Goal: Use online tool/utility: Use online tool/utility

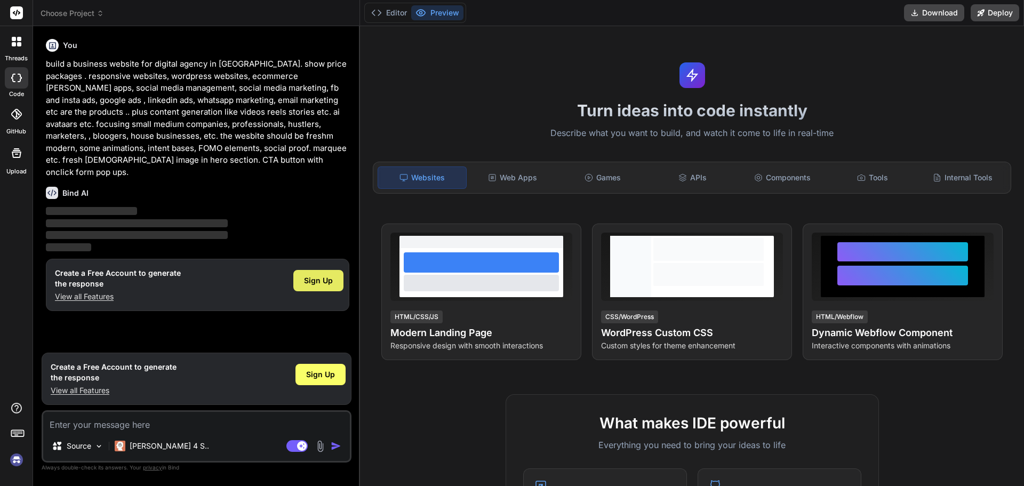
click at [322, 275] on span "Sign Up" at bounding box center [318, 280] width 29 height 11
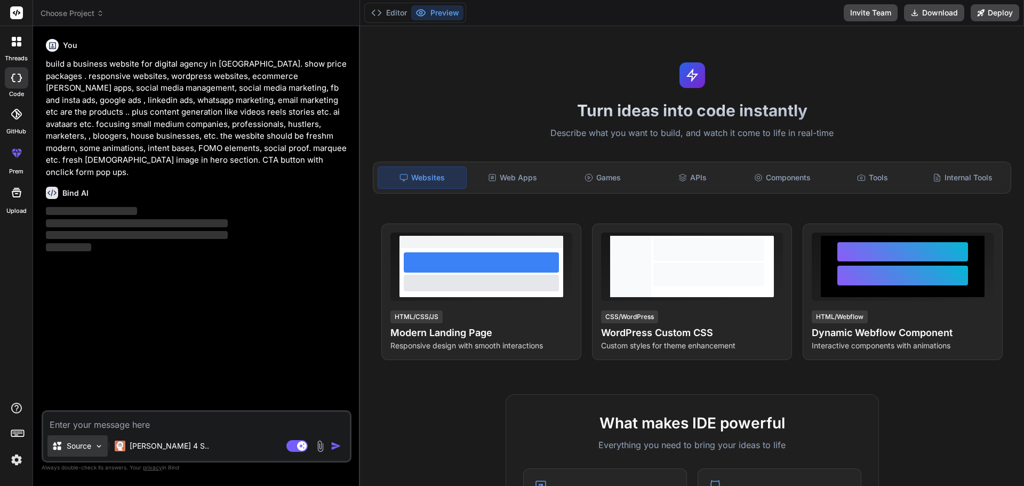
click at [96, 450] on img at bounding box center [98, 446] width 9 height 9
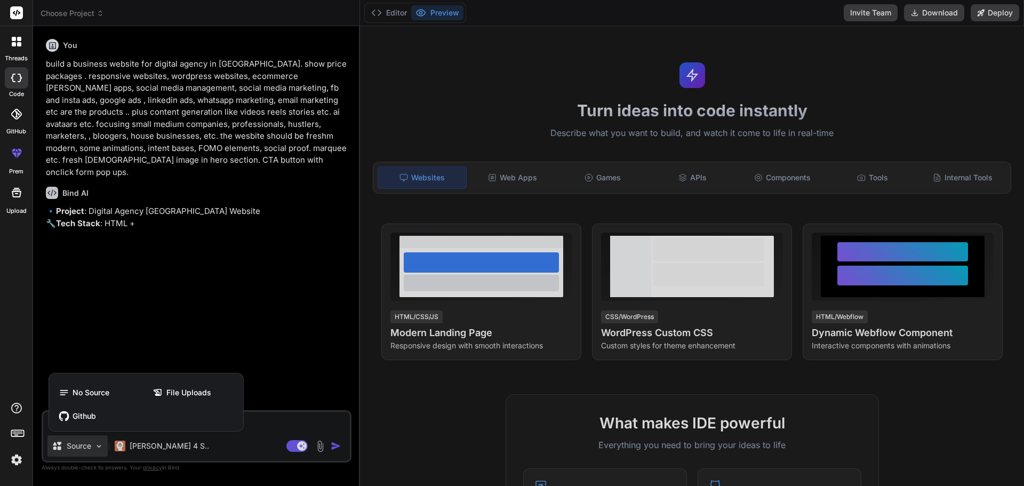
click at [169, 446] on div at bounding box center [512, 243] width 1024 height 486
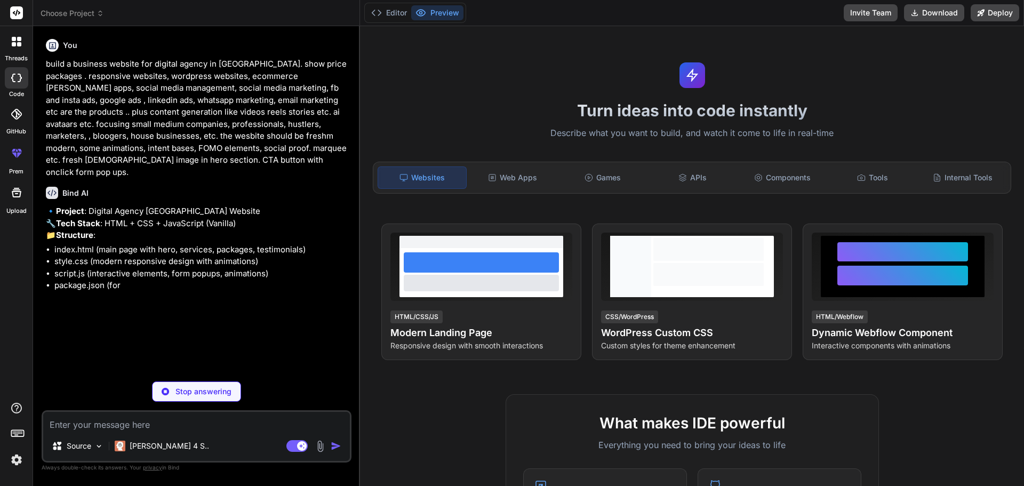
click at [169, 446] on p "[PERSON_NAME] 4 S.." at bounding box center [169, 446] width 79 height 11
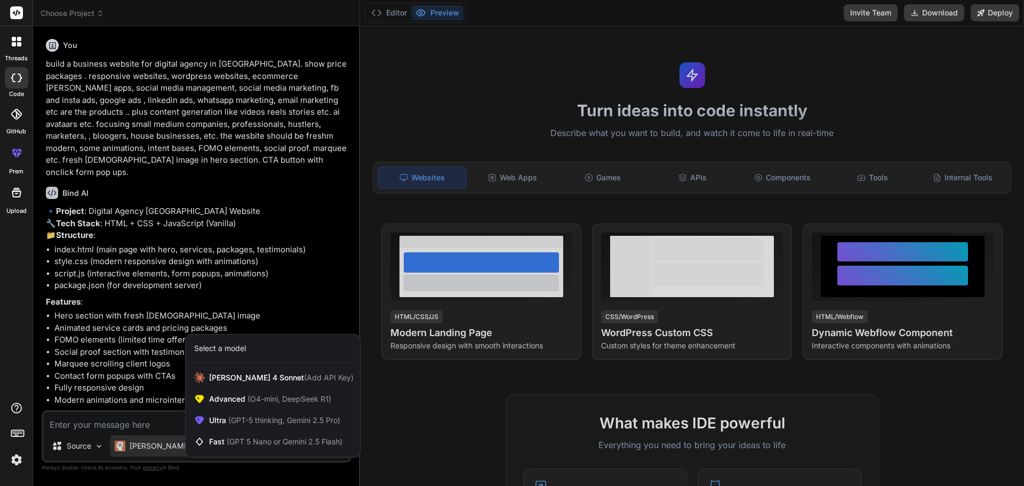
click at [245, 286] on div at bounding box center [512, 243] width 1024 height 486
type textarea "x"
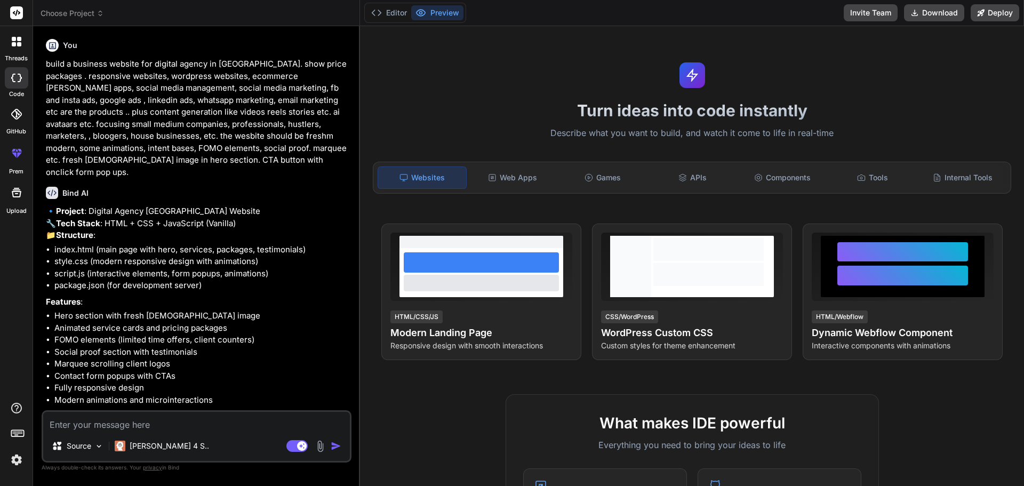
scroll to position [26, 0]
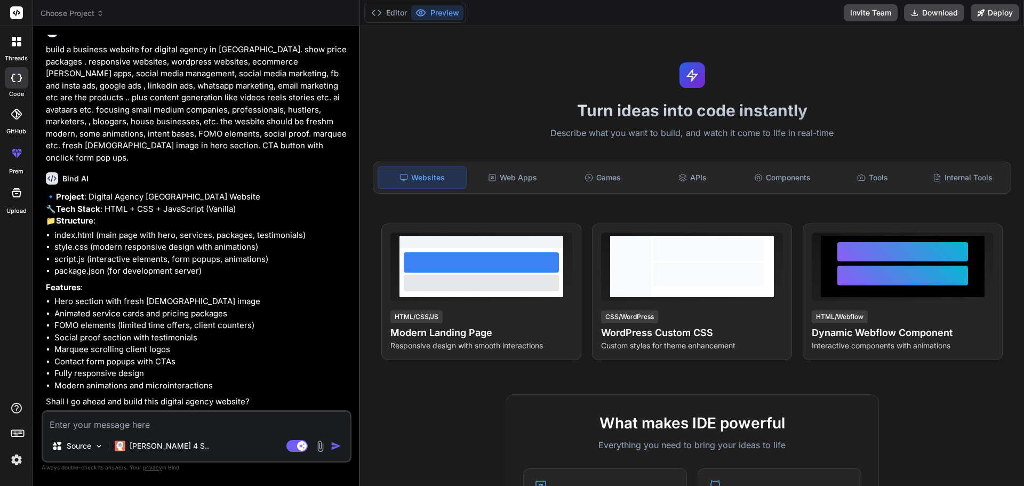
click at [94, 427] on textarea at bounding box center [196, 421] width 307 height 19
type textarea "y"
type textarea "x"
type textarea "ye"
type textarea "x"
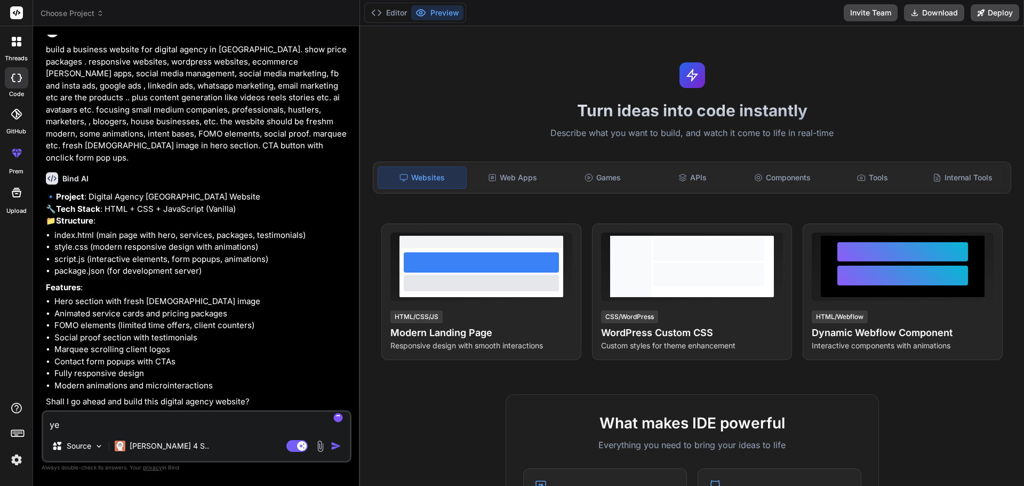
type textarea "yes"
type textarea "x"
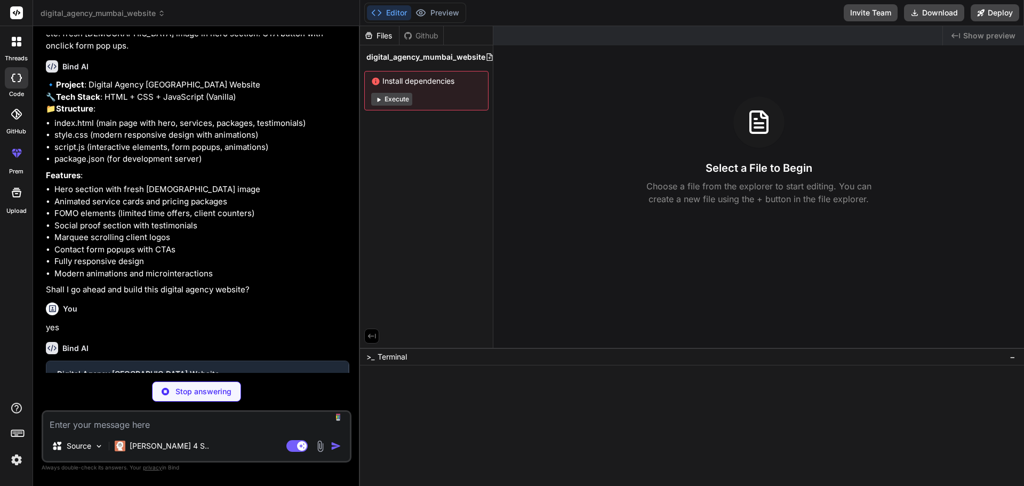
scroll to position [137, 0]
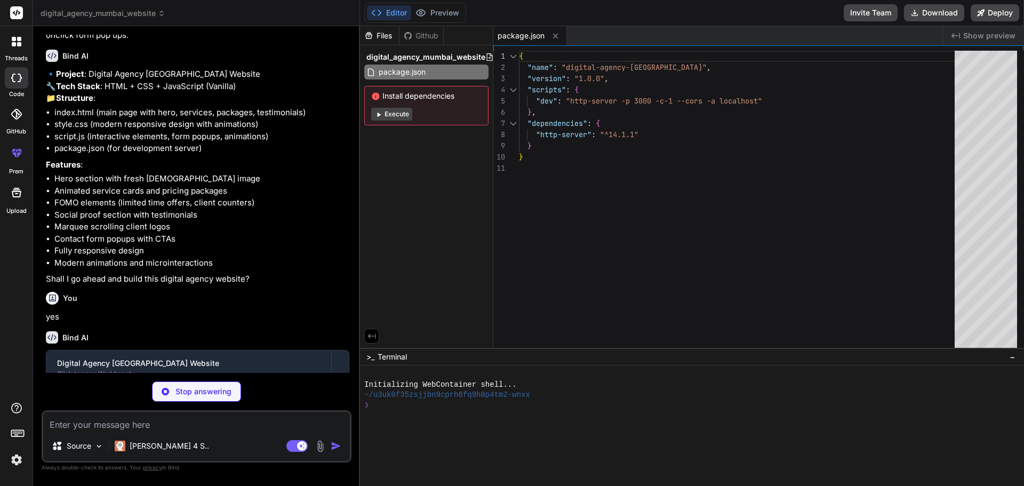
click at [387, 113] on button "Execute" at bounding box center [391, 114] width 41 height 13
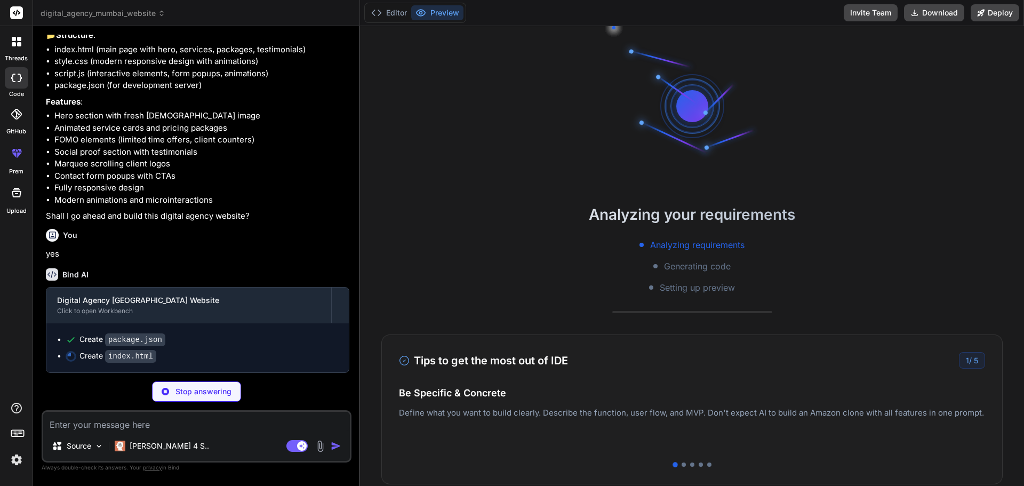
scroll to position [81, 0]
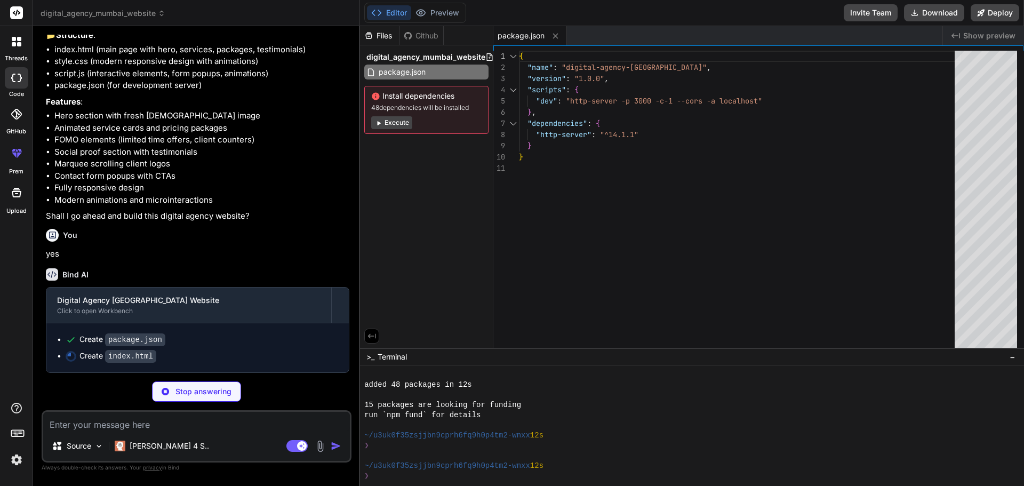
click at [387, 125] on button "Execute" at bounding box center [391, 122] width 41 height 13
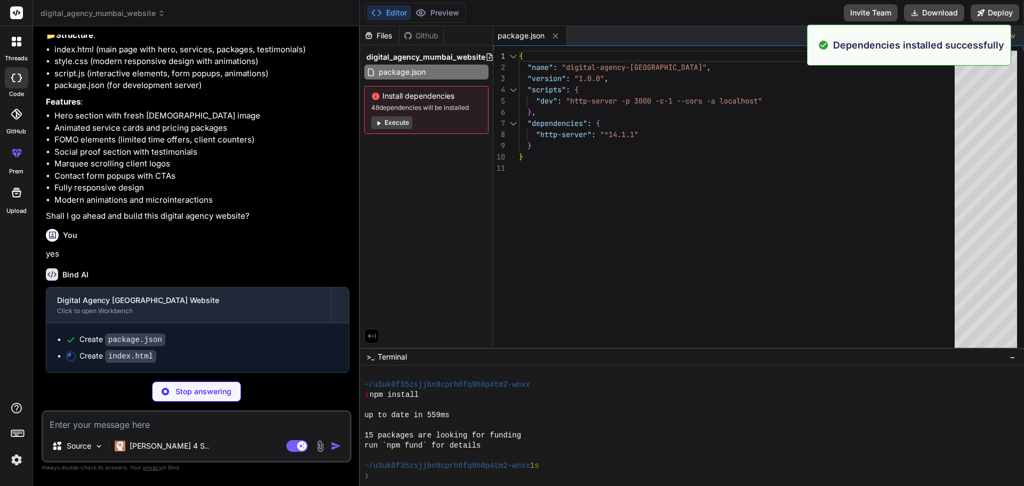
scroll to position [233, 0]
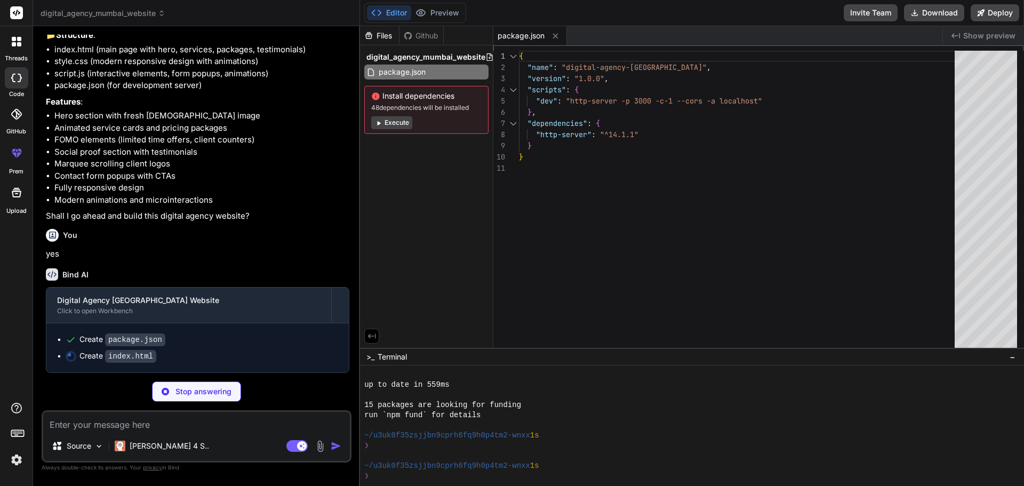
click at [421, 170] on div "Files Github digital_agency_mumbai_website package.json Install dependencies 48…" at bounding box center [426, 187] width 133 height 322
click at [398, 124] on button "Execute" at bounding box center [391, 122] width 41 height 13
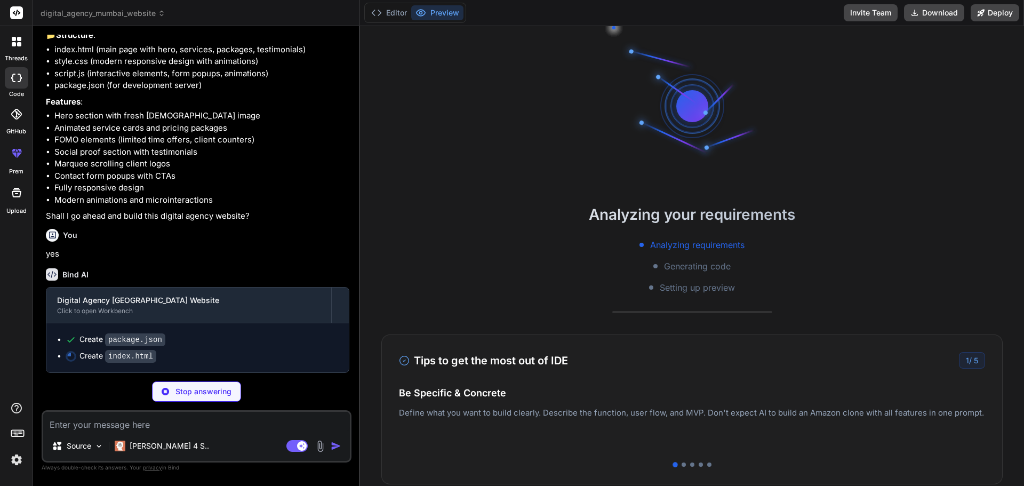
scroll to position [385, 0]
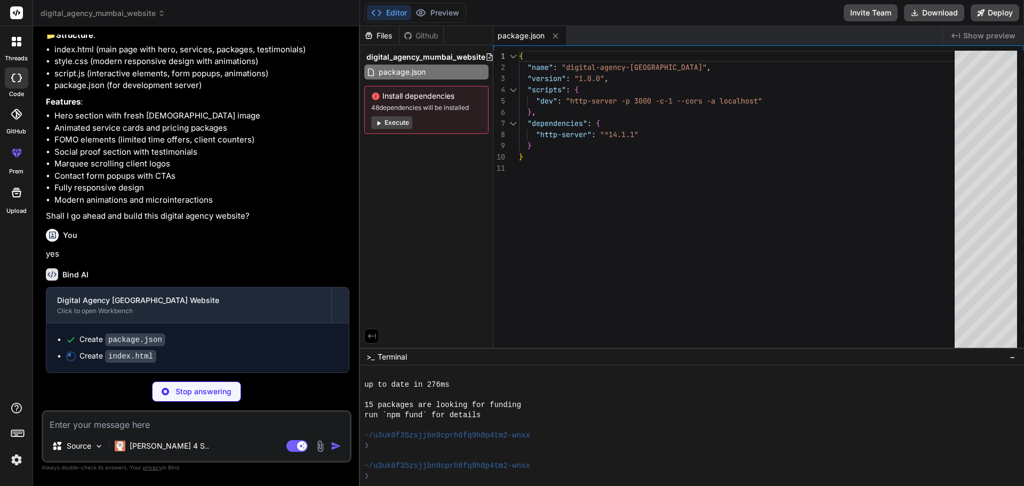
type textarea "x"
type textarea "<script src="script.js"></script> </body> </html>"
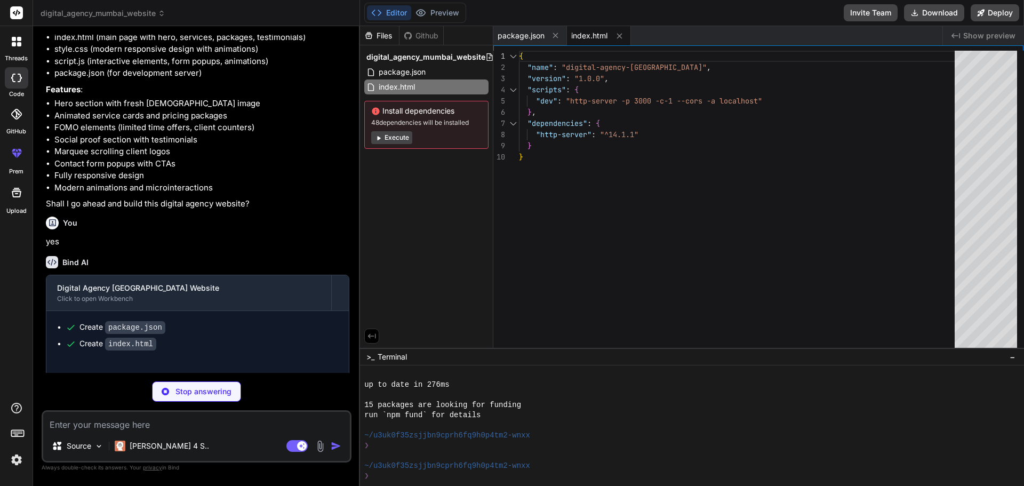
type textarea "x"
type textarea ".fomo-content { flex-direction: column; } .package-card.featured { transform: n…"
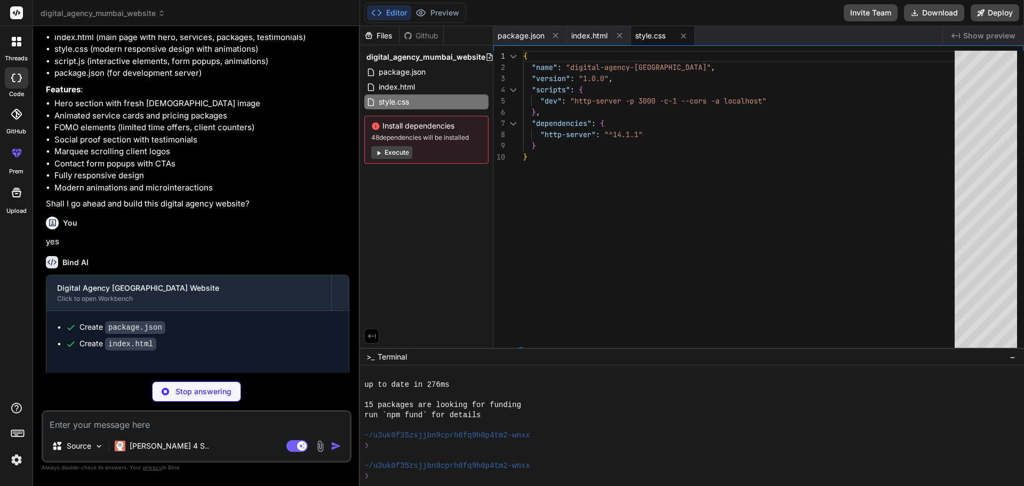
type textarea "x"
type textarea "});"
type textarea "x"
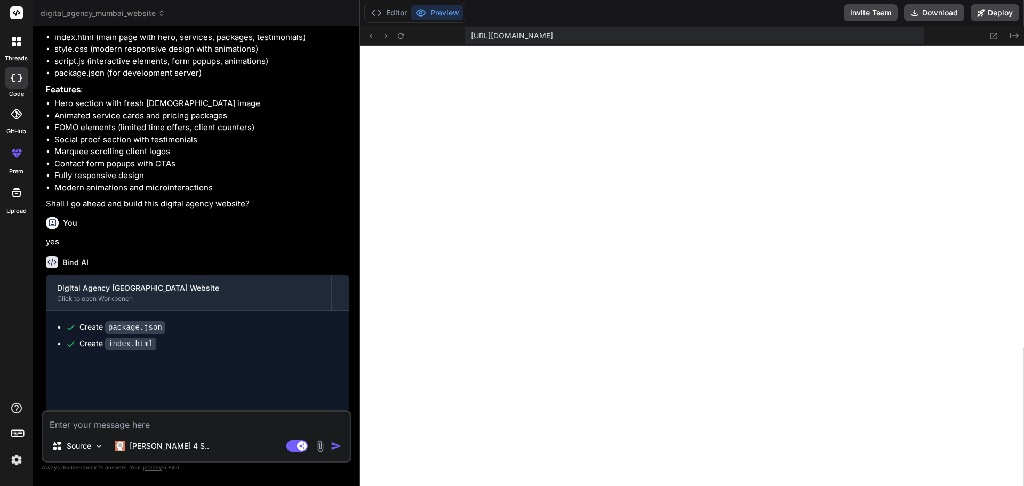
scroll to position [922, 0]
click at [993, 33] on icon at bounding box center [994, 36] width 7 height 7
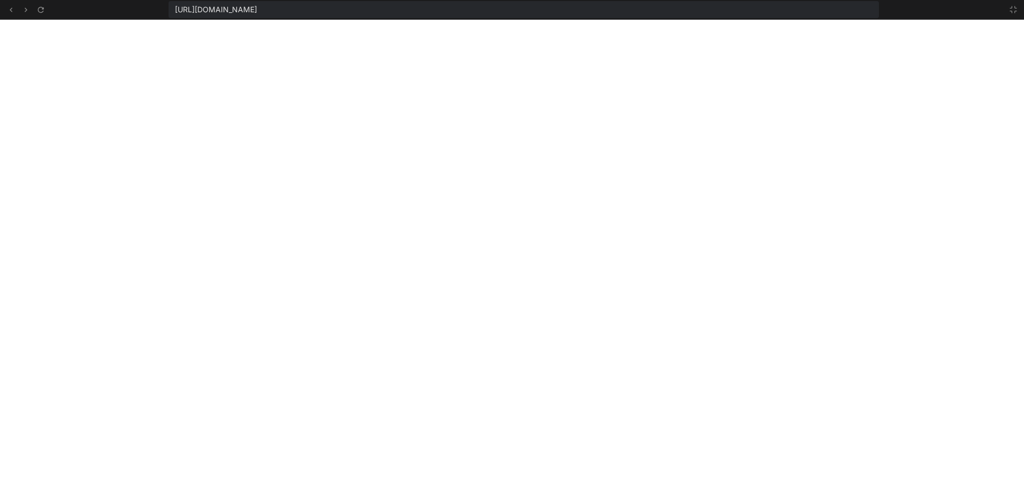
scroll to position [983, 0]
click at [1014, 10] on icon at bounding box center [1013, 9] width 9 height 9
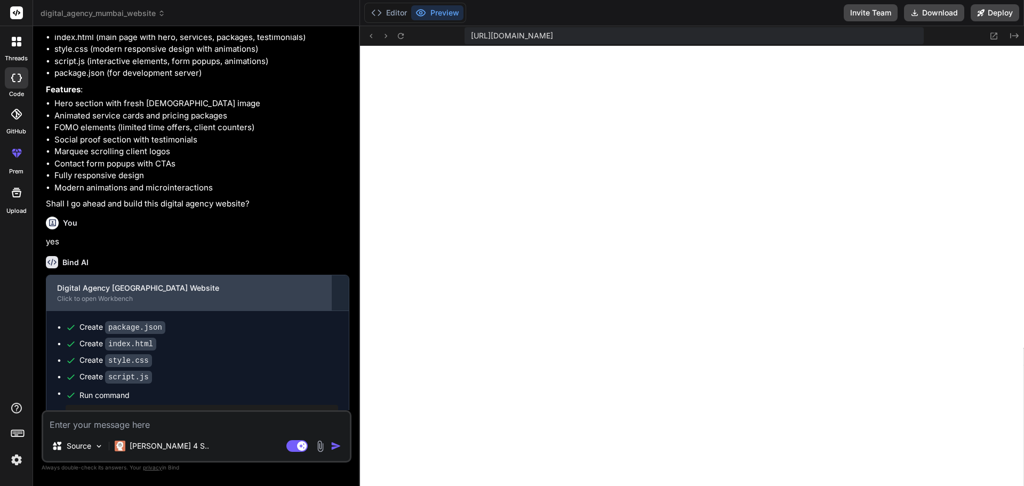
scroll to position [562, 0]
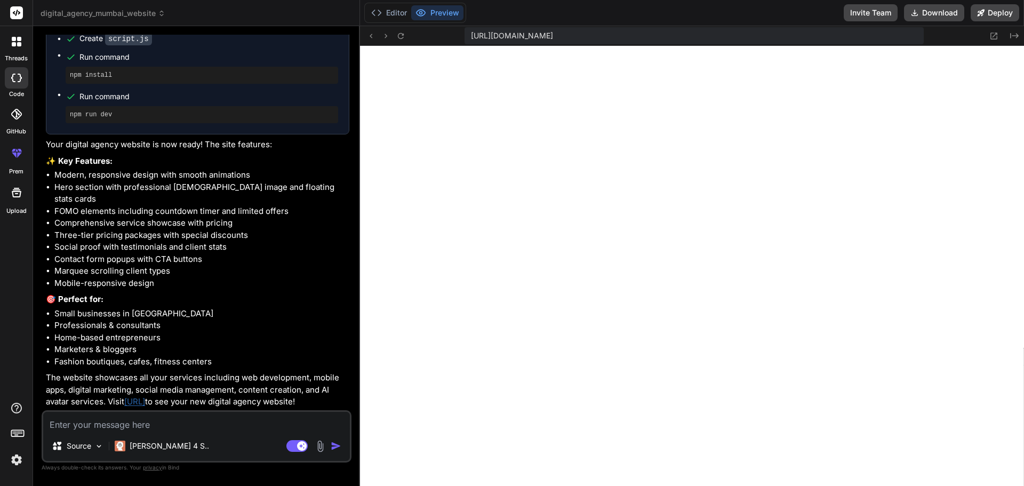
click at [145, 396] on link "[URL]" at bounding box center [134, 401] width 21 height 10
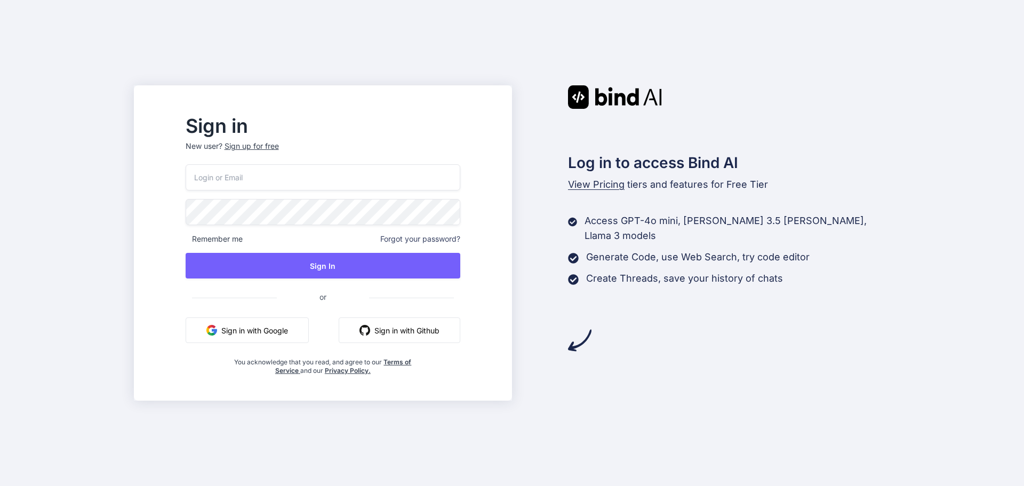
click at [300, 330] on button "Sign in with Google" at bounding box center [247, 330] width 123 height 26
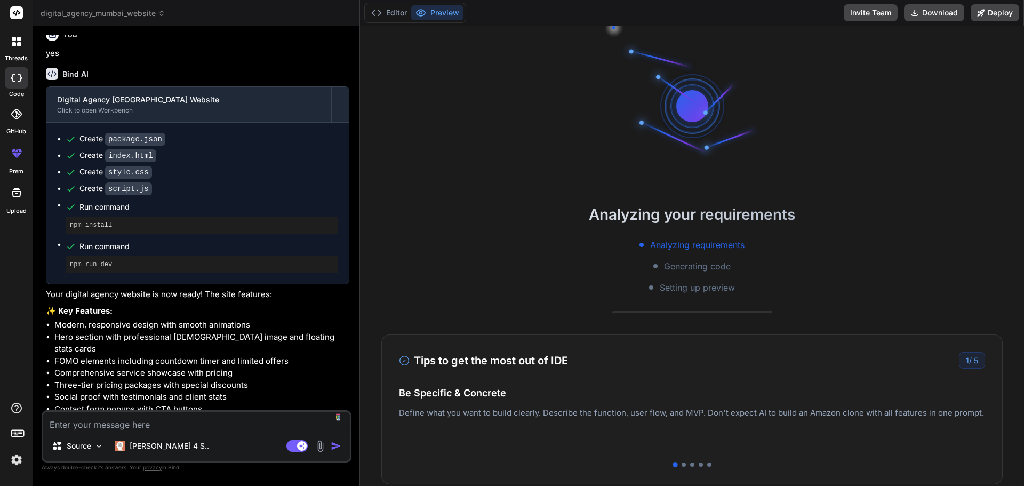
scroll to position [562, 0]
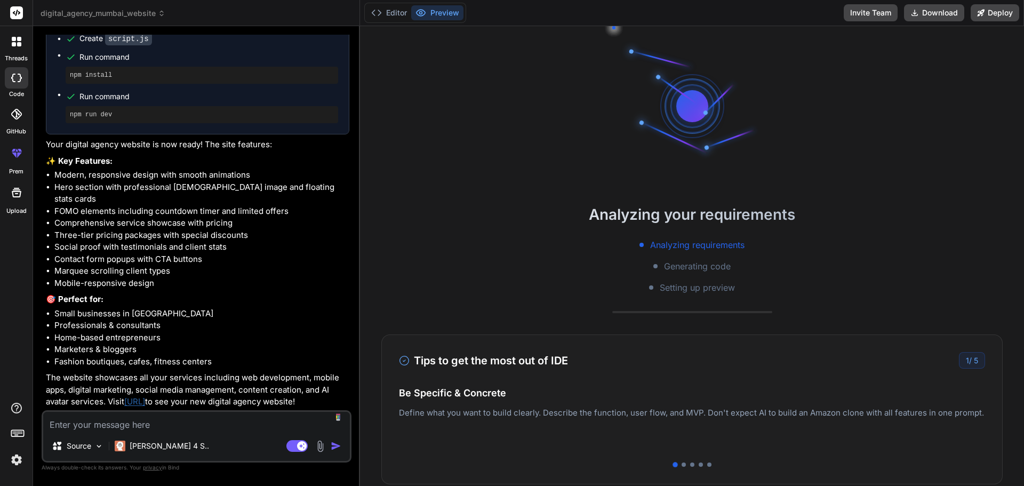
click at [118, 428] on textarea at bounding box center [196, 421] width 307 height 19
click at [162, 447] on p "[PERSON_NAME] 4 S.." at bounding box center [169, 446] width 79 height 11
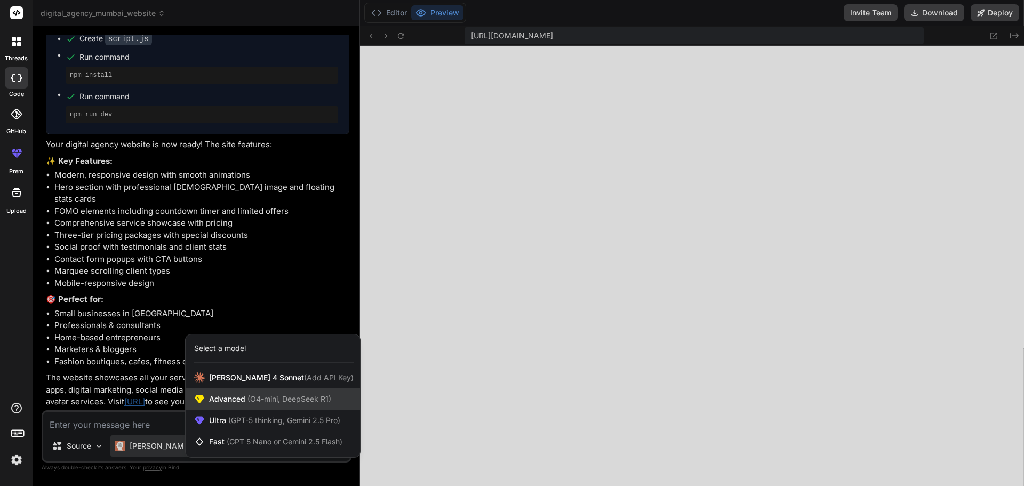
scroll to position [365, 0]
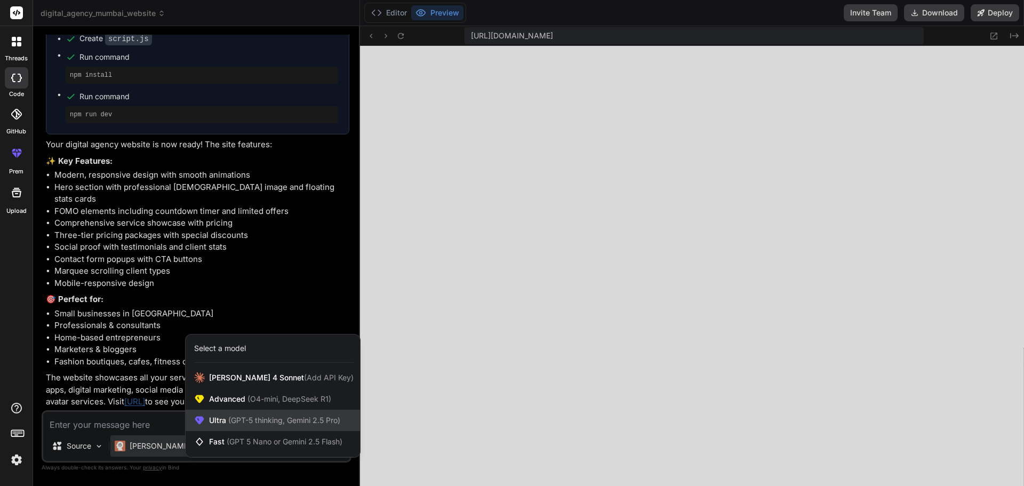
click at [290, 420] on span "(GPT-5 thinking, Gemini 2.5 Pro)" at bounding box center [283, 420] width 114 height 9
type textarea "x"
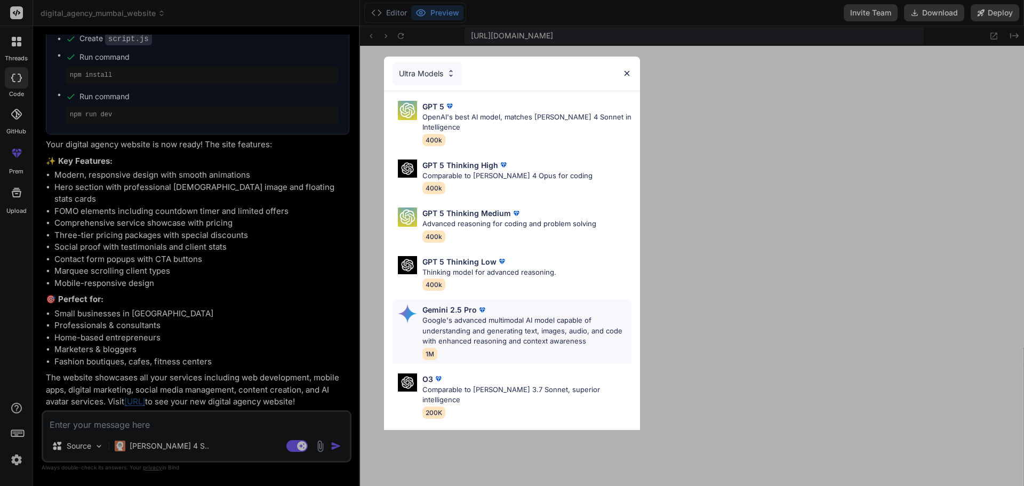
scroll to position [86, 0]
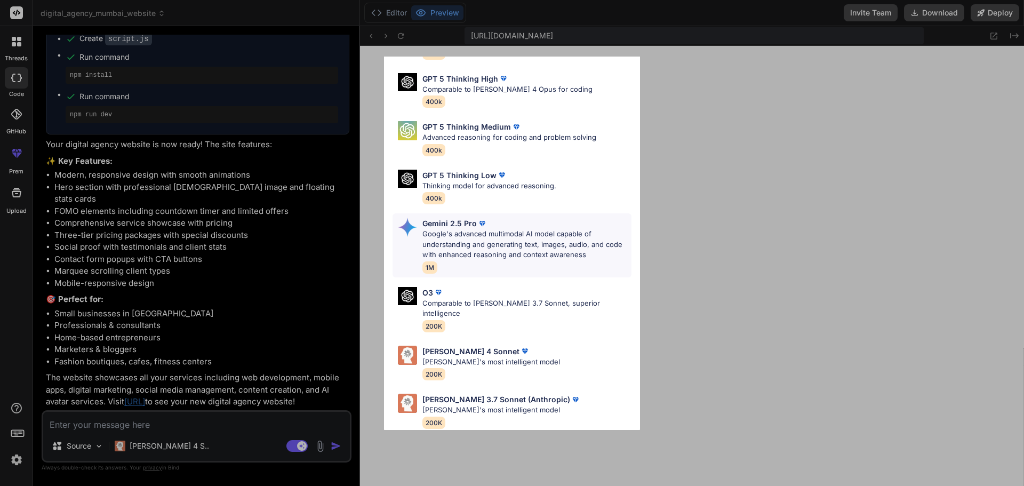
click at [512, 256] on p "Google's advanced multimodal AI model capable of understanding and generating t…" at bounding box center [526, 244] width 209 height 31
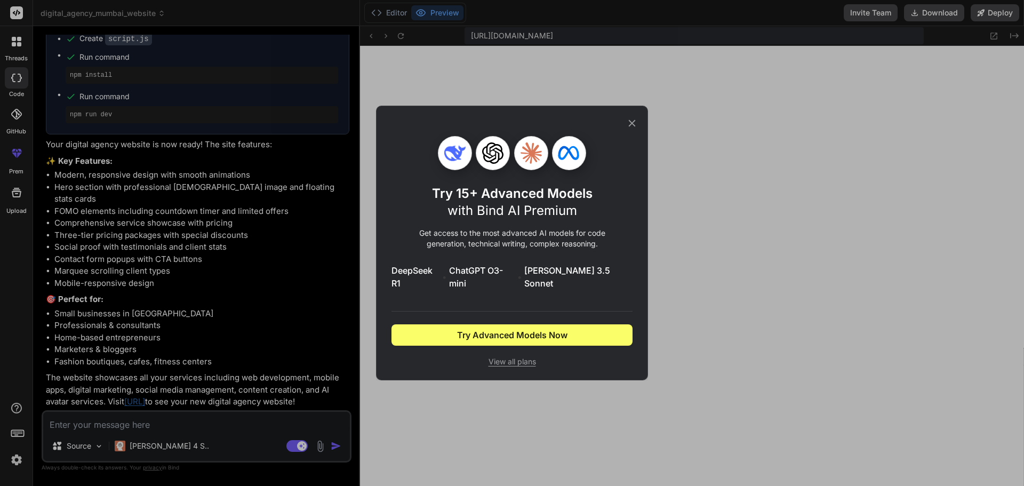
scroll to position [0, 0]
click at [631, 129] on icon at bounding box center [632, 123] width 12 height 12
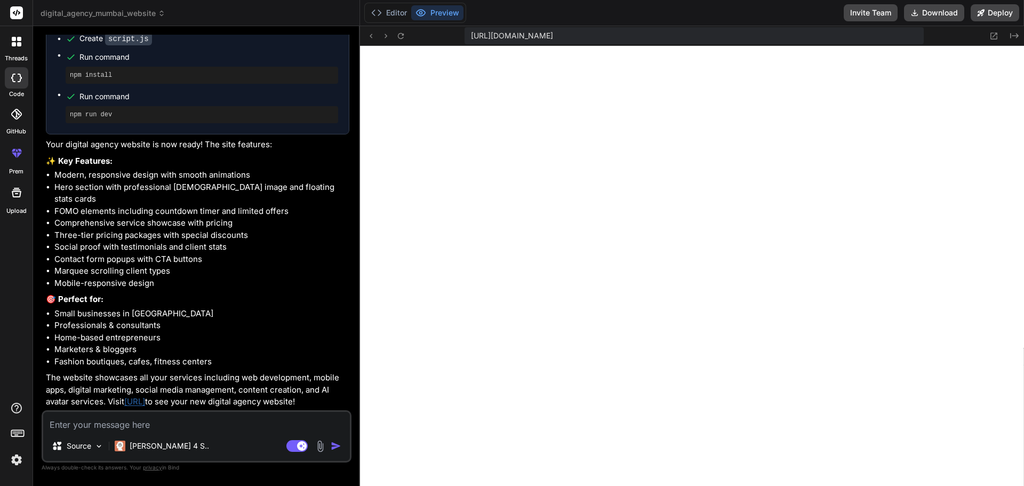
click at [186, 431] on div "Source Claude 4 S.. Agent Mode. When this toggle is activated, AI automatically…" at bounding box center [197, 436] width 310 height 52
click at [187, 426] on textarea at bounding box center [196, 421] width 307 height 19
type textarea "t"
type textarea "x"
type textarea "th"
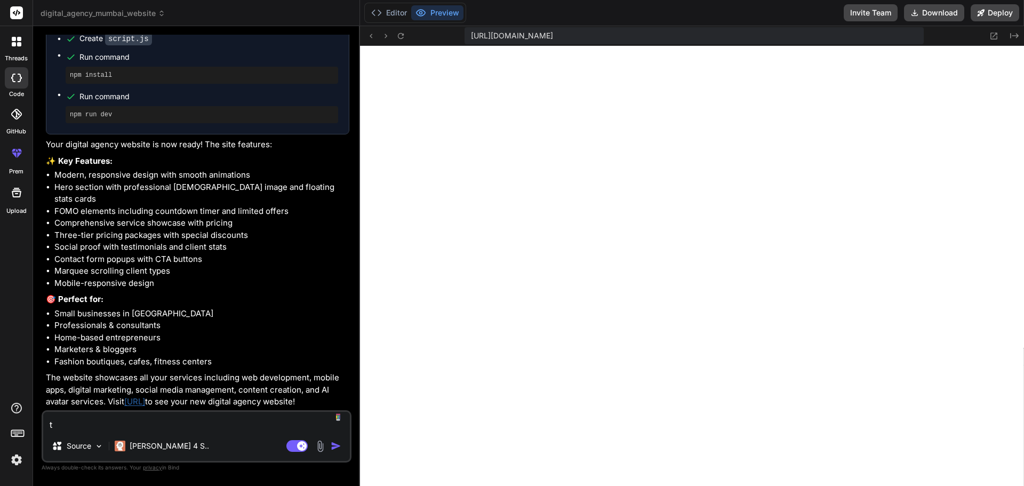
type textarea "x"
type textarea "the"
type textarea "x"
type textarea "ther"
type textarea "x"
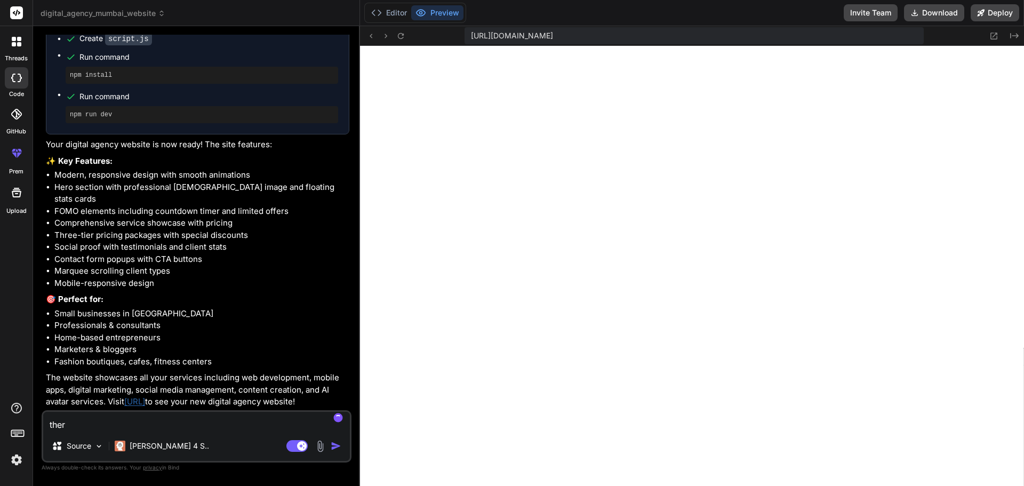
type textarea "there"
type textarea "x"
type textarea "there"
type textarea "x"
type textarea "there i"
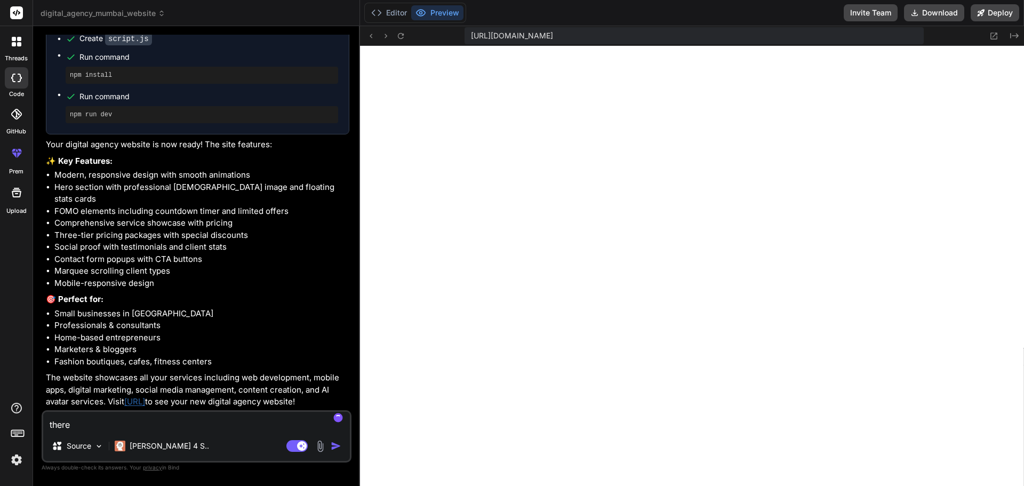
type textarea "x"
type textarea "there is"
type textarea "x"
type textarea "there is"
type textarea "x"
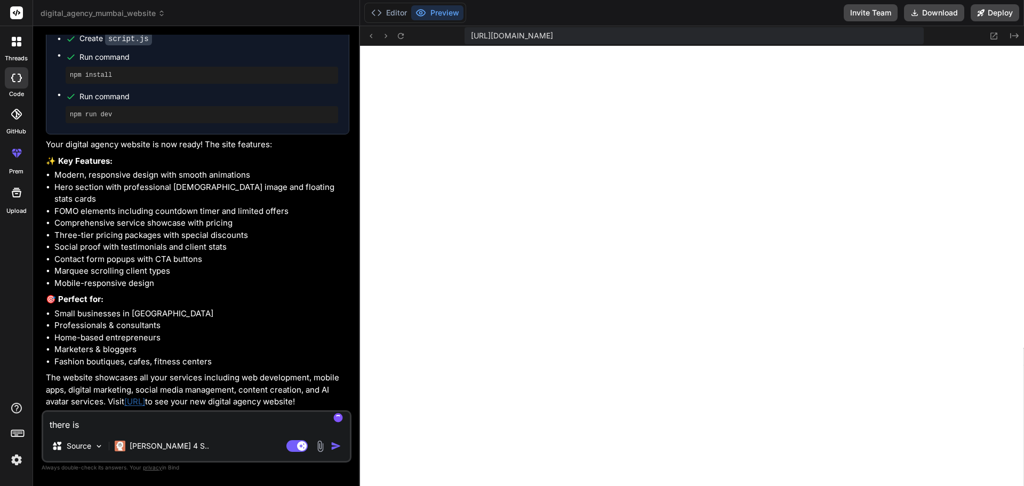
type textarea "there is n"
type textarea "x"
type textarea "there is no"
type textarea "x"
type textarea "there is no"
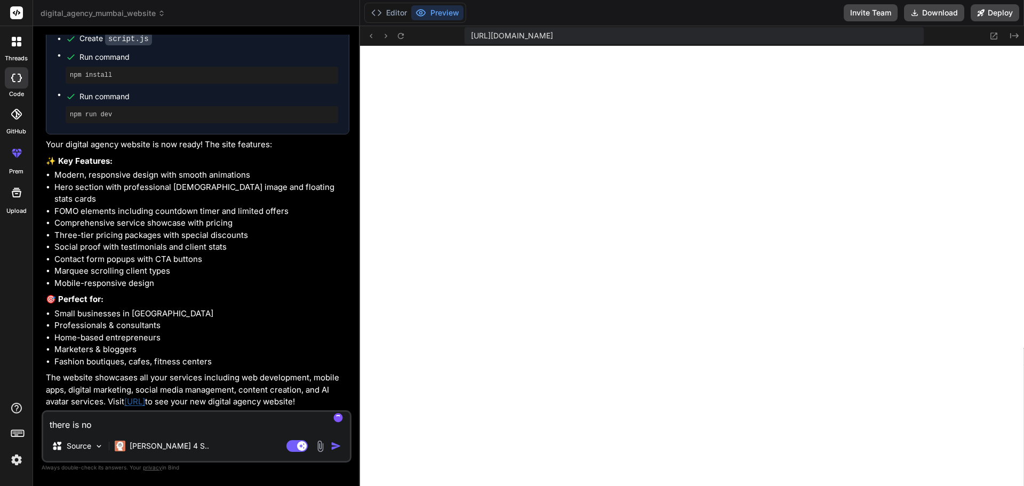
type textarea "x"
type textarea "there is no i"
type textarea "x"
type textarea "there is no im"
type textarea "x"
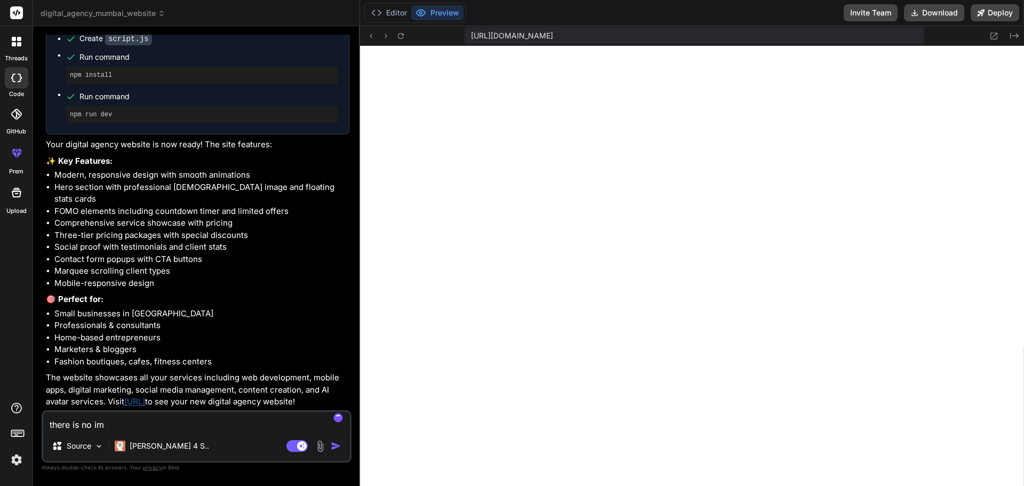
type textarea "there is no ima"
type textarea "x"
type textarea "there is no imag"
type textarea "x"
type textarea "there is no image"
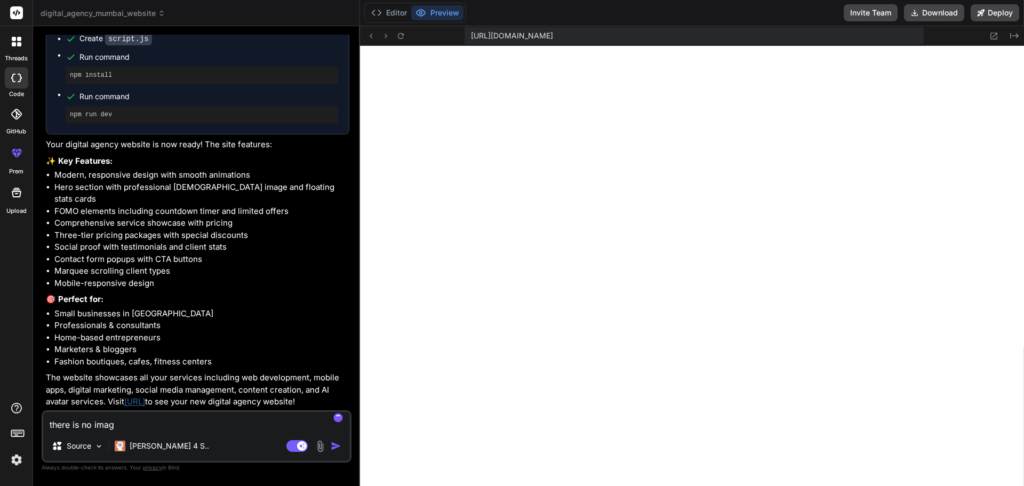
type textarea "x"
type textarea "there is no image"
type textarea "x"
type textarea "there is no image i"
type textarea "x"
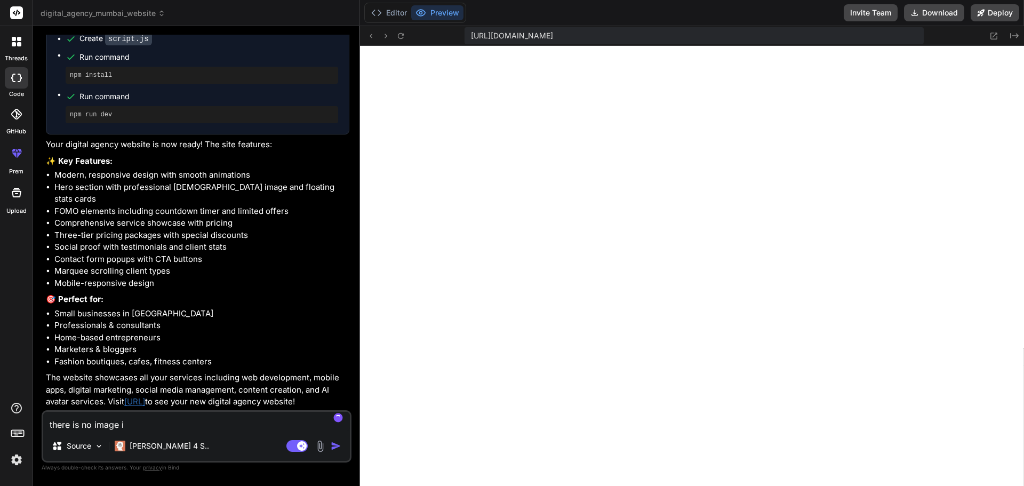
type textarea "there is no image in"
type textarea "x"
type textarea "there is no image in"
type textarea "x"
type textarea "there is no image in t"
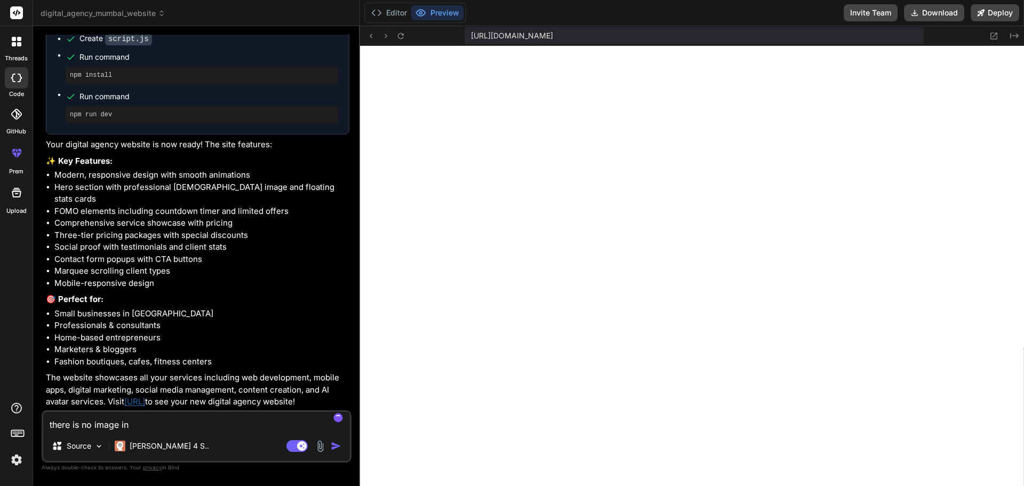
type textarea "x"
type textarea "there is no image in th"
type textarea "x"
type textarea "there is no image in the"
type textarea "x"
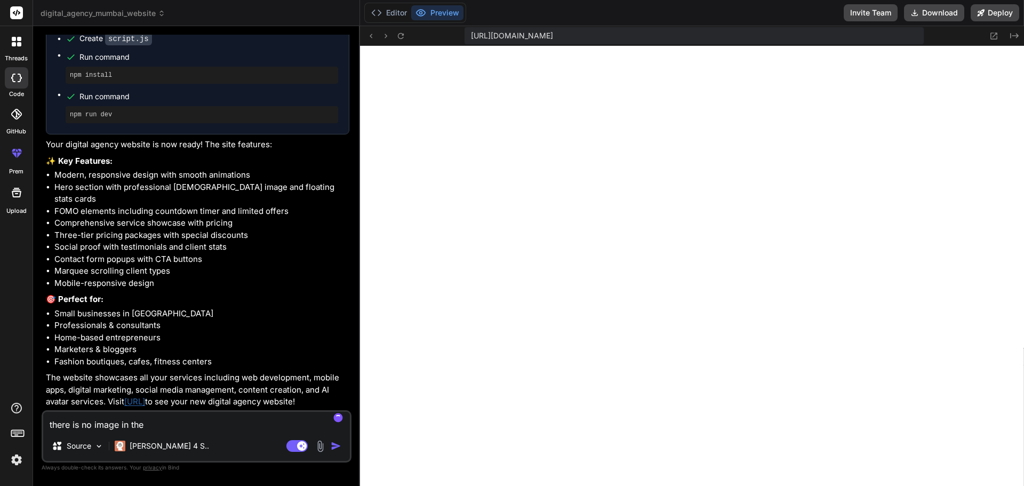
type textarea "there is no image in the"
type textarea "x"
type textarea "there is no image in the h"
type textarea "x"
type textarea "there is no image in the he"
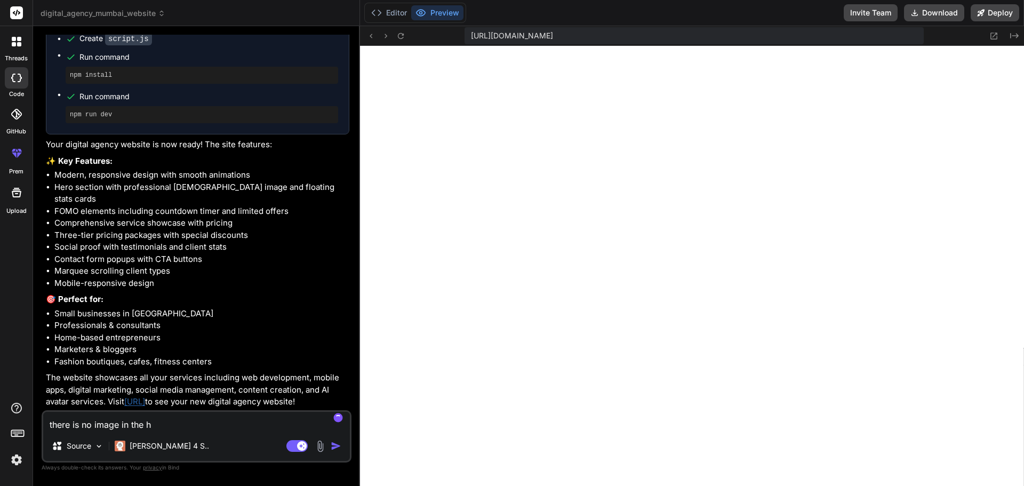
type textarea "x"
type textarea "there is no image in the her"
type textarea "x"
type textarea "there is no image in the hero"
type textarea "x"
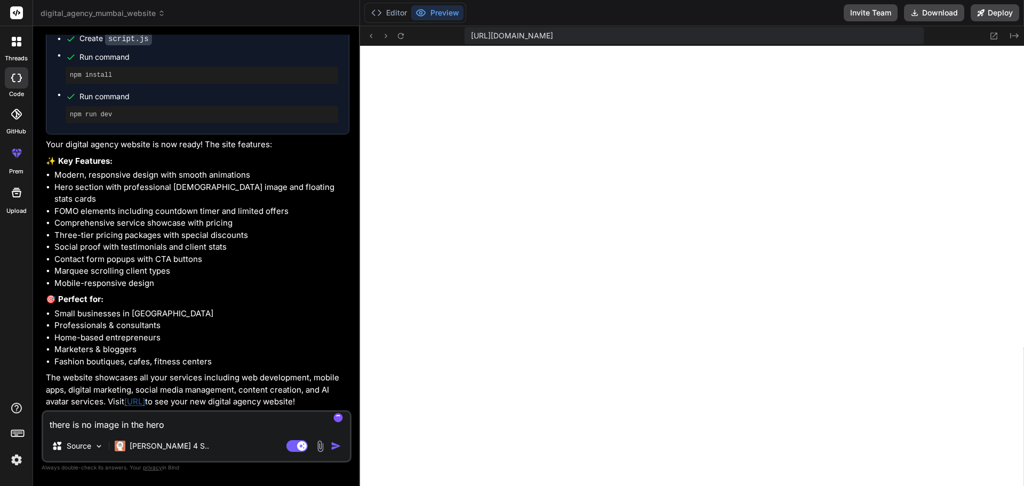
type textarea "there is no image in the hero"
type textarea "x"
type textarea "there is no image in the hero e"
type textarea "x"
type textarea "there is no image in the hero"
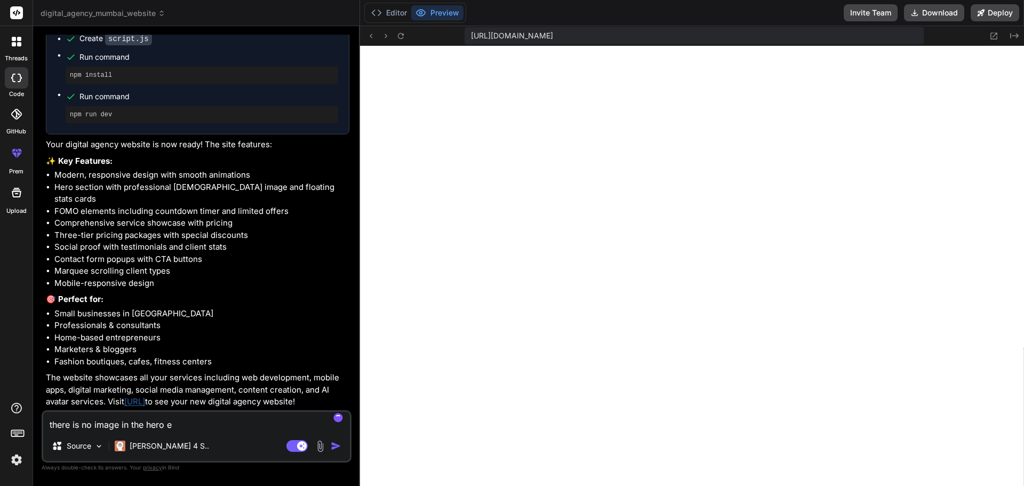
type textarea "x"
type textarea "there is no image in the hero s"
type textarea "x"
type textarea "there is no image in the hero se"
type textarea "x"
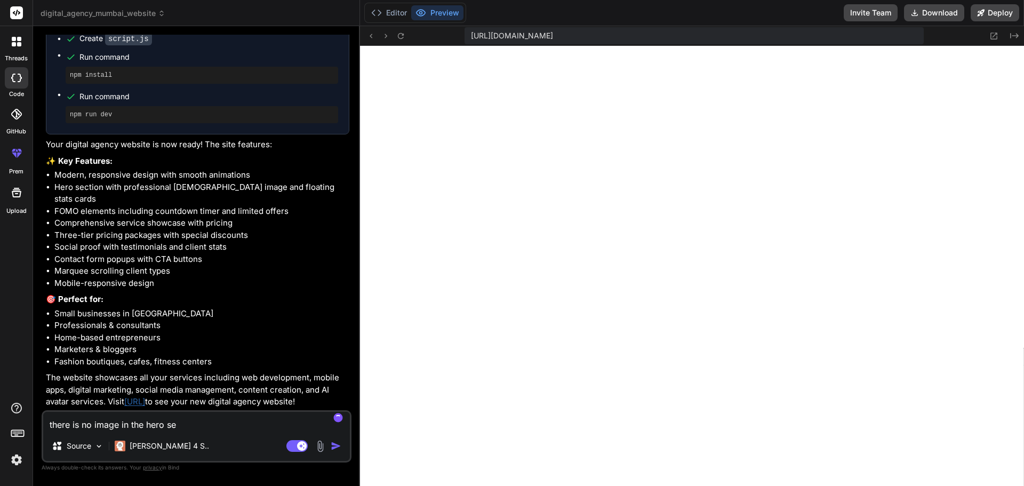
type textarea "there is no image in the hero sec"
type textarea "x"
type textarea "there is no image in the hero sect"
type textarea "x"
type textarea "there is no image in the hero secti"
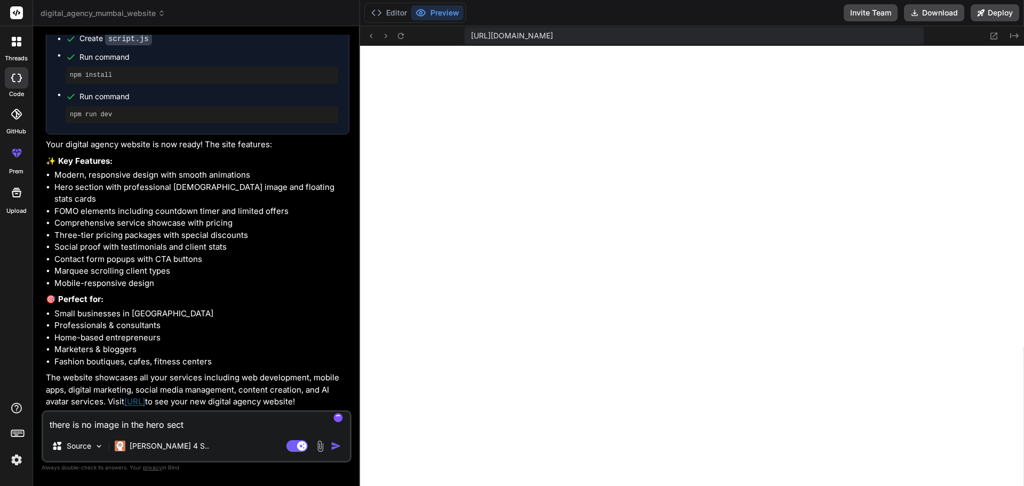
type textarea "x"
type textarea "there is no image in the hero sectio"
type textarea "x"
type textarea "there is no image in the hero section"
type textarea "x"
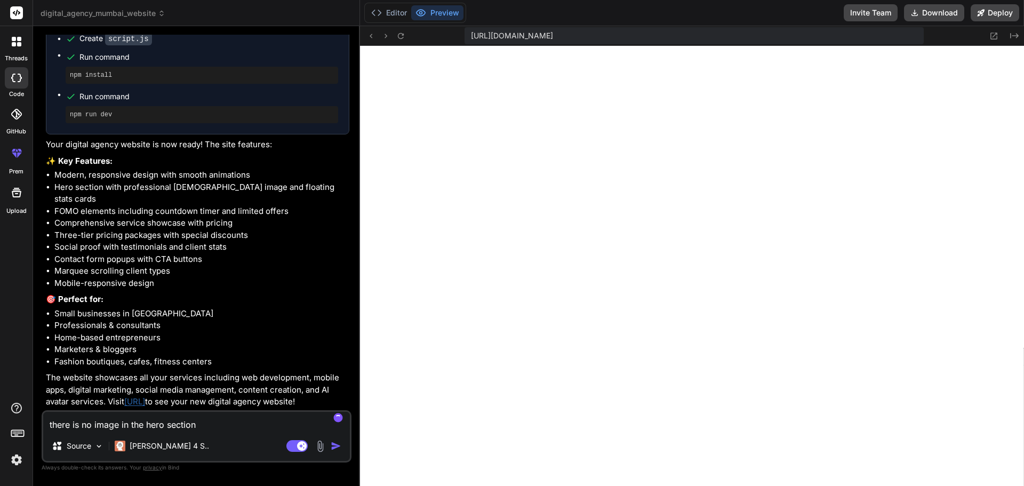
type textarea "there is no image in the hero section."
type textarea "x"
type textarea "there is no image in the hero section."
type textarea "x"
type textarea "there is no image in the hero section. a"
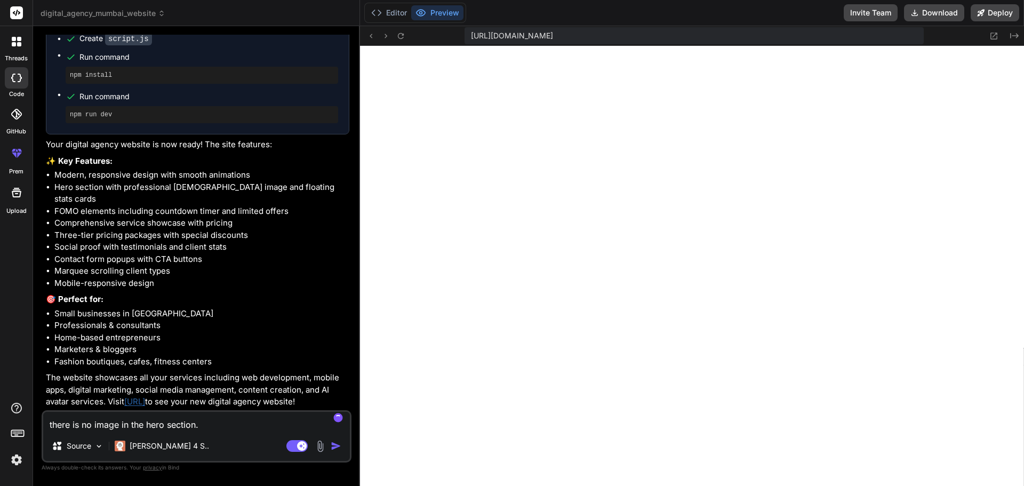
type textarea "x"
type textarea "there is no image in the hero section. al"
type textarea "x"
type textarea "there is no image in the hero section. als"
type textarea "x"
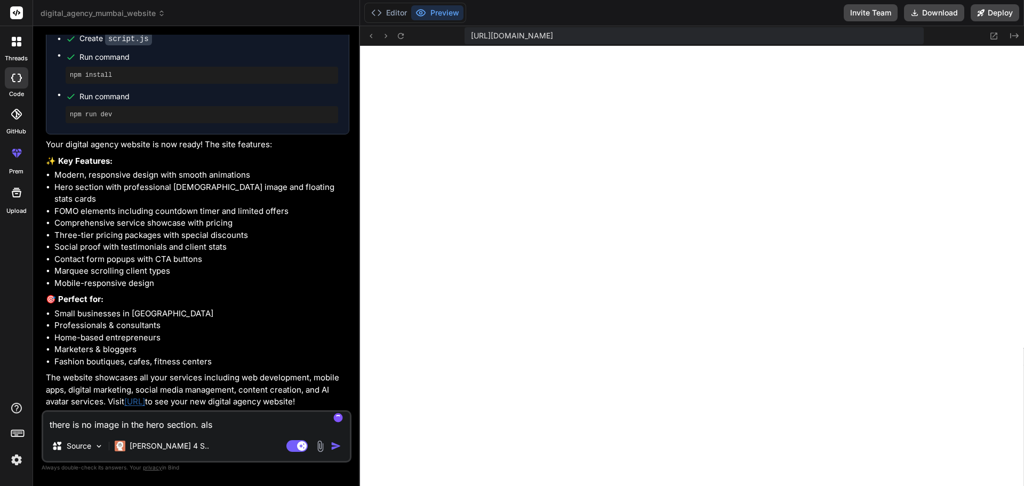
type textarea "there is no image in the hero section. also"
type textarea "x"
type textarea "there is no image in the hero section. also"
type textarea "x"
type textarea "there is no image in the hero section. also m"
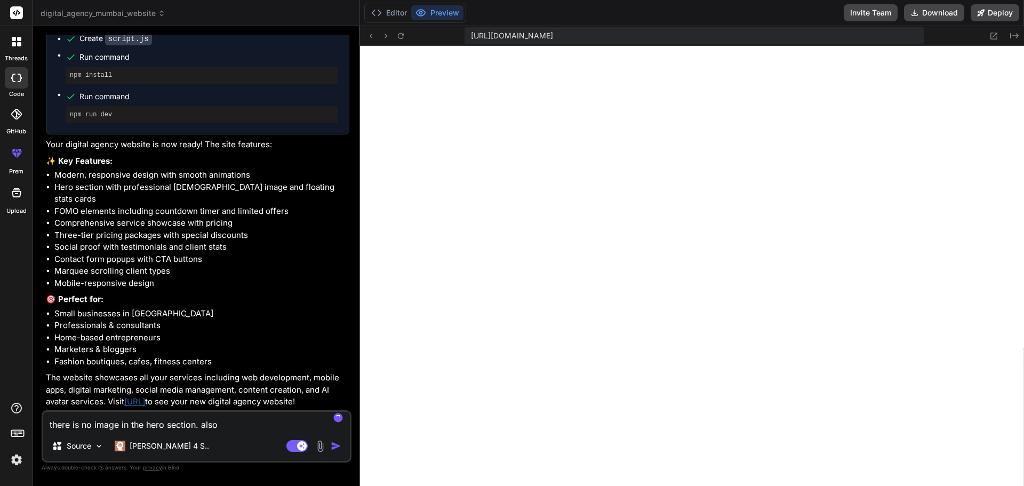
type textarea "x"
type textarea "there is no image in the hero section. also ma"
type textarea "x"
type textarea "there is no image in the hero section. also mak"
type textarea "x"
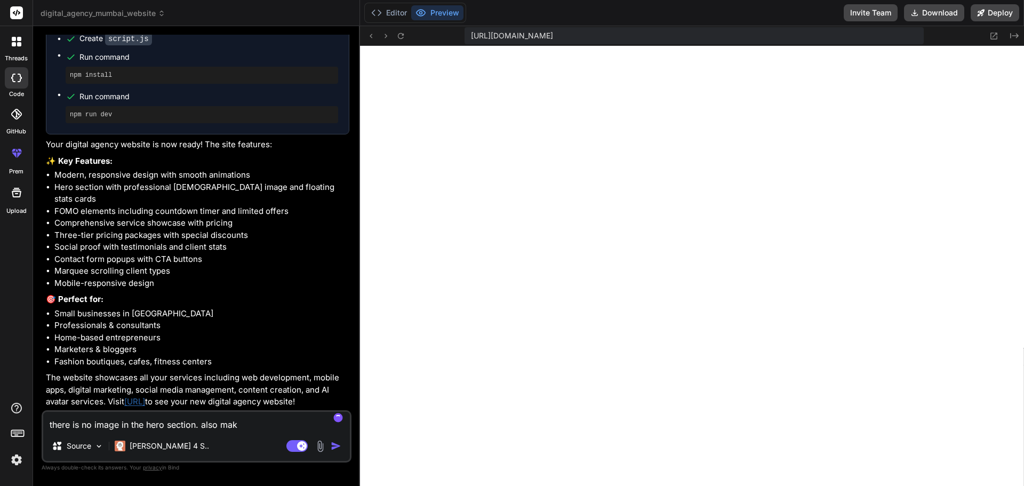
type textarea "there is no image in the hero section. also make"
type textarea "x"
type textarea "there is no image in the hero section. also make"
type textarea "x"
type textarea "there is no image in the hero section. also make t"
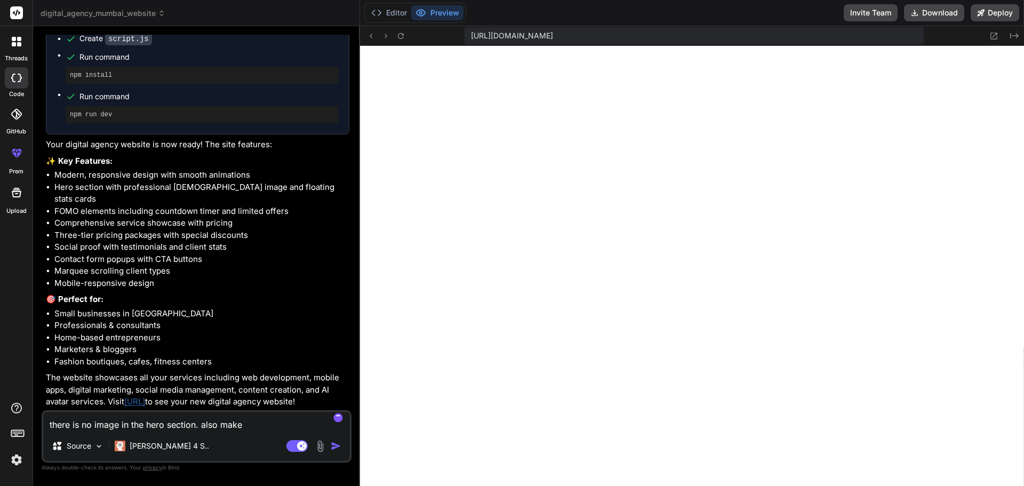
type textarea "x"
type textarea "there is no image in the hero section. also make th"
type textarea "x"
type textarea "there is no image in the hero section. also make the"
type textarea "x"
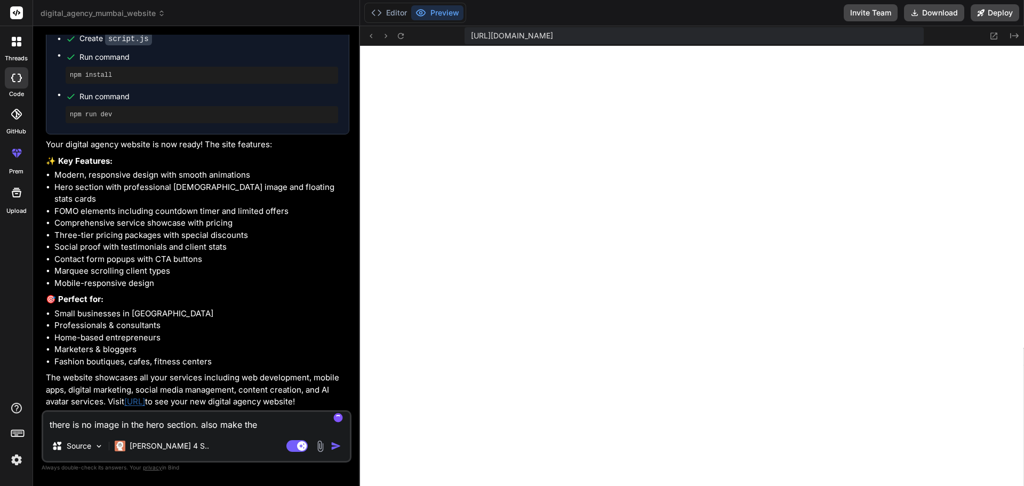
type textarea "there is no image in the hero section. also make the"
type textarea "x"
type textarea "there is no image in the hero section. also make the w"
type textarea "x"
type textarea "there is no image in the hero section. also make the wb"
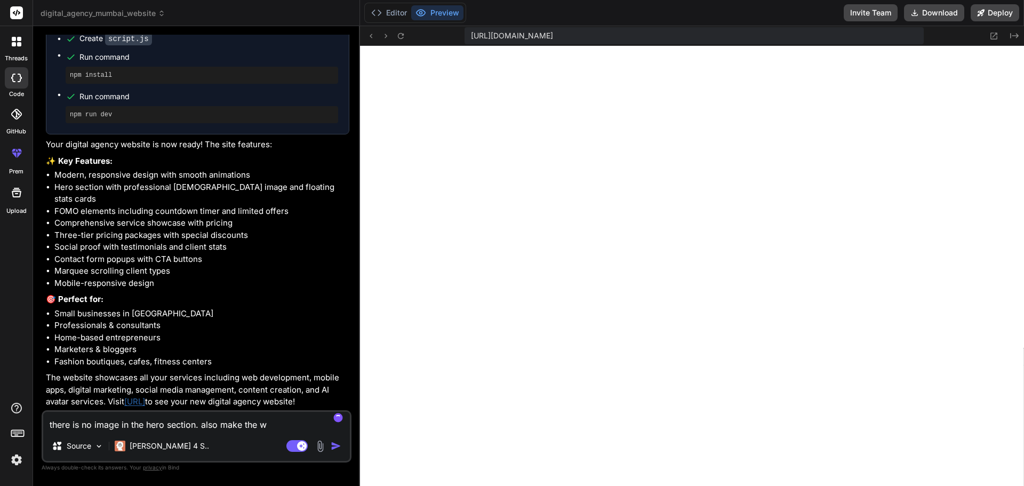
type textarea "x"
type textarea "there is no image in the hero section. also make the w"
type textarea "x"
type textarea "there is no image in the hero section. also make the"
type textarea "x"
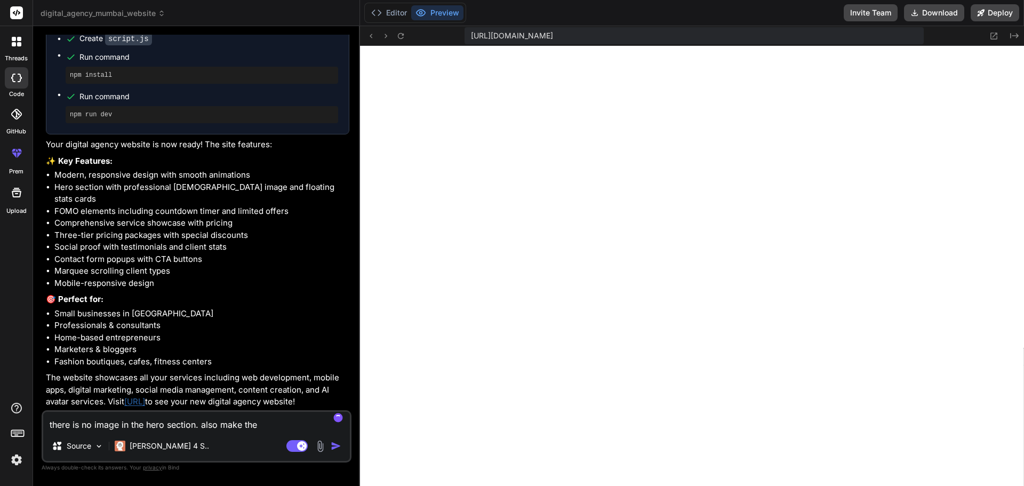
type textarea "there is no image in the hero section. also make the"
type textarea "x"
type textarea "there is no image in the hero section. also make th"
type textarea "x"
type textarea "there is no image in the hero section. also make t"
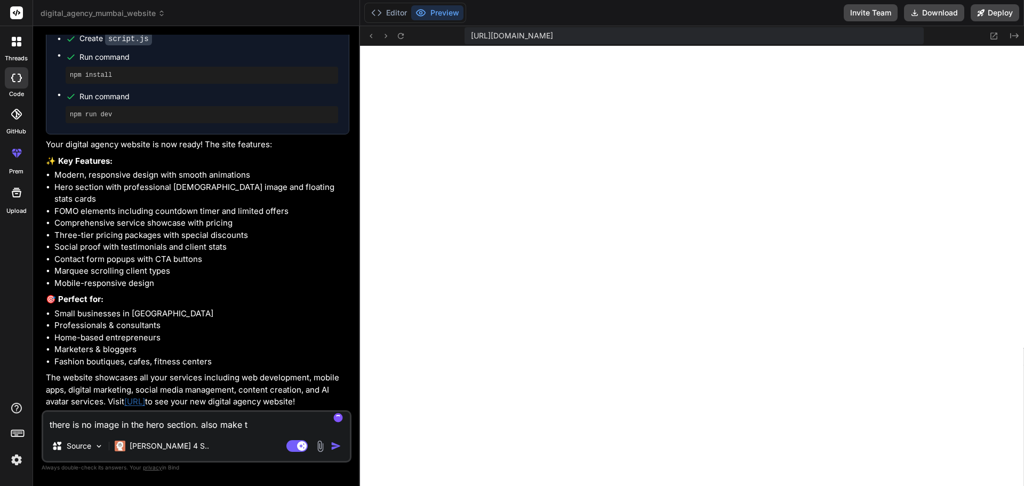
type textarea "x"
type textarea "there is no image in the hero section. also make"
type textarea "x"
type textarea "there is no image in the hero section. also make"
type textarea "x"
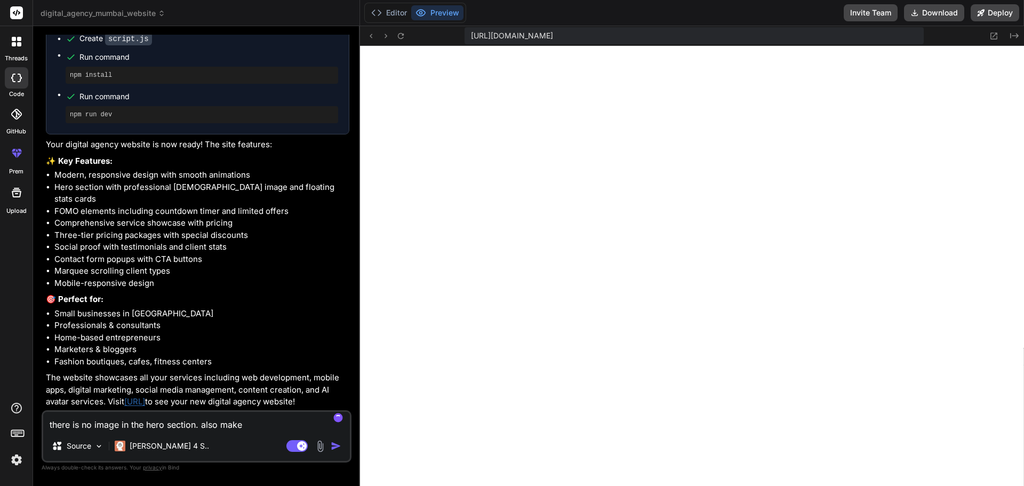
type textarea "there is no image in the hero section. also mak"
type textarea "x"
type textarea "there is no image in the hero section. also ma"
type textarea "x"
type textarea "there is no image in the hero section. also m"
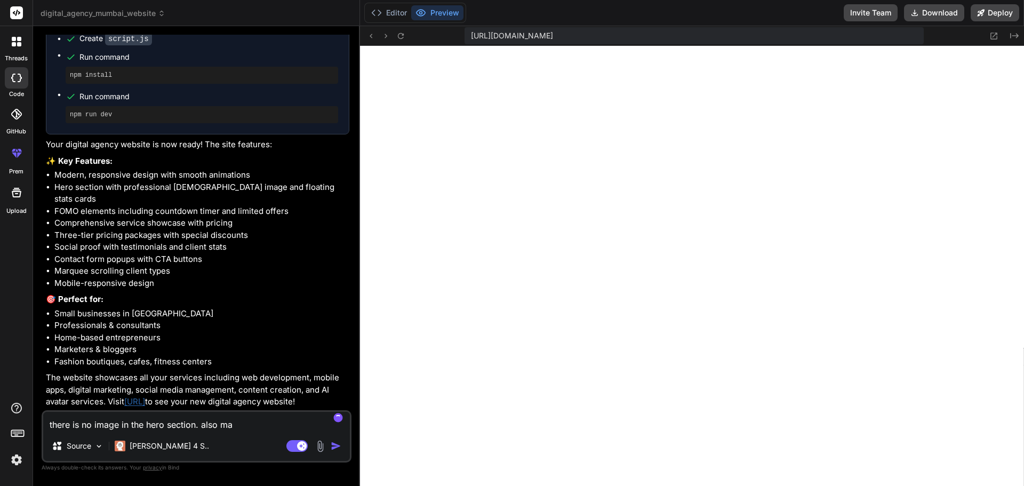
type textarea "x"
type textarea "there is no image in the hero section. also"
type textarea "x"
type textarea "there is no image in the hero section. also"
type textarea "x"
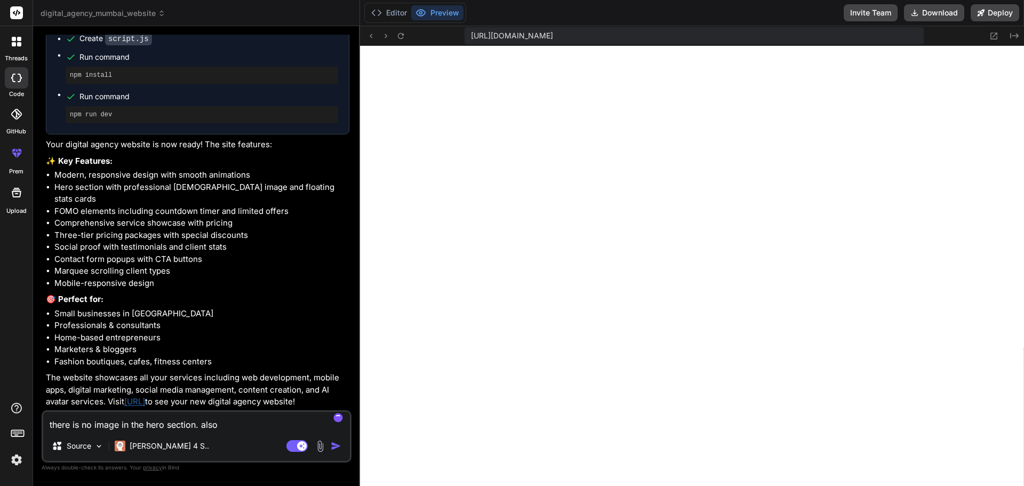
type textarea "there is no image in the hero section. als"
type textarea "x"
type textarea "there is no image in the hero section. al"
type textarea "x"
type textarea "there is no image in the hero section. a"
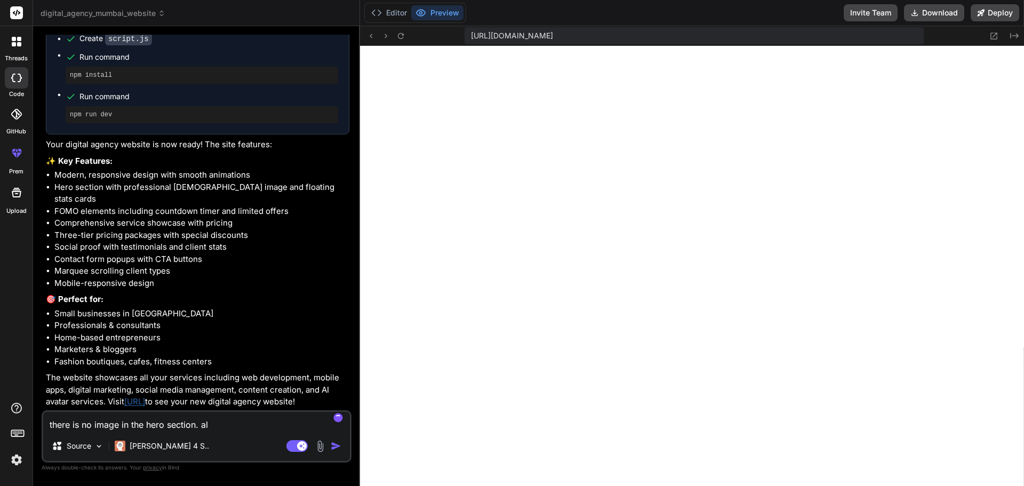
type textarea "x"
type textarea "there is no image in the hero section."
type textarea "x"
type textarea "there is no image in the hero section."
type textarea "x"
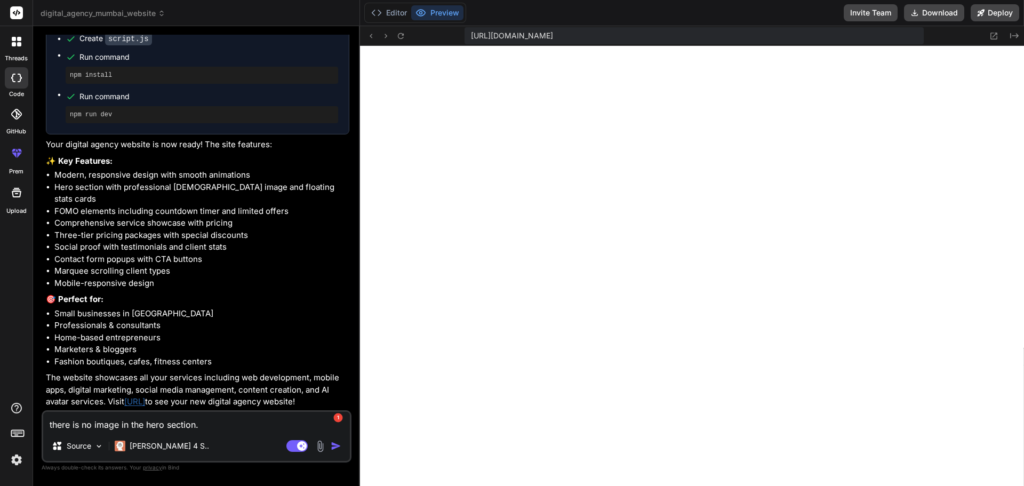
type textarea "there is no image in the hero section."
click at [332, 446] on img "button" at bounding box center [336, 446] width 11 height 11
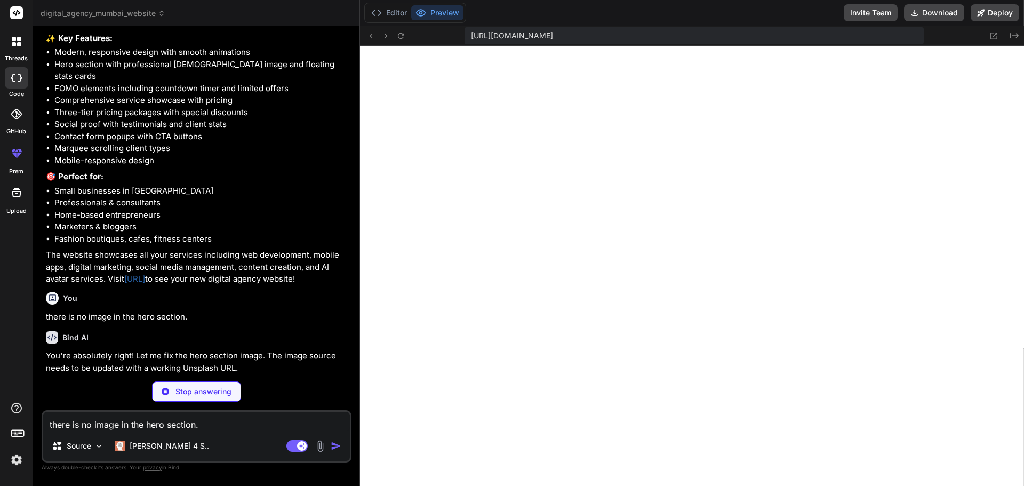
scroll to position [758, 0]
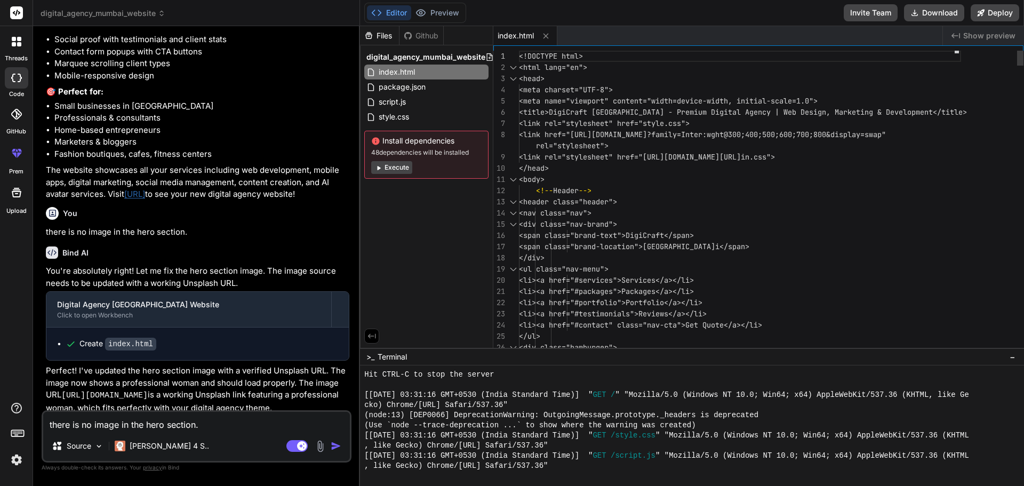
type textarea "x"
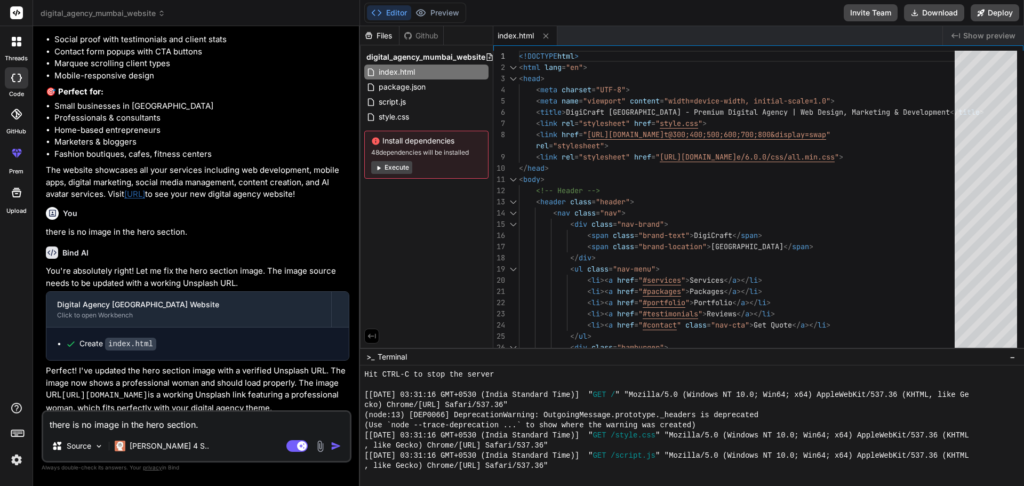
scroll to position [858, 0]
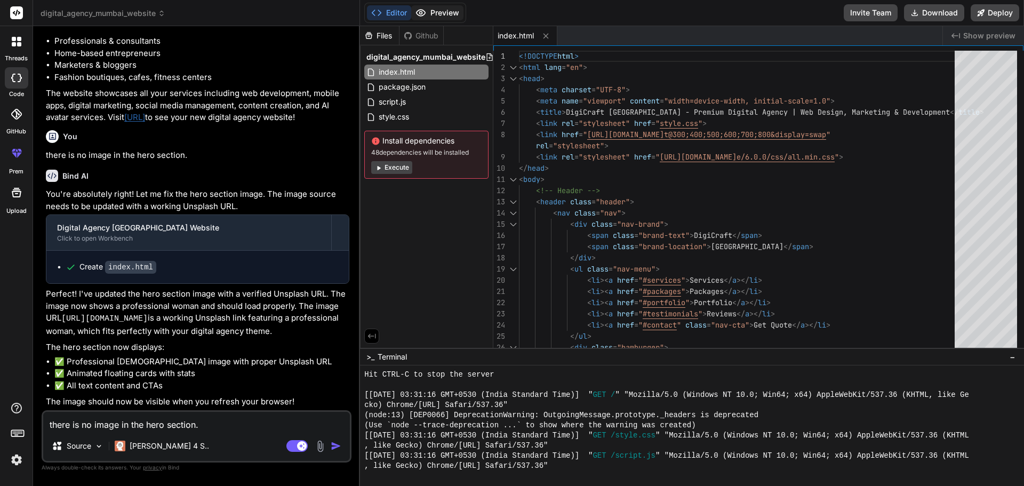
click at [434, 18] on button "Preview" at bounding box center [437, 12] width 52 height 15
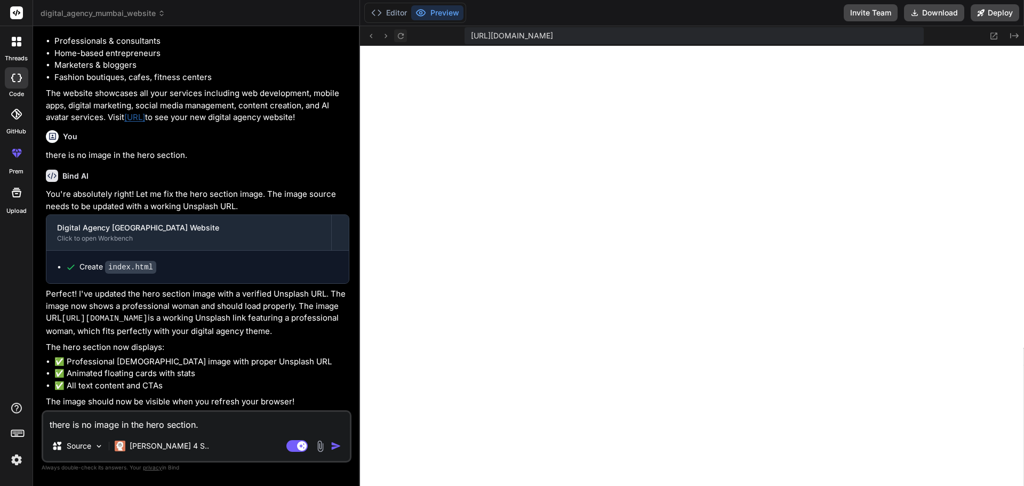
click at [398, 36] on icon at bounding box center [400, 36] width 6 height 6
click at [1014, 36] on icon at bounding box center [1014, 35] width 9 height 5
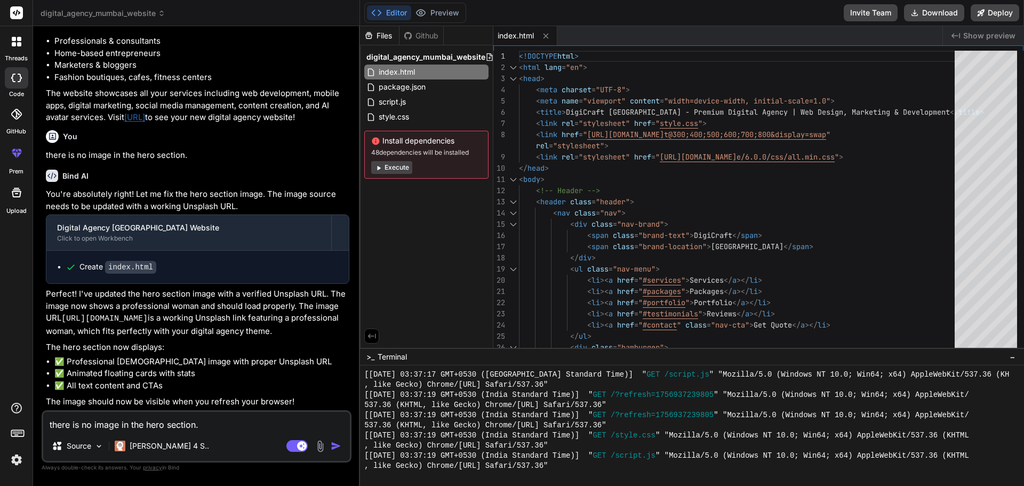
click at [993, 32] on span "Show preview" at bounding box center [989, 35] width 52 height 11
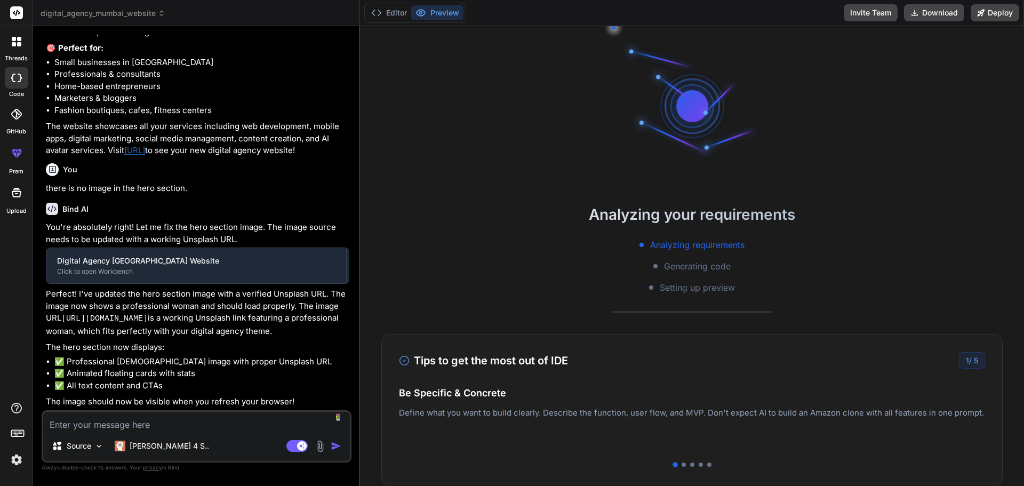
scroll to position [825, 0]
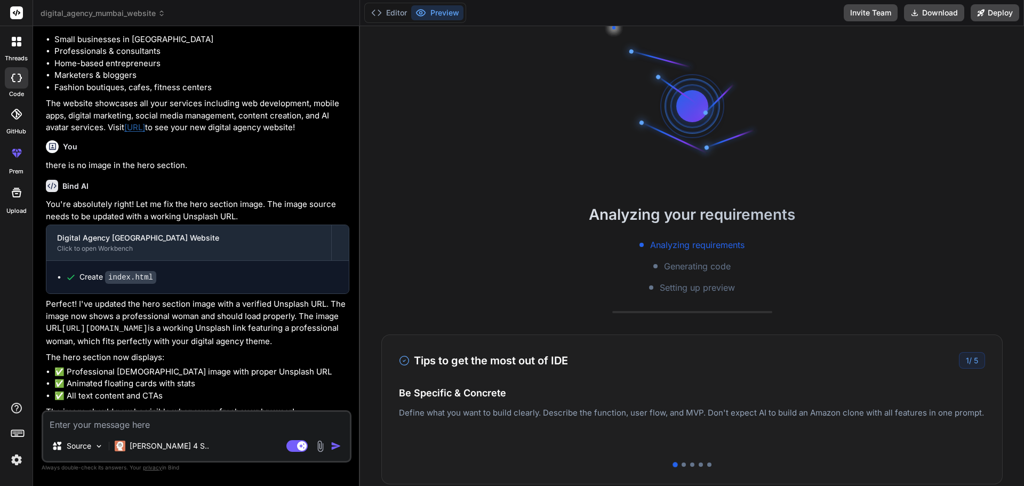
click at [23, 50] on div at bounding box center [16, 41] width 22 height 22
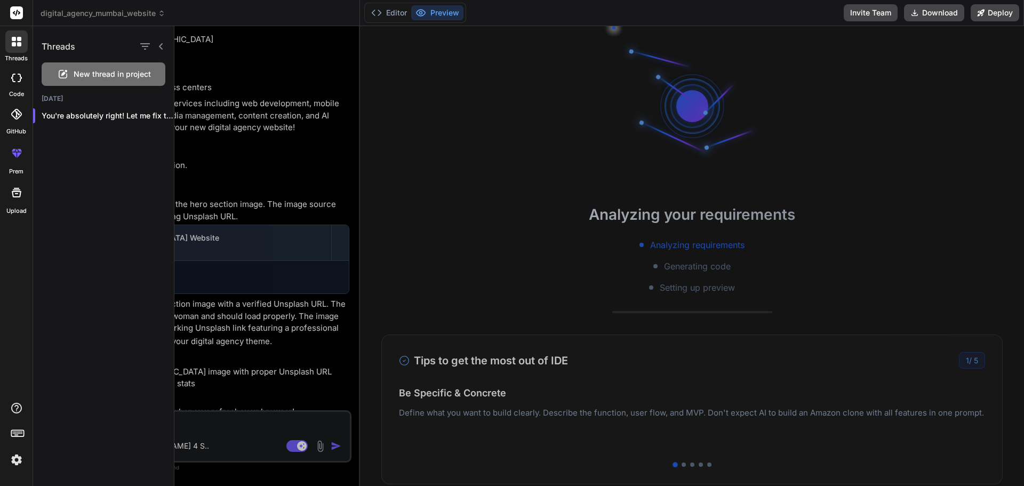
click at [26, 116] on div at bounding box center [16, 113] width 23 height 23
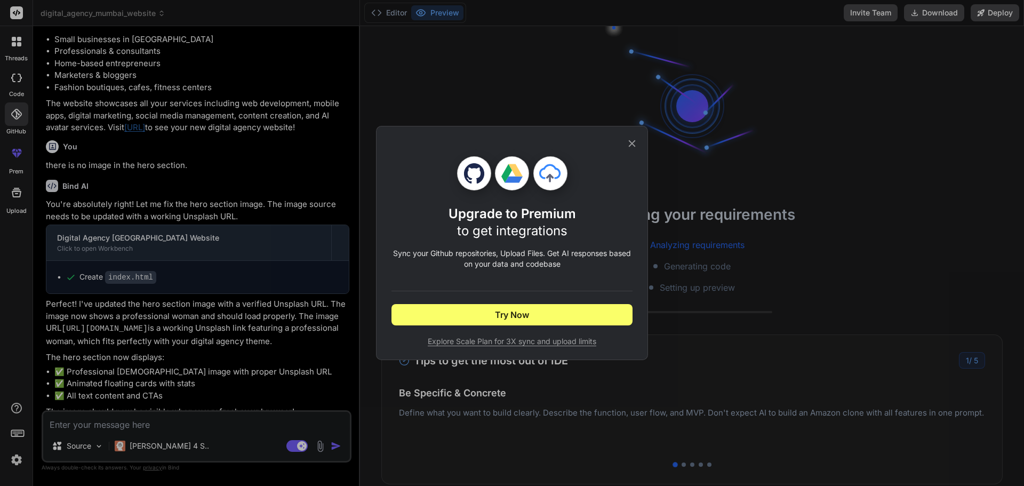
click at [22, 148] on div "Upgrade to Premium to get integrations Sync your Github repositories, Upload Fi…" at bounding box center [512, 243] width 1024 height 486
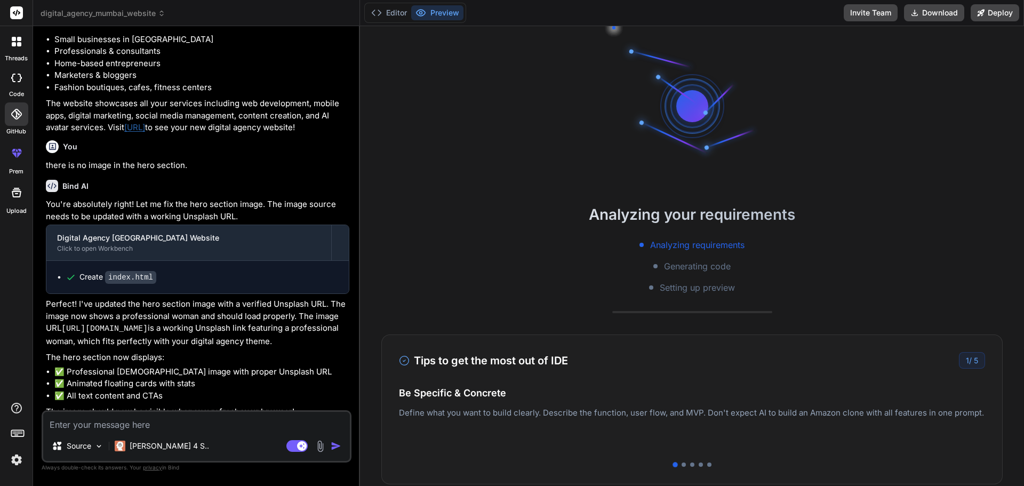
click at [23, 197] on div at bounding box center [17, 193] width 26 height 26
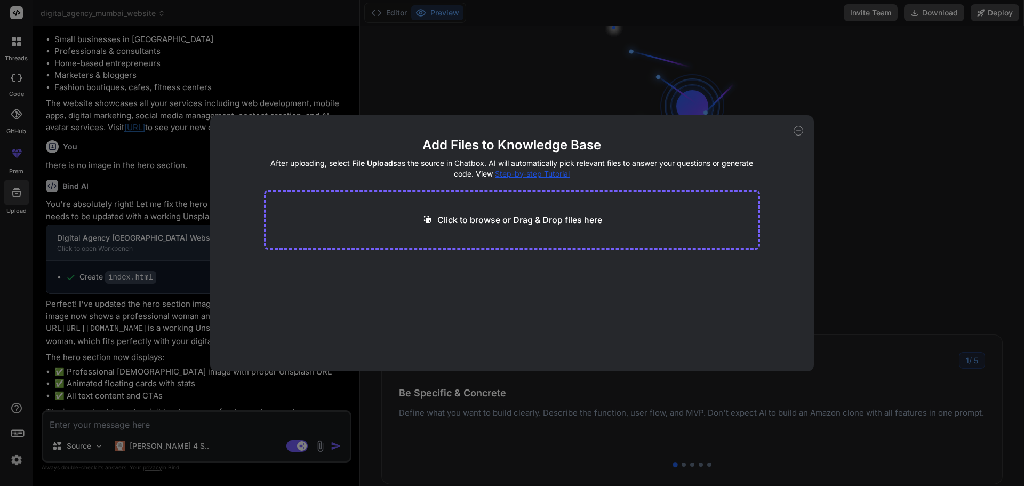
click at [800, 131] on icon at bounding box center [799, 131] width 4 height 0
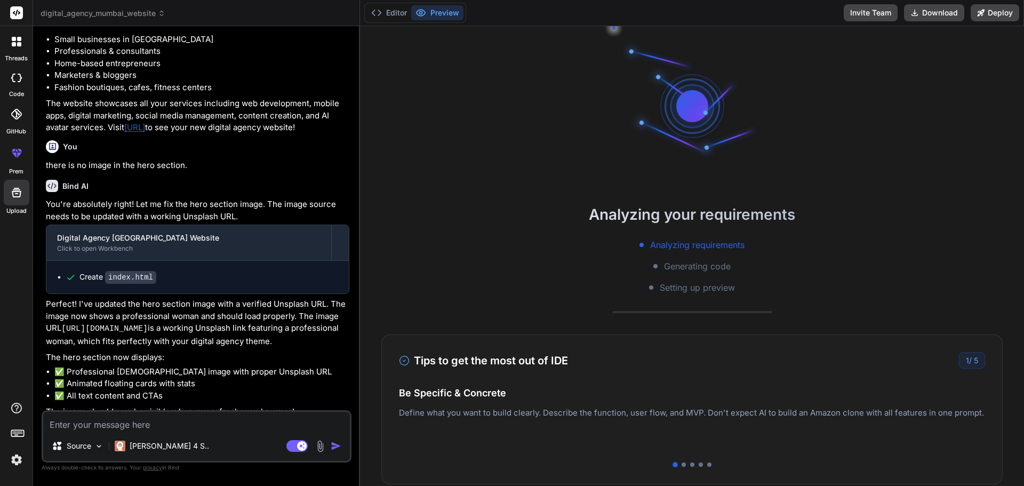
scroll to position [858, 0]
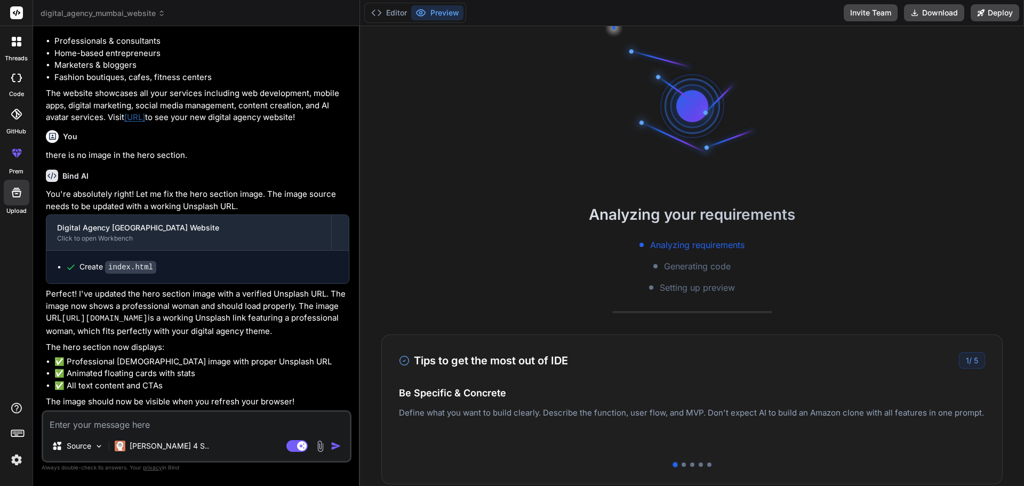
click at [19, 435] on icon at bounding box center [17, 432] width 15 height 15
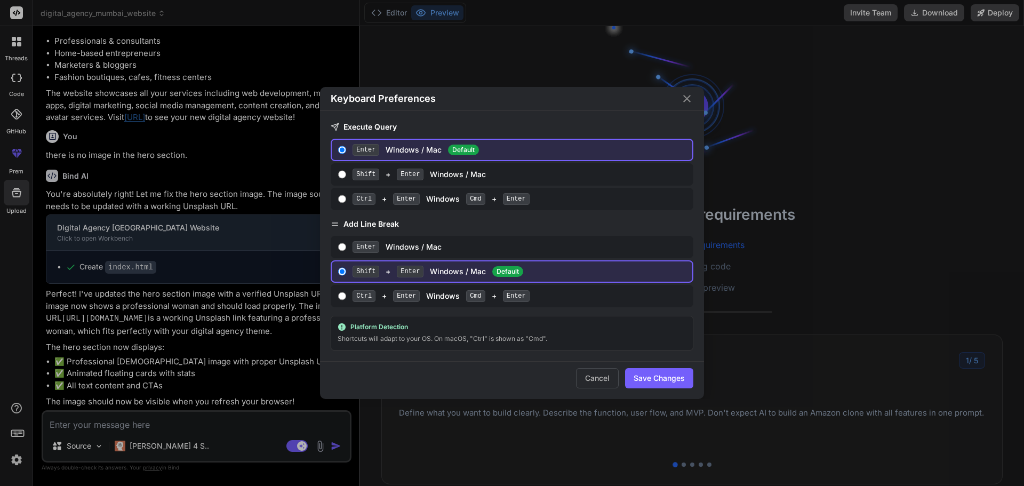
scroll to position [51, 0]
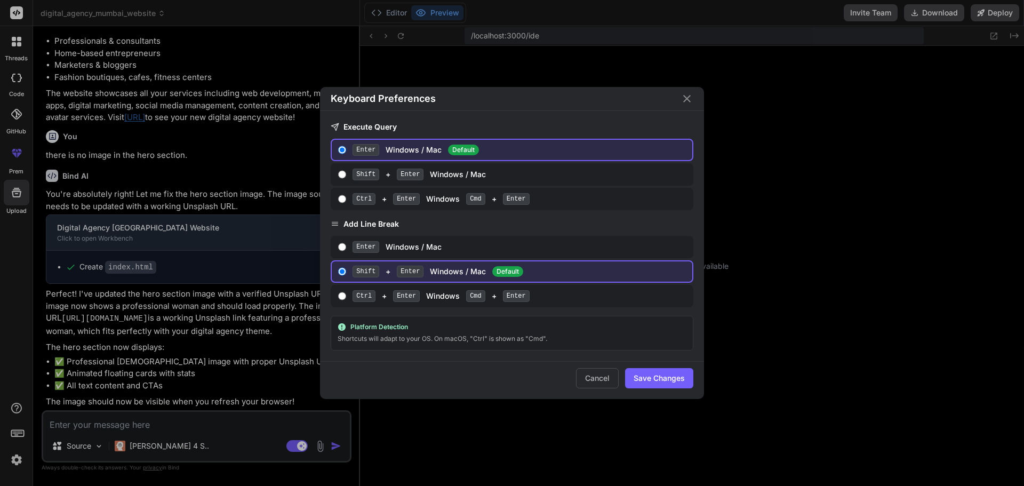
click at [685, 95] on icon "Close" at bounding box center [687, 98] width 13 height 13
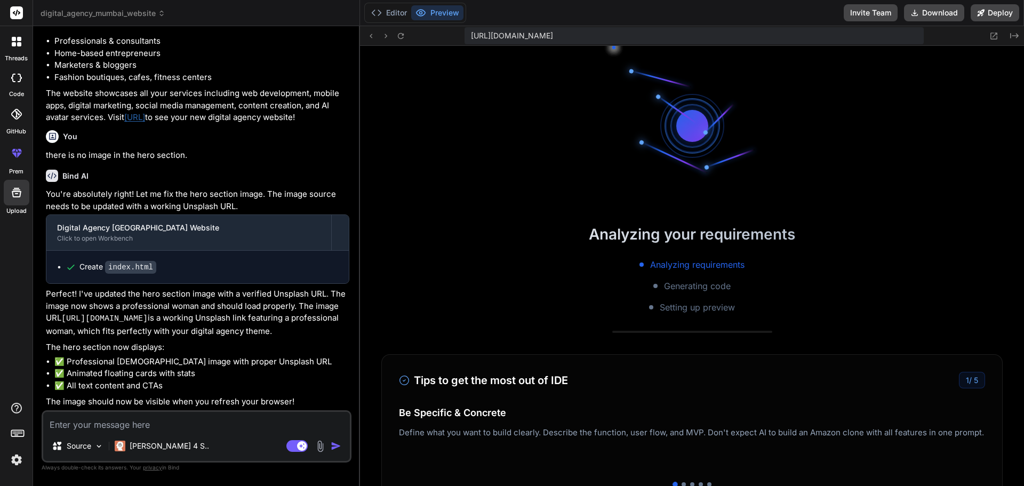
type textarea "x"
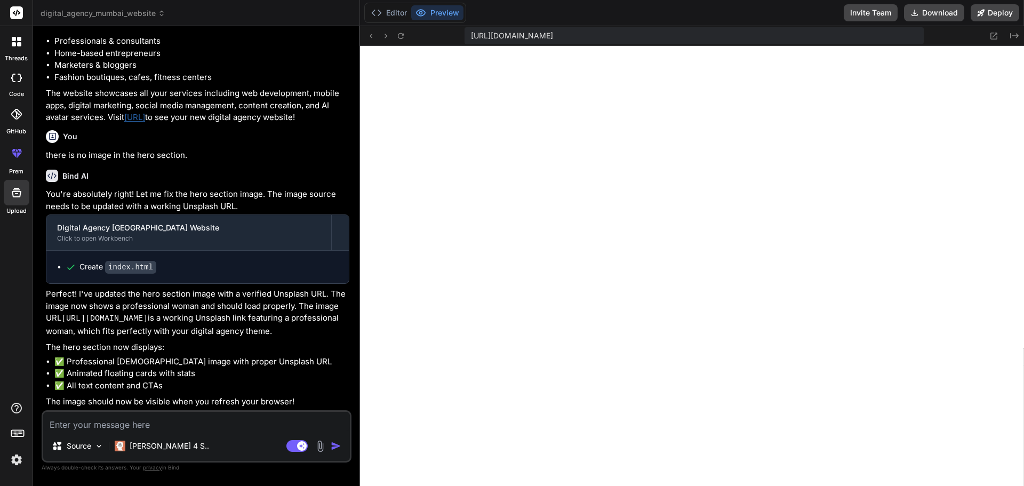
scroll to position [365, 0]
click at [18, 460] on img at bounding box center [16, 460] width 18 height 18
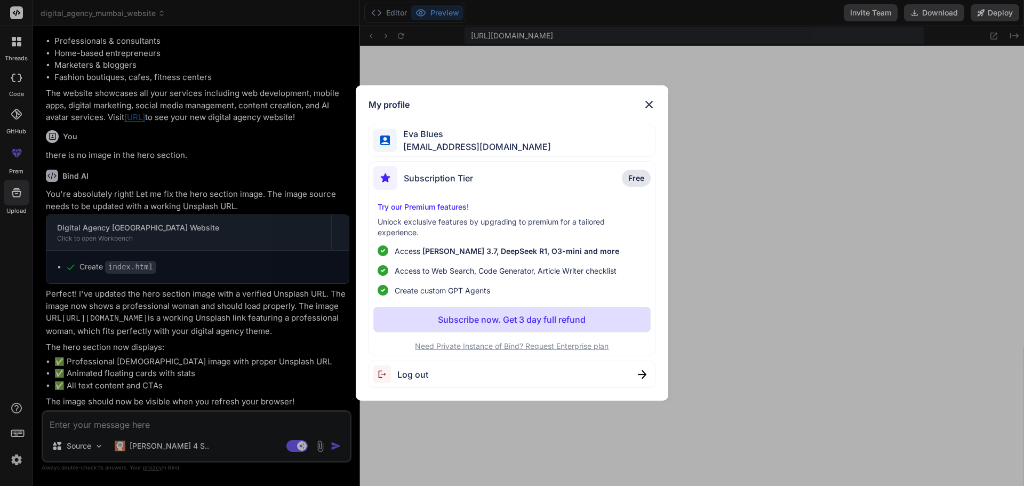
click at [649, 103] on img at bounding box center [649, 104] width 13 height 13
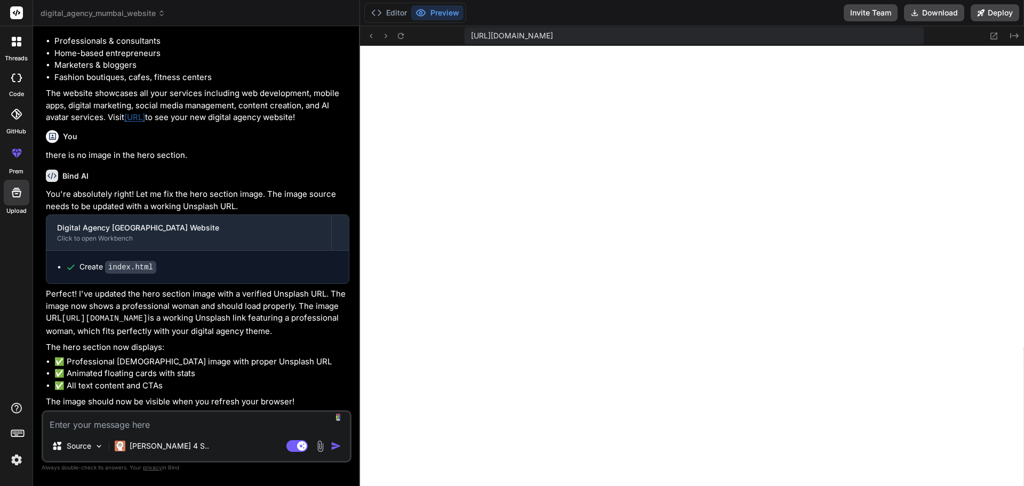
click at [225, 430] on textarea at bounding box center [196, 421] width 307 height 19
type textarea "n"
type textarea "x"
type textarea "no"
type textarea "x"
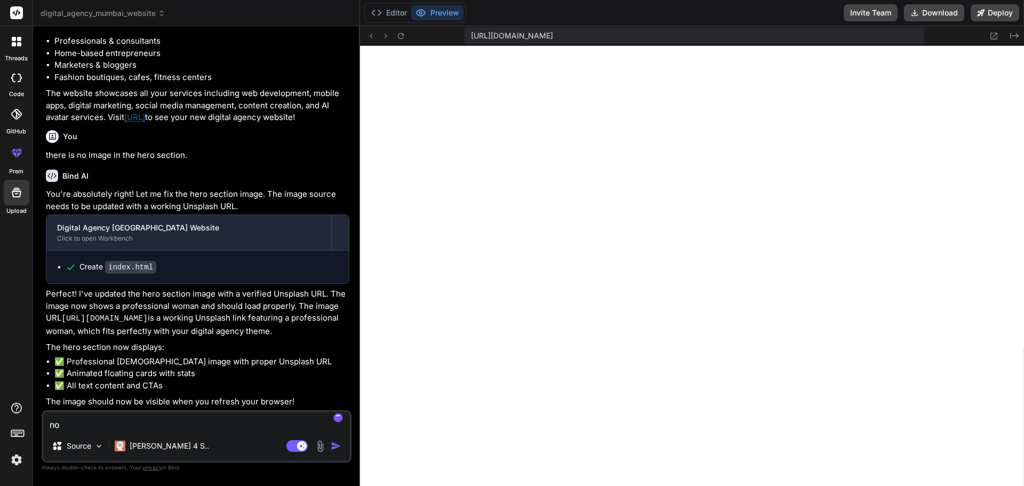
type textarea "no"
type textarea "x"
type textarea "no i"
type textarea "x"
type textarea "no im"
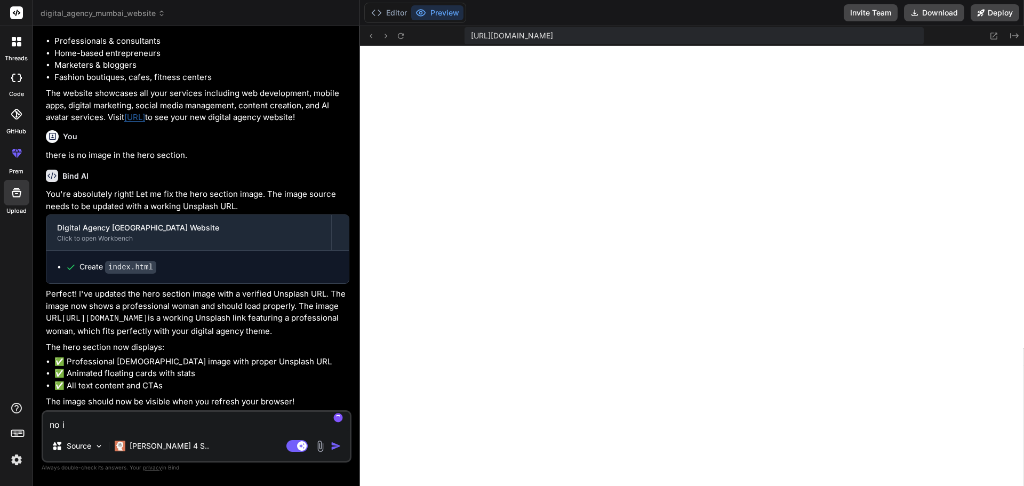
type textarea "x"
type textarea "no img"
type textarea "x"
type textarea "no imge"
type textarea "x"
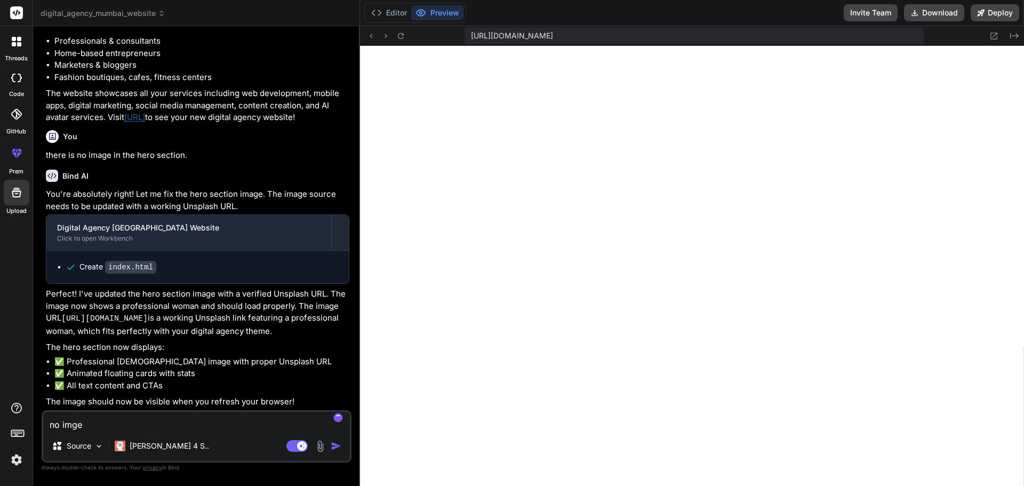
type textarea "no imge"
type textarea "x"
type textarea "no imge"
type textarea "x"
type textarea "no img"
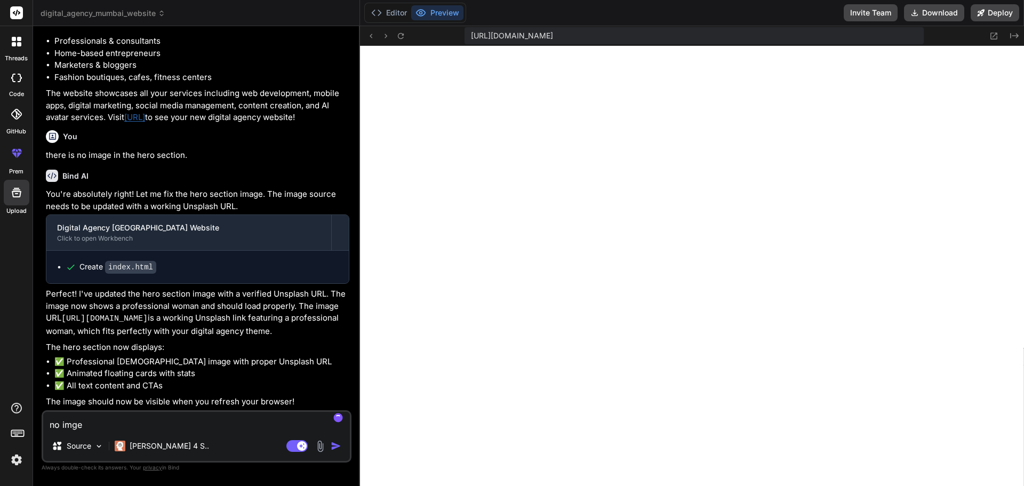
type textarea "x"
type textarea "no im"
type textarea "x"
type textarea "no ima"
type textarea "x"
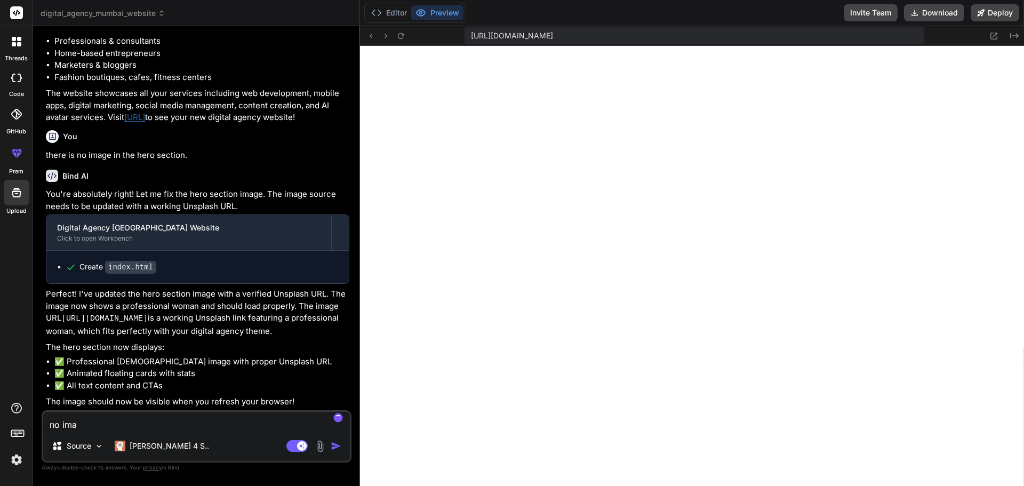
type textarea "no imag"
type textarea "x"
type textarea "no image"
type textarea "x"
type textarea "no image"
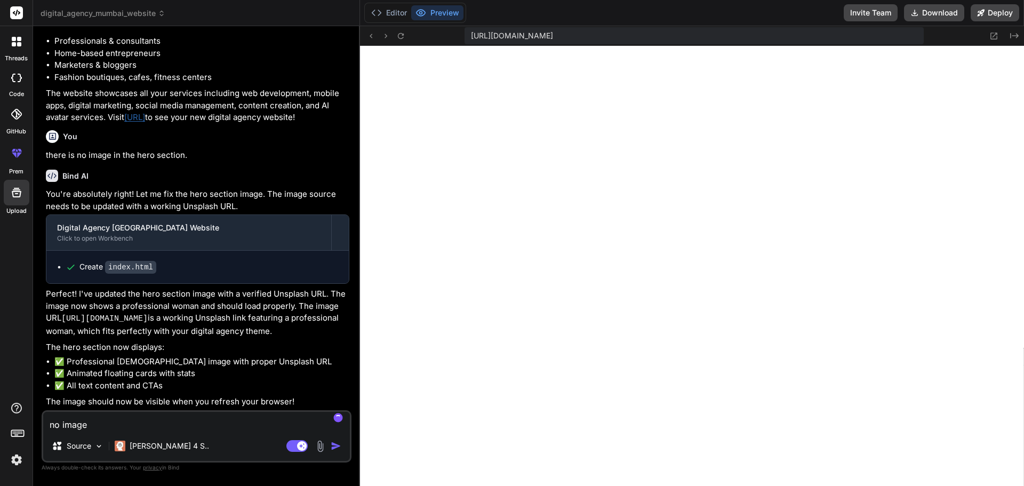
type textarea "x"
type textarea "no image v"
type textarea "x"
type textarea "no image vi"
type textarea "x"
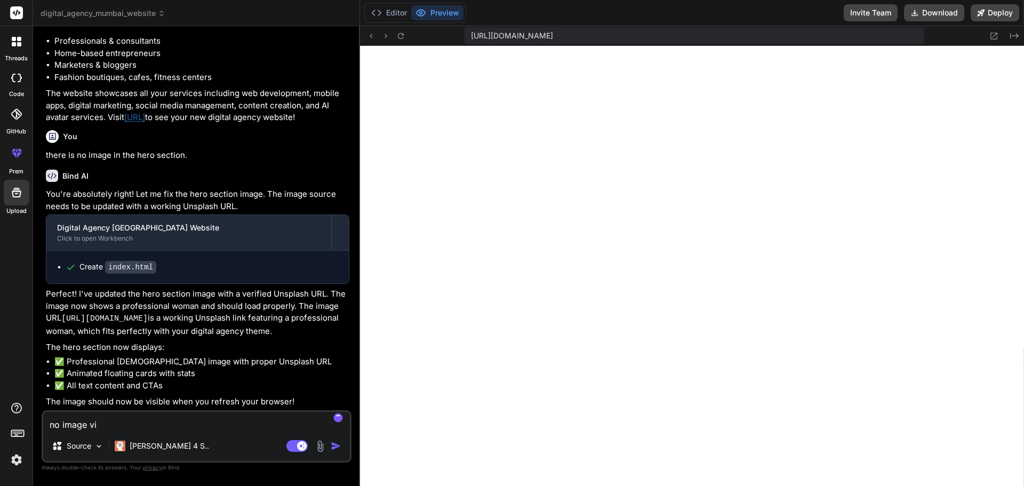
type textarea "no image vii"
type textarea "x"
type textarea "no image vi"
type textarea "x"
type textarea "no image vis"
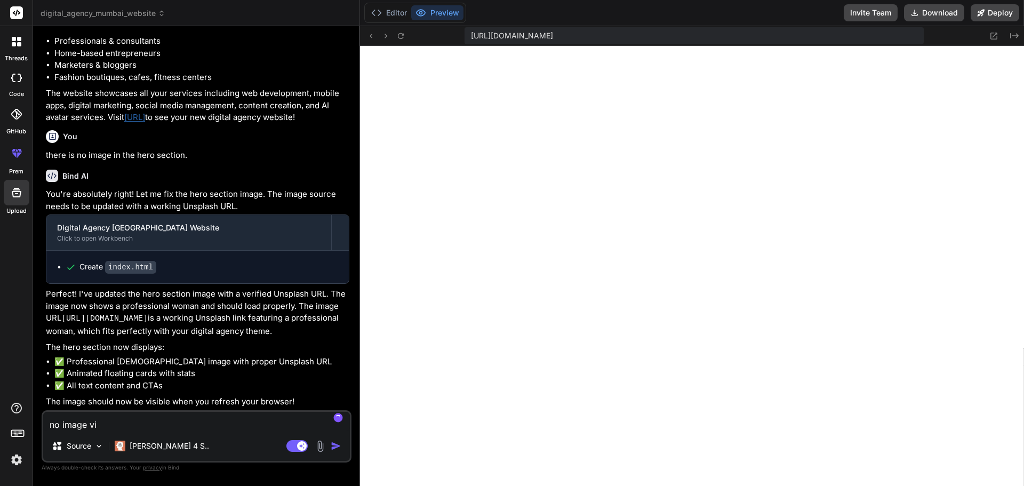
type textarea "x"
type textarea "no image visi"
type textarea "x"
type textarea "no image visib"
type textarea "x"
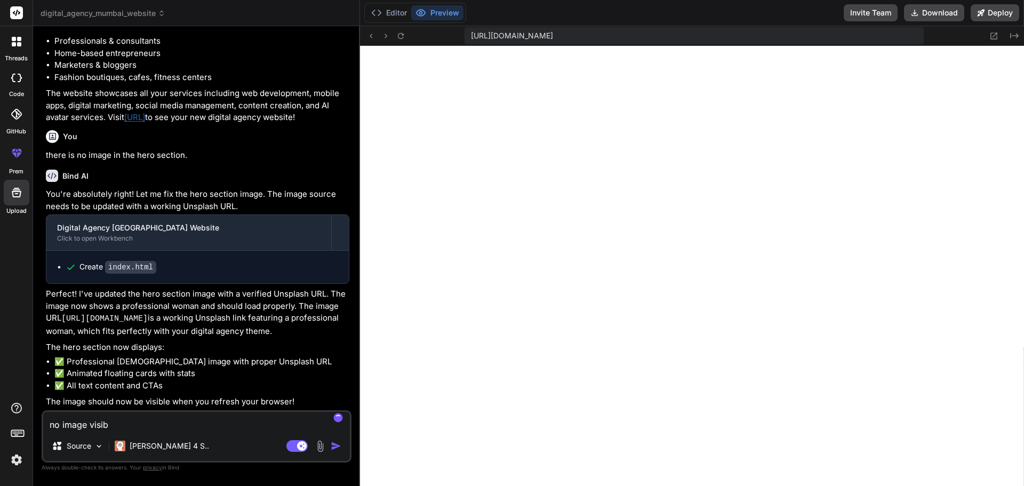
type textarea "no image visibl"
type textarea "x"
type textarea "no image visible"
type textarea "x"
type textarea "no image visible"
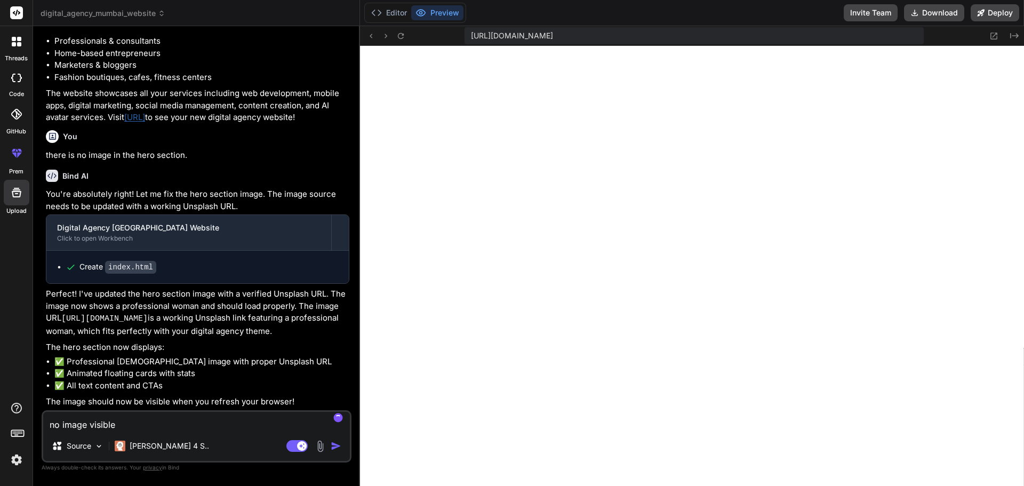
type textarea "x"
type textarea "no image visible n"
type textarea "x"
type textarea "no image visible"
type textarea "x"
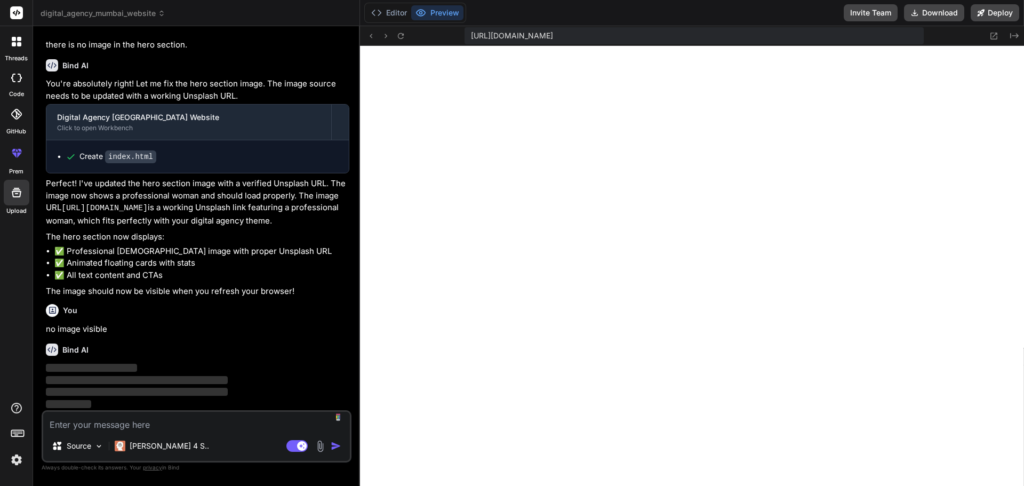
scroll to position [968, 0]
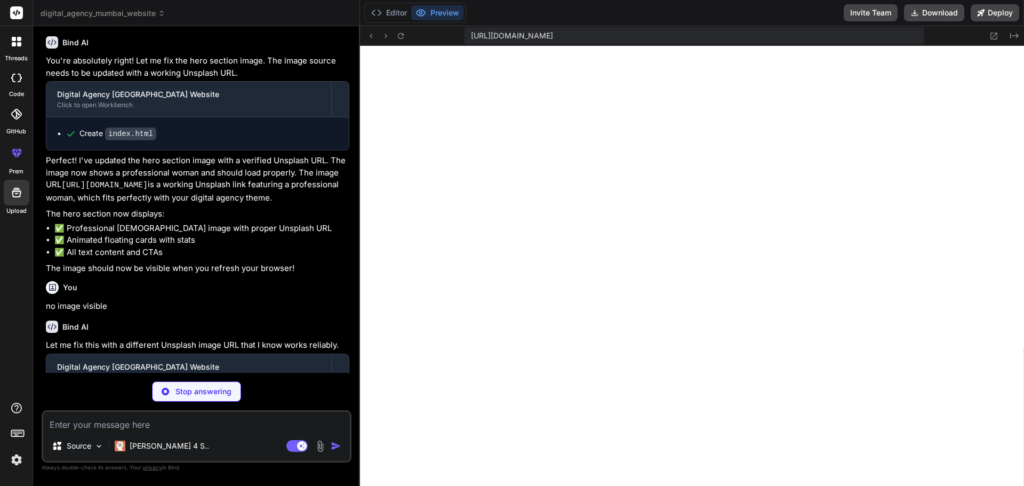
drag, startPoint x: 64, startPoint y: 197, endPoint x: 154, endPoint y: 208, distance: 90.7
click at [148, 190] on code "[URL][DOMAIN_NAME]" at bounding box center [104, 185] width 86 height 9
copy code "[URL][DOMAIN_NAME]"
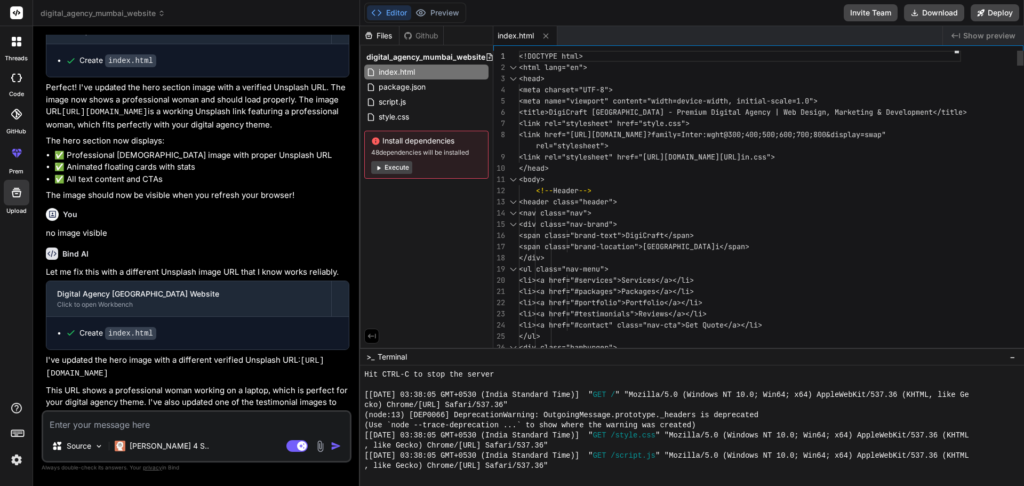
type textarea "x"
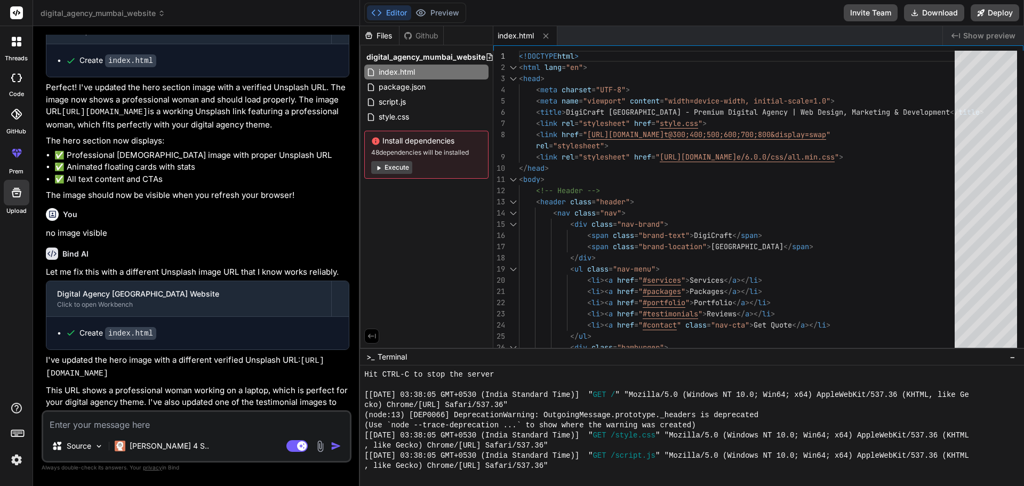
click at [984, 38] on span "Show preview" at bounding box center [989, 35] width 52 height 11
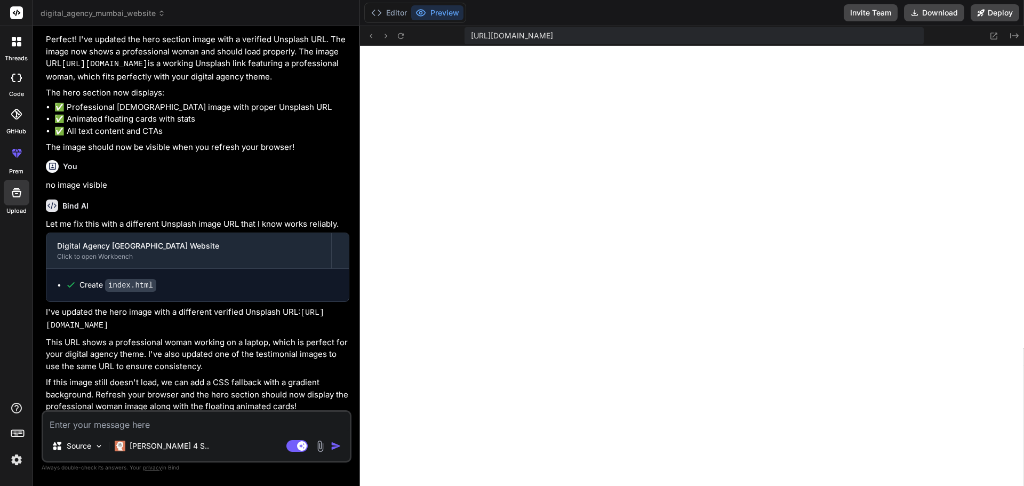
scroll to position [1127, 0]
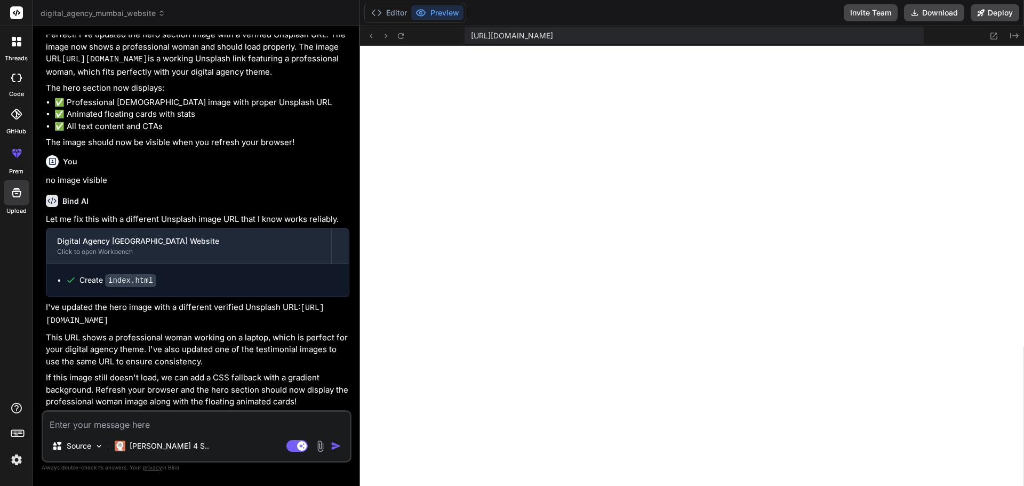
drag, startPoint x: 47, startPoint y: 321, endPoint x: 118, endPoint y: 316, distance: 71.6
click at [118, 316] on code "[URL][DOMAIN_NAME]" at bounding box center [185, 315] width 278 height 22
drag, startPoint x: 165, startPoint y: 321, endPoint x: 45, endPoint y: 309, distance: 120.6
click at [45, 309] on div "You build a business website for digital agency in [GEOGRAPHIC_DATA]. show pric…" at bounding box center [198, 223] width 308 height 376
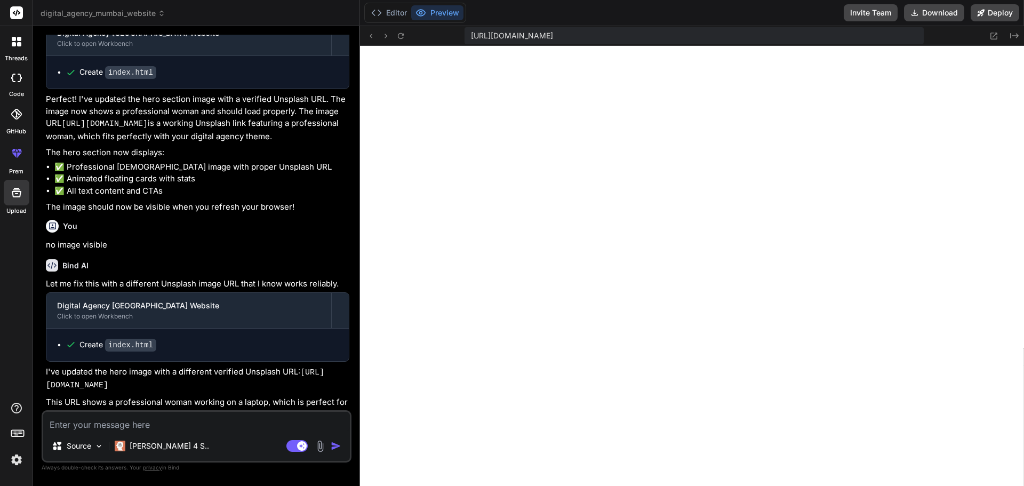
scroll to position [1020, 0]
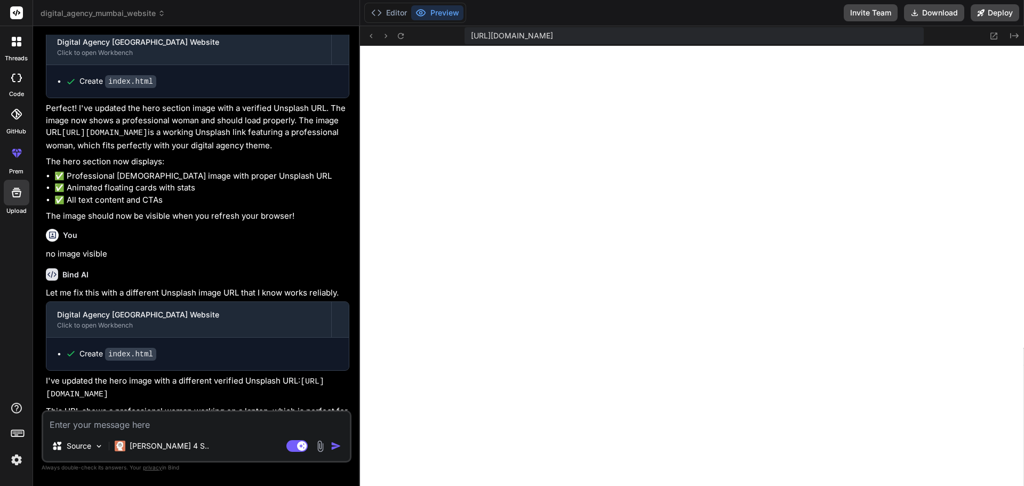
drag, startPoint x: 64, startPoint y: 142, endPoint x: 155, endPoint y: 155, distance: 92.0
click at [148, 138] on code "[URL][DOMAIN_NAME]" at bounding box center [104, 133] width 86 height 9
click at [403, 34] on icon at bounding box center [400, 36] width 6 height 6
click at [992, 35] on icon at bounding box center [994, 35] width 9 height 9
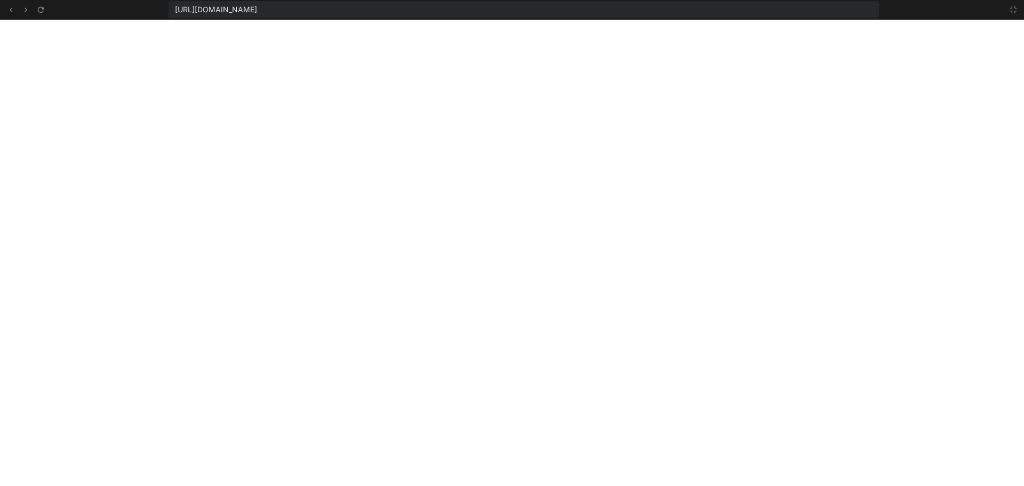
scroll to position [486, 0]
click at [1009, 10] on icon at bounding box center [1013, 9] width 9 height 9
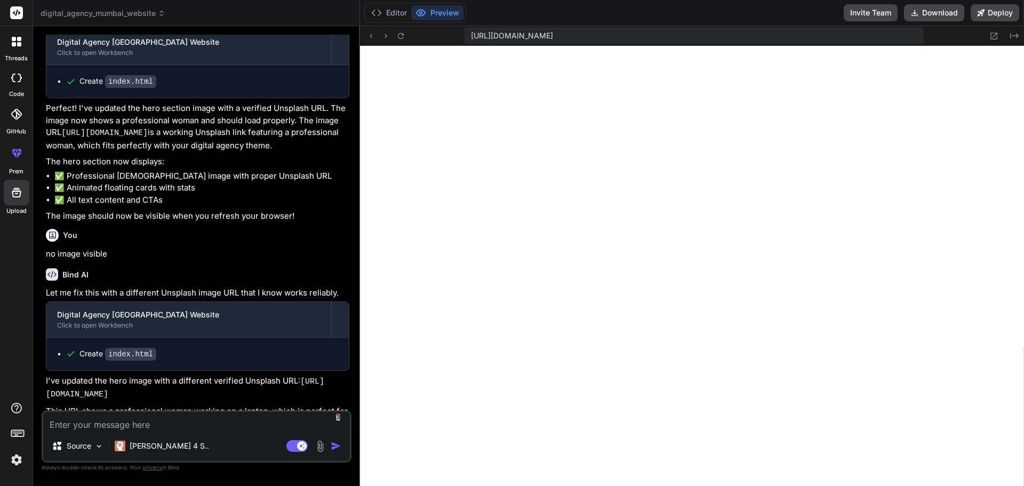
click at [65, 425] on textarea at bounding box center [196, 421] width 307 height 19
type textarea "i"
type textarea "x"
type textarea "i"
type textarea "x"
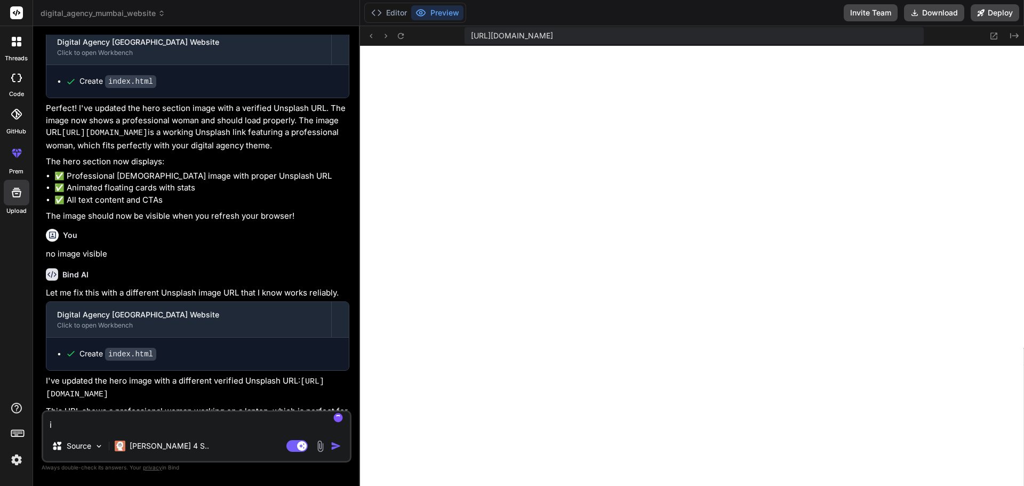
type textarea "i a"
type textarea "x"
type textarea "i am"
type textarea "x"
type textarea "i am"
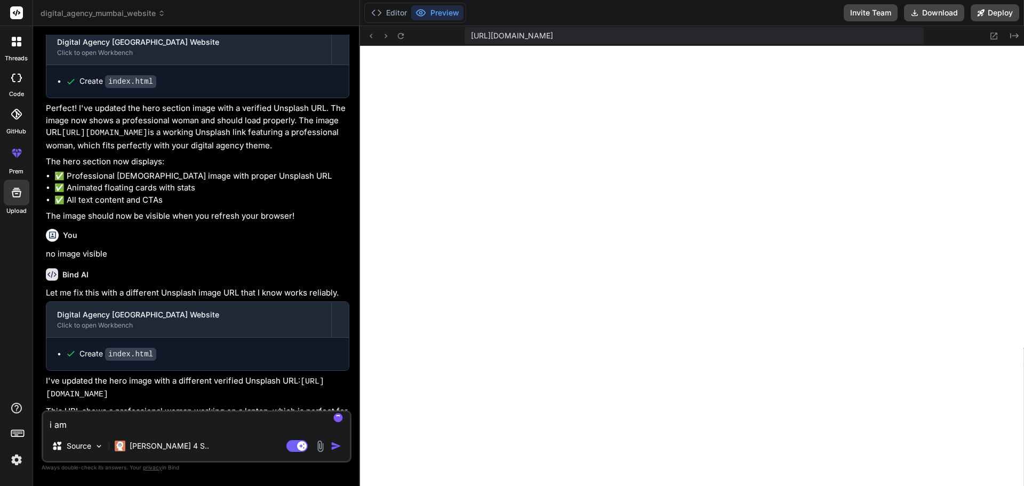
type textarea "x"
type textarea "i am n"
type textarea "x"
type textarea "i am no"
type textarea "x"
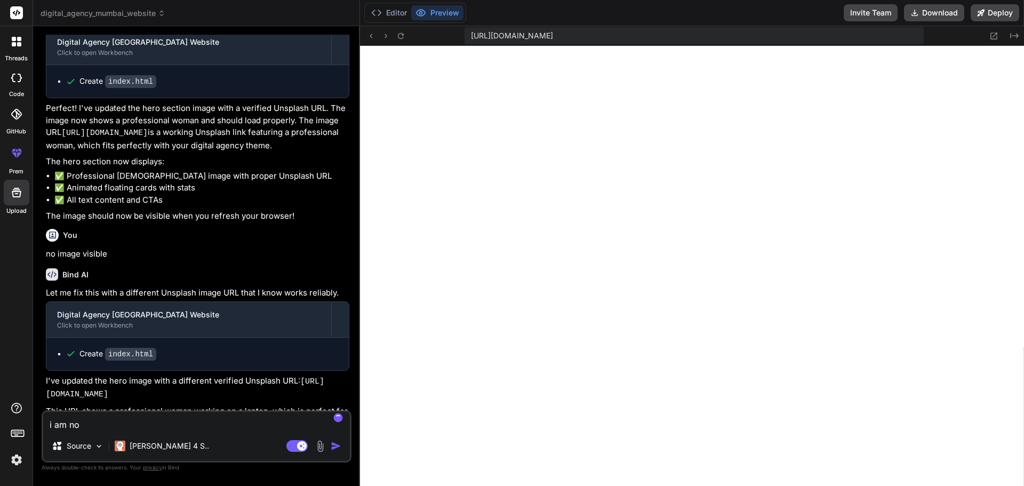
type textarea "i am not"
type textarea "x"
type textarea "i am not"
type textarea "x"
type textarea "i am not a"
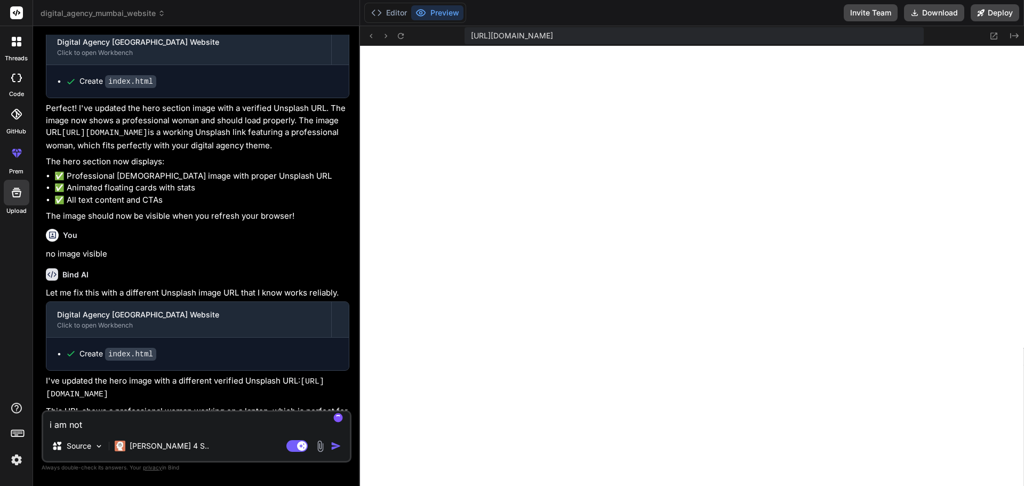
type textarea "x"
type textarea "i am not ab"
type textarea "x"
type textarea "i am not abl"
type textarea "x"
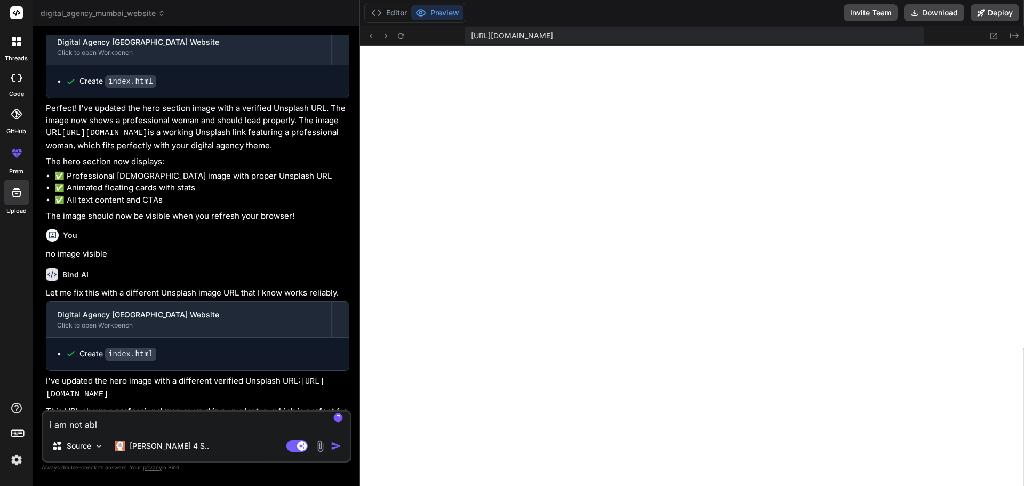
type textarea "i am not able"
type textarea "x"
type textarea "i am not able"
type textarea "x"
type textarea "i am not able t"
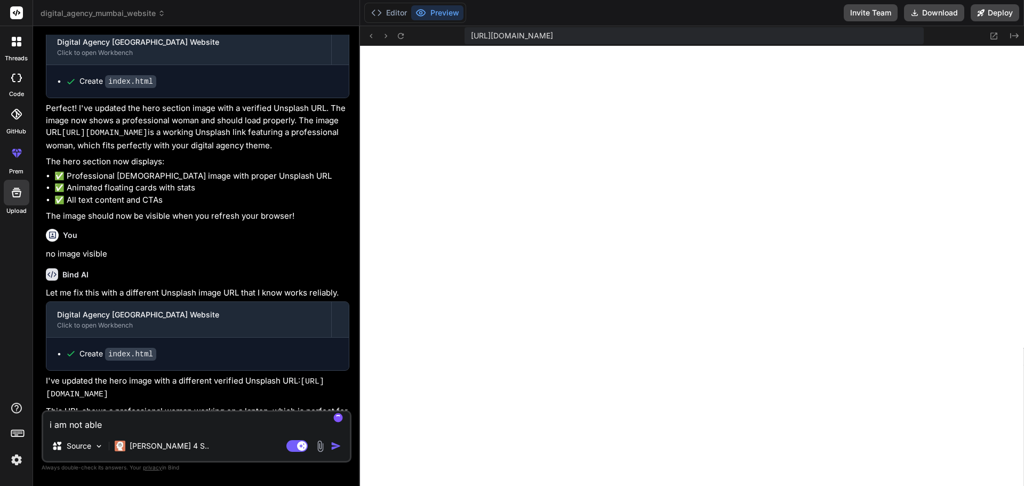
type textarea "x"
type textarea "i am not able to"
type textarea "x"
type textarea "i am not able to"
type textarea "x"
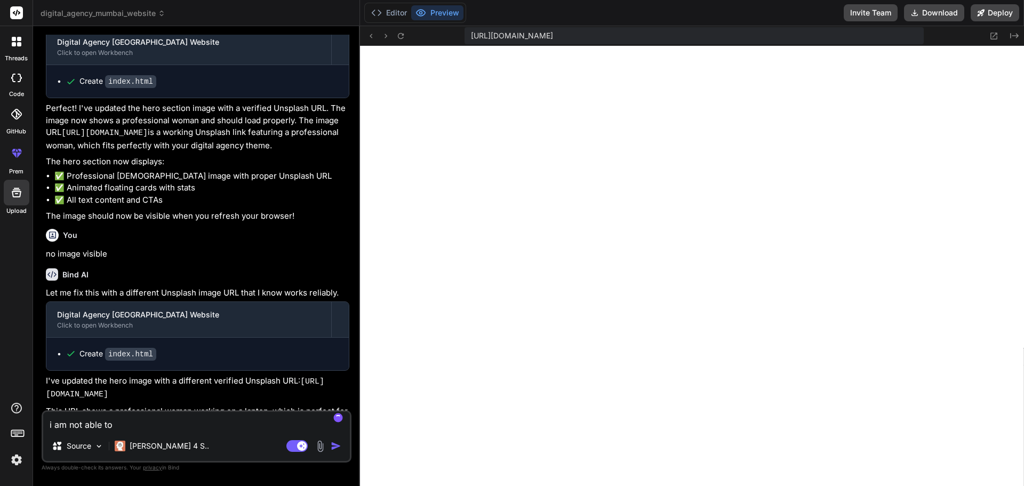
type textarea "i am not able to s"
type textarea "x"
type textarea "i am not able to se"
type textarea "x"
type textarea "i am not able to see"
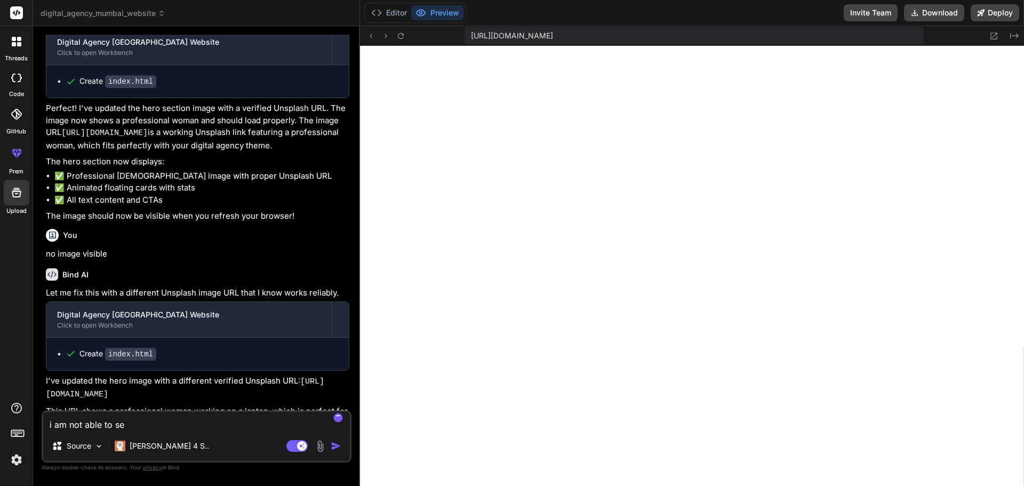
type textarea "x"
type textarea "i am not able to see"
type textarea "x"
type textarea "i am not able to see t"
type textarea "x"
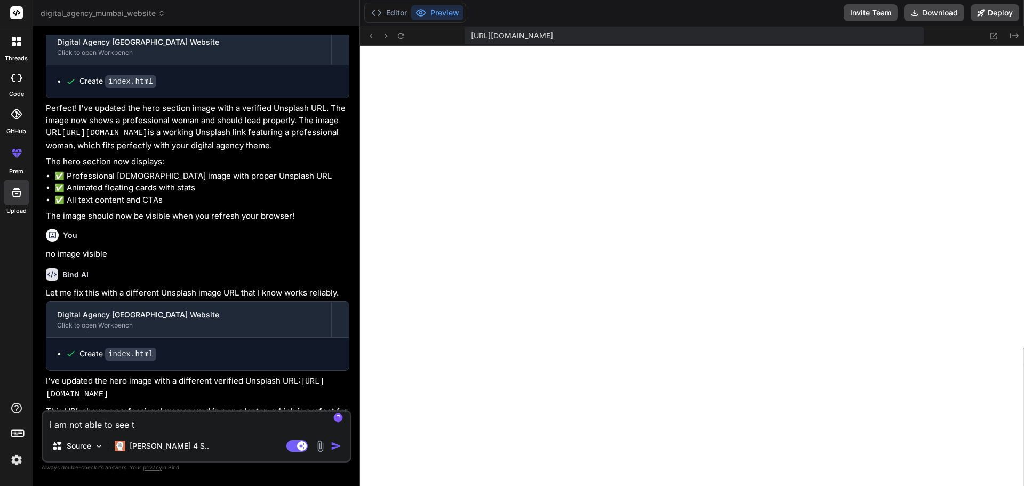
type textarea "i am not able to see te"
type textarea "x"
type textarea "i am not able to see t"
type textarea "x"
type textarea "i am not able to see th"
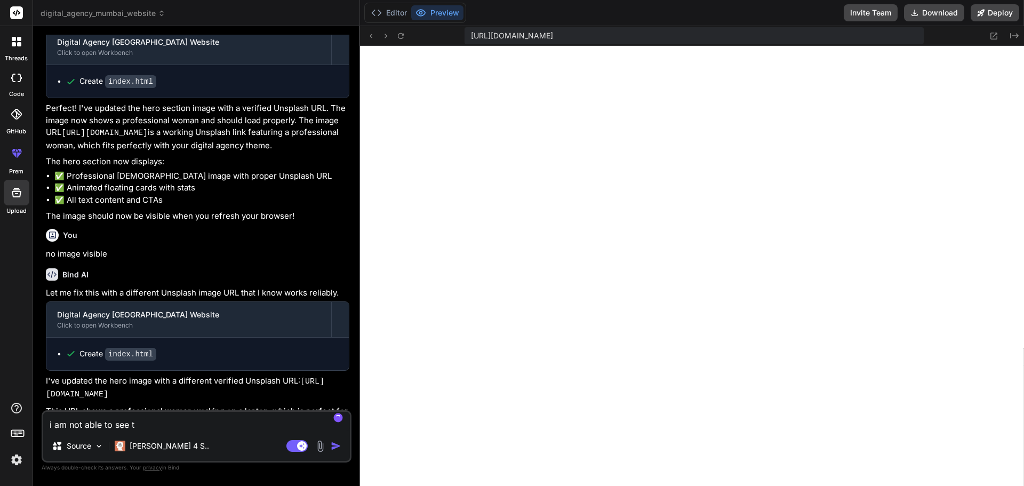
type textarea "x"
type textarea "i am not able to see the"
type textarea "x"
type textarea "i am not able to see the"
type textarea "x"
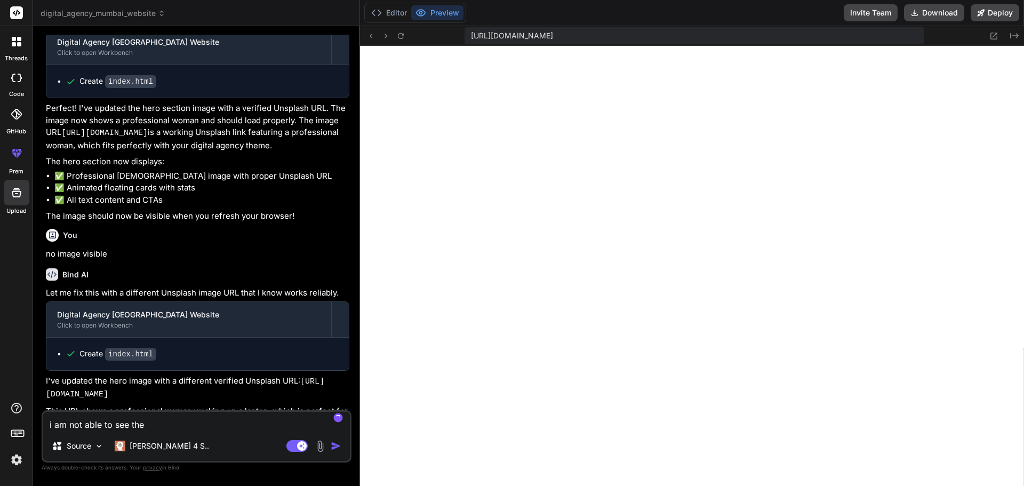
type textarea "i am not able to see the s"
type textarea "x"
type textarea "i am not able to see the so"
type textarea "x"
type textarea "i am not able to see the soc"
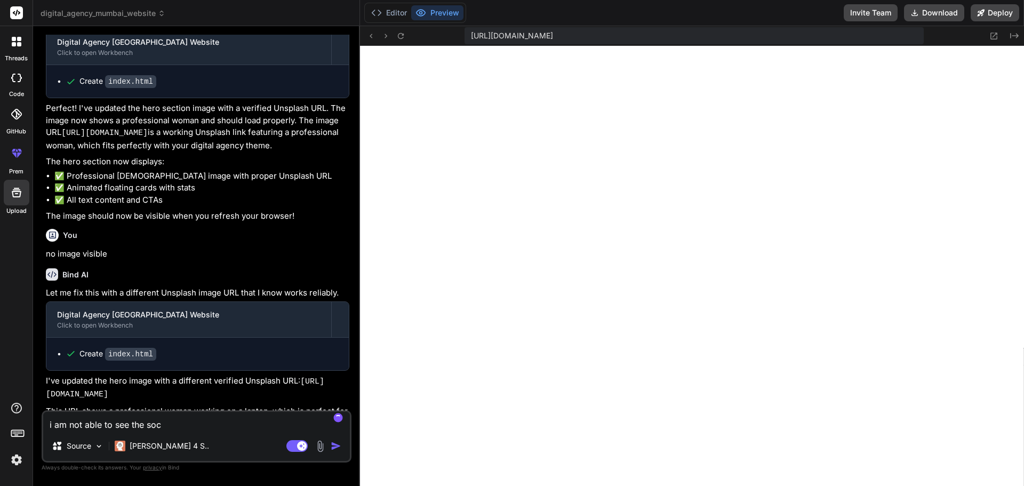
type textarea "x"
type textarea "i am not able to see the soci"
type textarea "x"
type textarea "i am not able to see the [PERSON_NAME]"
type textarea "x"
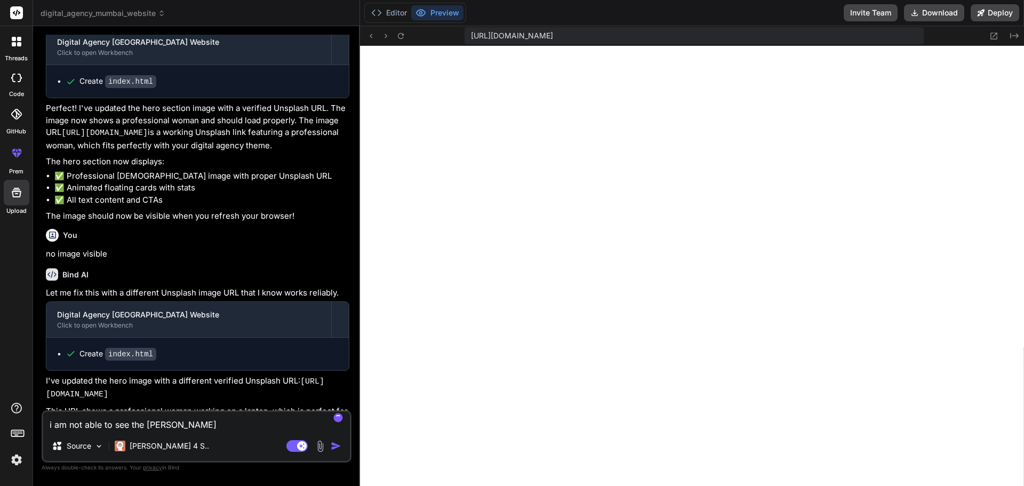
type textarea "i am not able to see the social"
type textarea "x"
click at [190, 421] on textarea "i am not able to see the social" at bounding box center [196, 421] width 307 height 19
type textarea "i am not able to see the social"
type textarea "x"
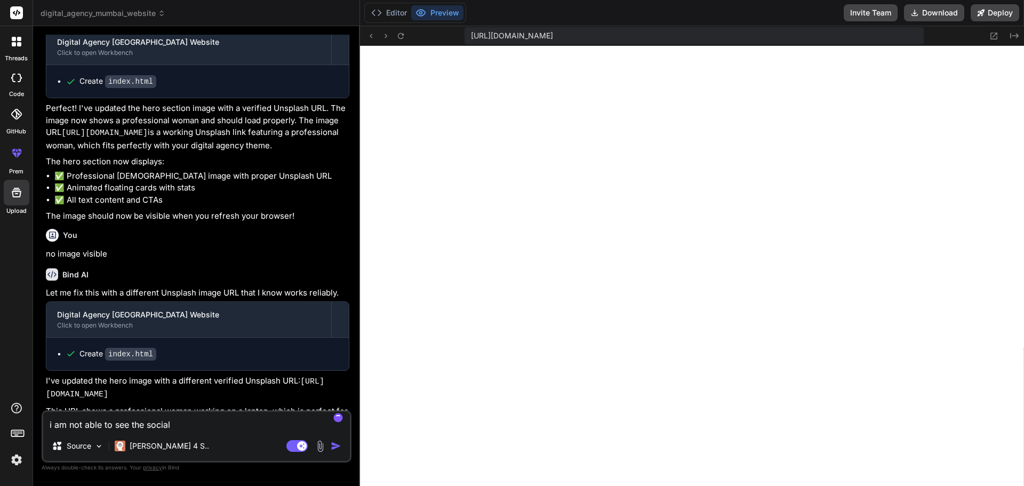
type textarea "i am not able to see the social p"
type textarea "x"
type textarea "i am not able to see the social pr"
type textarea "x"
type textarea "i am not able to see the social pro"
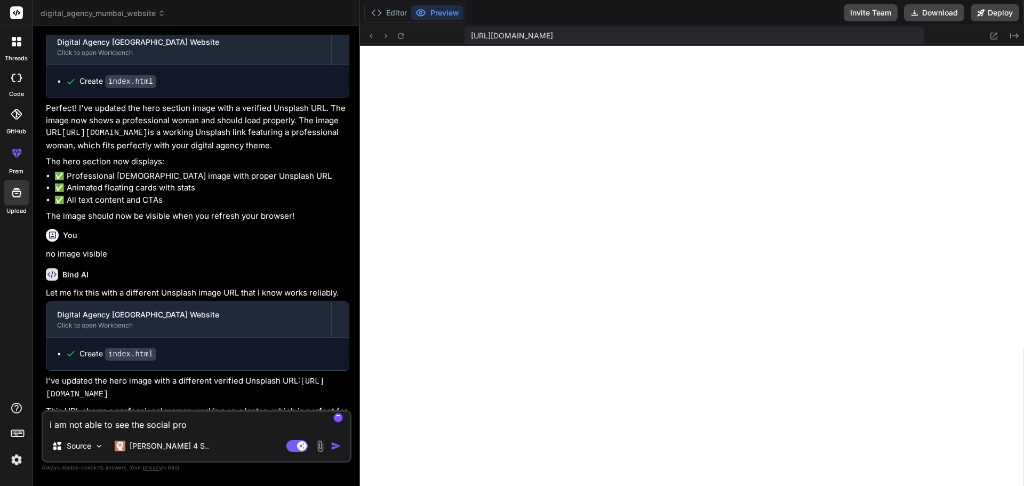
type textarea "x"
type textarea "i am not able to see the social proo"
type textarea "x"
type textarea "i am not able to see the social proof"
type textarea "x"
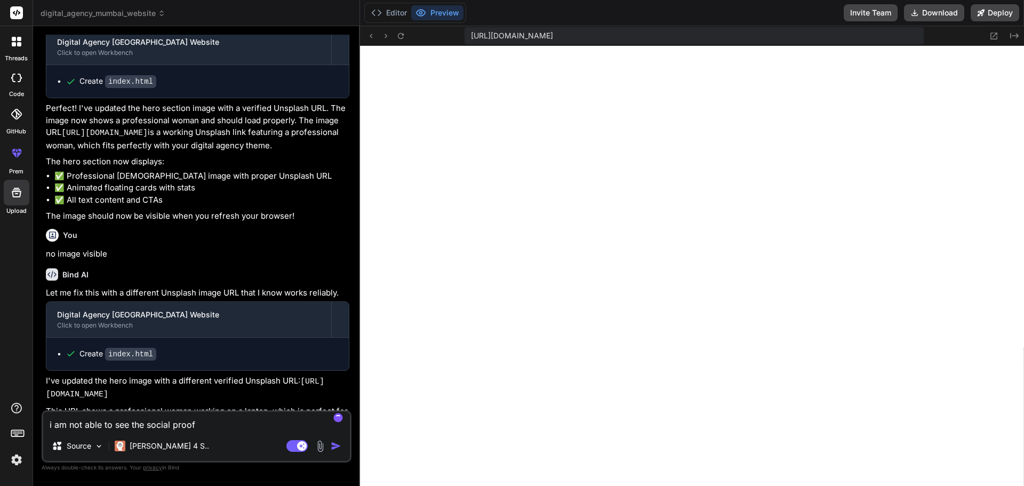
type textarea "i am not able to see the social proof"
type textarea "x"
type textarea "i am not able to see the social proof p"
type textarea "x"
type textarea "i am not able to see the social proof"
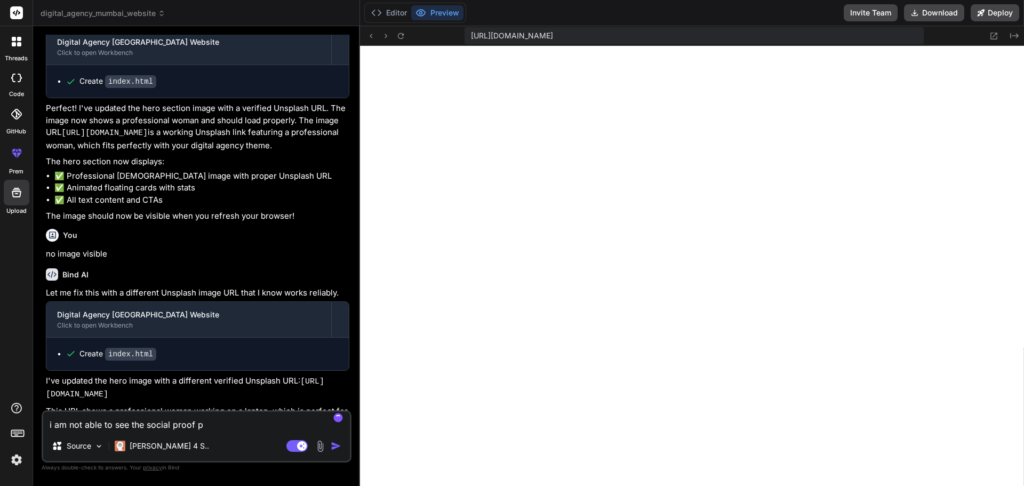
type textarea "x"
type textarea "i am not able to see the social proof t"
type textarea "x"
type textarea "i am not able to see the social proof ti"
type textarea "x"
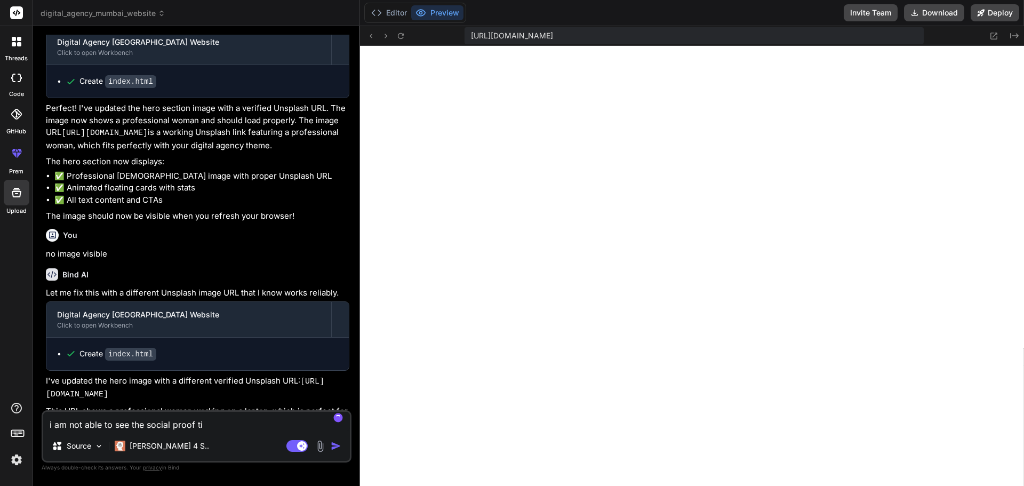
type textarea "i am not able to see the social proof tic"
type textarea "x"
type textarea "i am not able to see the social proof tick"
type textarea "x"
type textarea "i am not able to see the social proof ticke"
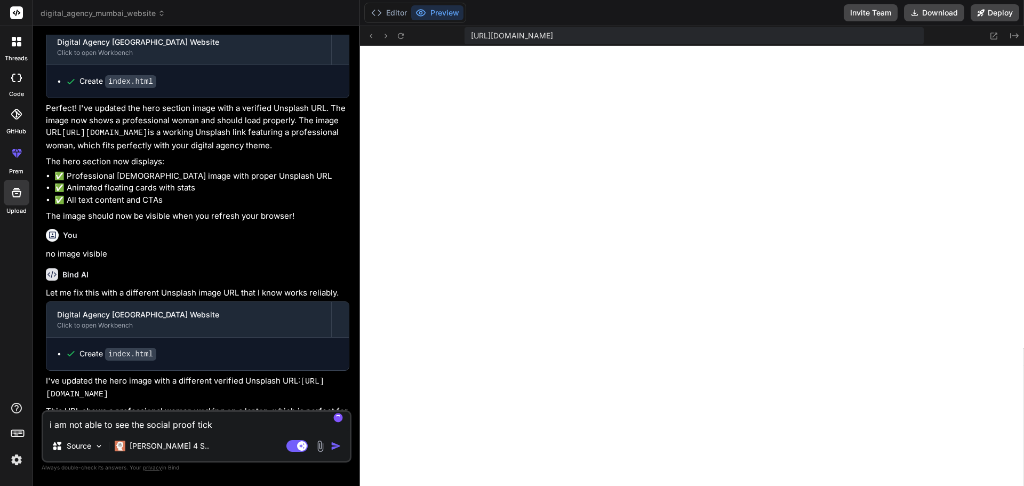
type textarea "x"
type textarea "i am not able to see the social proof tick"
type textarea "x"
type textarea "i am not able to see the social proof tic"
type textarea "x"
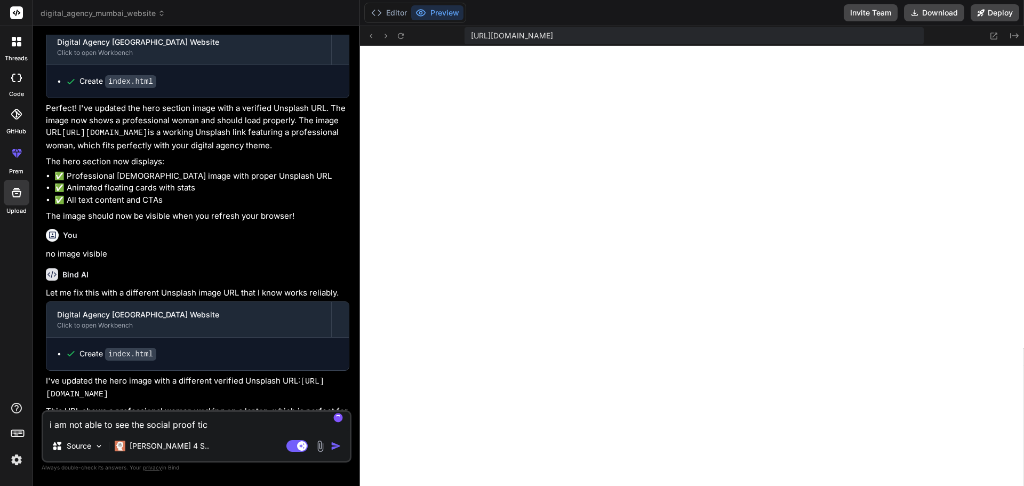
type textarea "i am not able to see the social proof ti"
type textarea "x"
type textarea "i am not able to see the social proof t"
type textarea "x"
type textarea "i am not able to see the social proof"
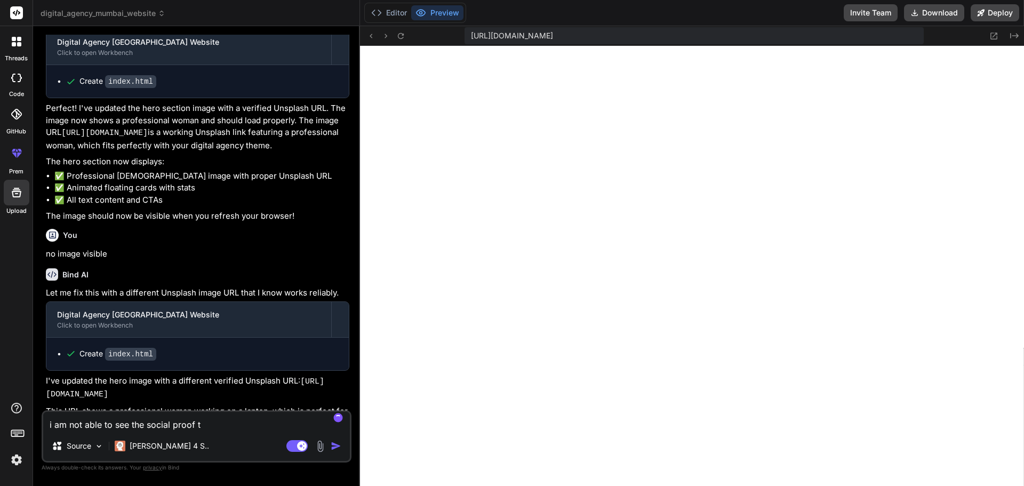
type textarea "x"
type textarea "i am not able to see the social proof a"
type textarea "x"
type textarea "i am not able to see the social proof an"
type textarea "x"
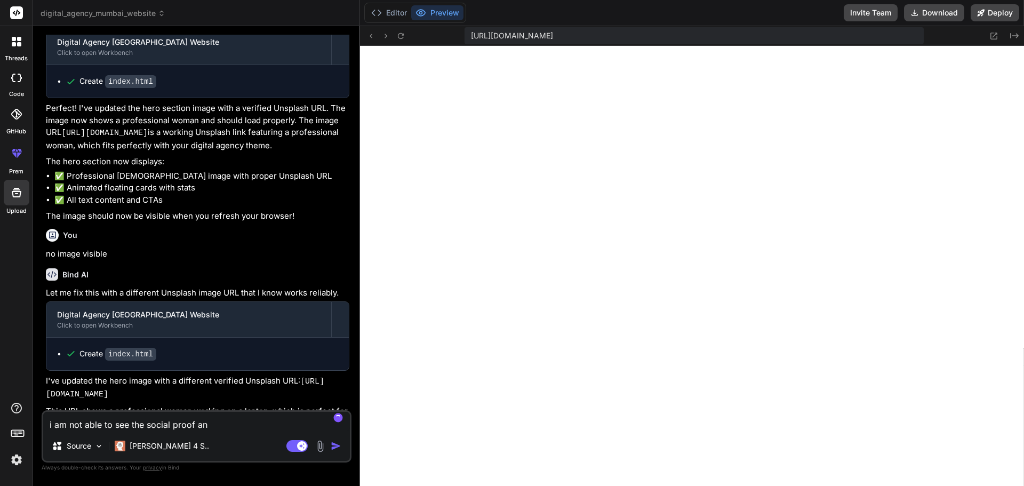
type textarea "i am not able to see the social proof any"
type textarea "x"
type textarea "i am not able to see the social proof anyw"
type textarea "x"
type textarea "i am not able to see the social proof anywh"
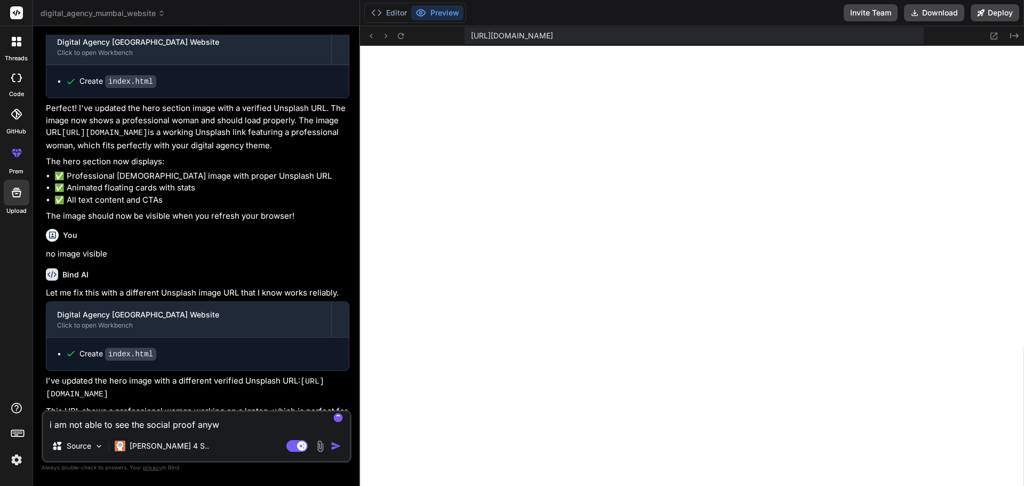
type textarea "x"
type textarea "i am not able to see the social proof anywhe"
type textarea "x"
type textarea "i am not able to see the social proof anywher"
type textarea "x"
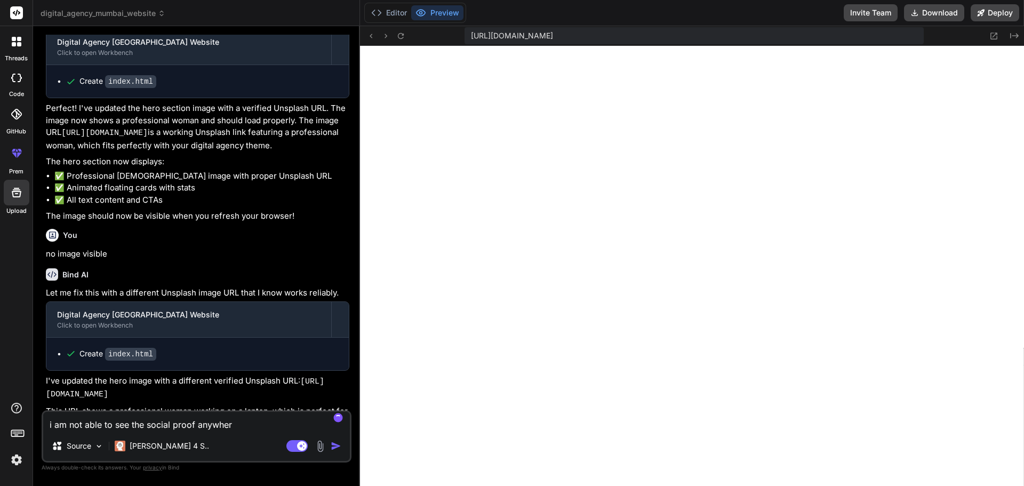
type textarea "i am not able to see the social proof anywhere"
type textarea "x"
type textarea "i am not able to see the social proof anywhere"
type textarea "x"
type textarea "i am not able to see the social proof anywhere o"
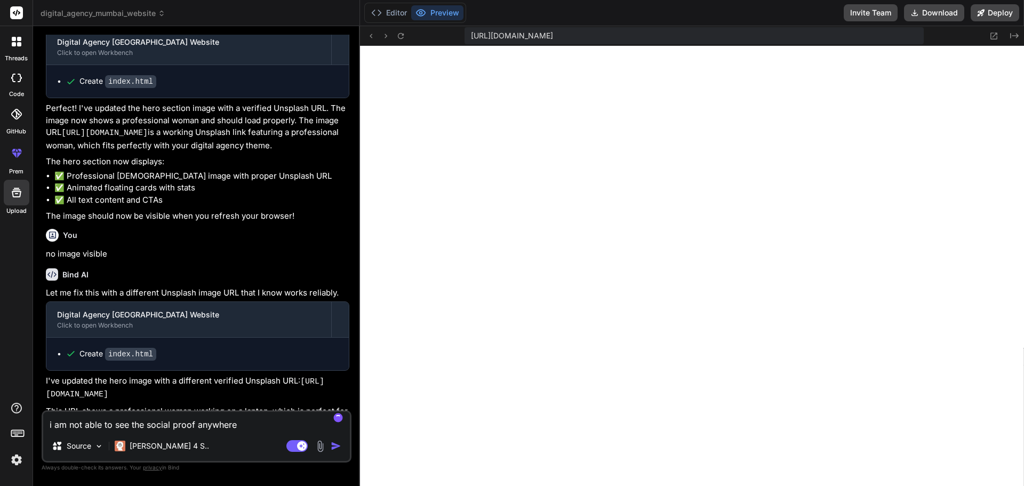
type textarea "x"
type textarea "i am not able to see the social proof anywhere on"
type textarea "x"
type textarea "i am not able to see the social proof anywhere on"
type textarea "x"
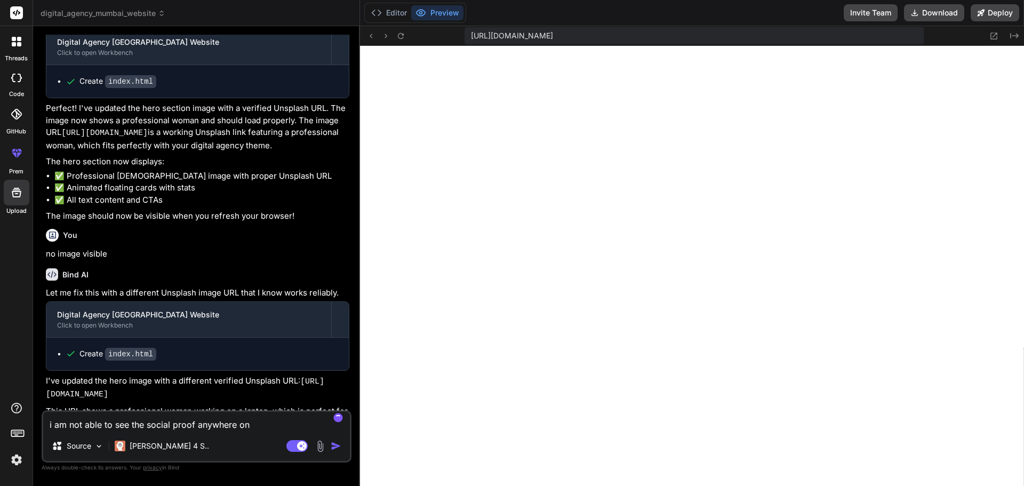
type textarea "i am not able to see the social proof anywhere on t"
type textarea "x"
type textarea "i am not able to see the social proof anywhere on th"
type textarea "x"
type textarea "i am not able to see the social proof anywhere on the"
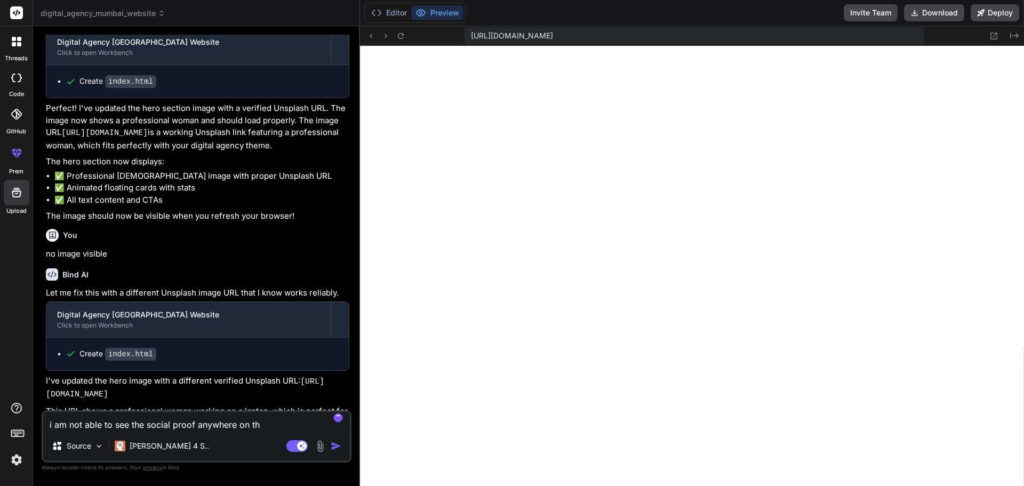
type textarea "x"
type textarea "i am not able to see the social proof anywhere on the"
type textarea "x"
type textarea "i am not able to see the social proof anywhere on the s"
type textarea "x"
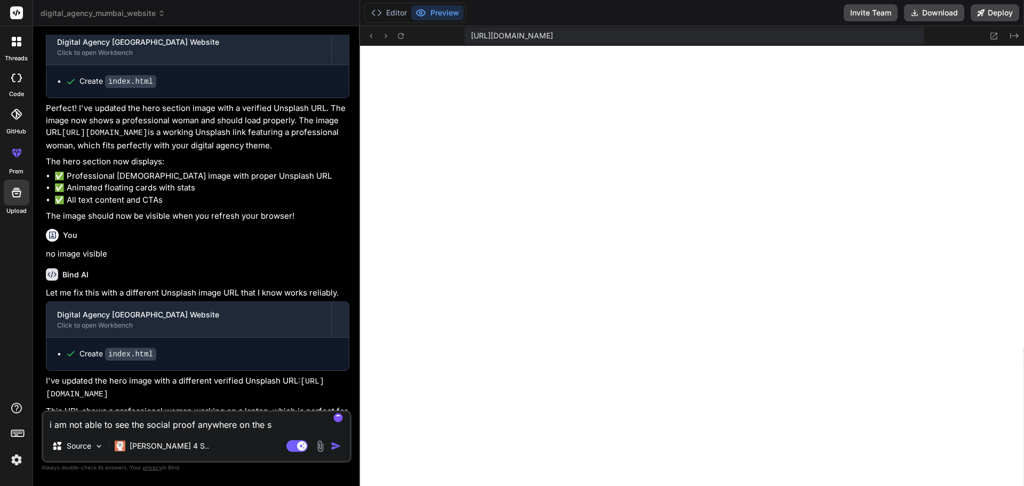
type textarea "i am not able to see the social proof anywhere on the sc"
type textarea "x"
type textarea "i am not able to see the social proof anywhere on the scr"
type textarea "x"
type textarea "i am not able to see the social proof anywhere on the scre"
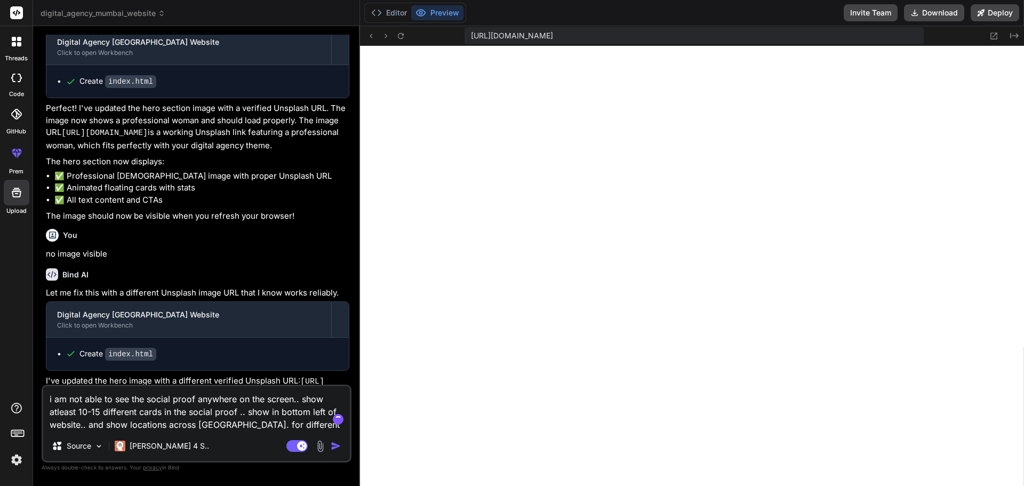
click at [340, 445] on img "button" at bounding box center [336, 446] width 11 height 11
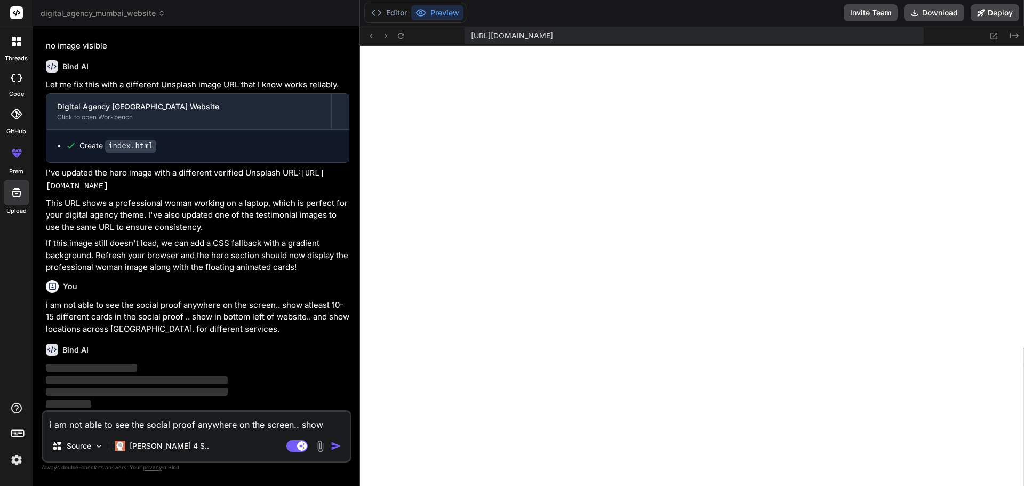
scroll to position [1262, 0]
click at [17, 461] on img at bounding box center [16, 460] width 18 height 18
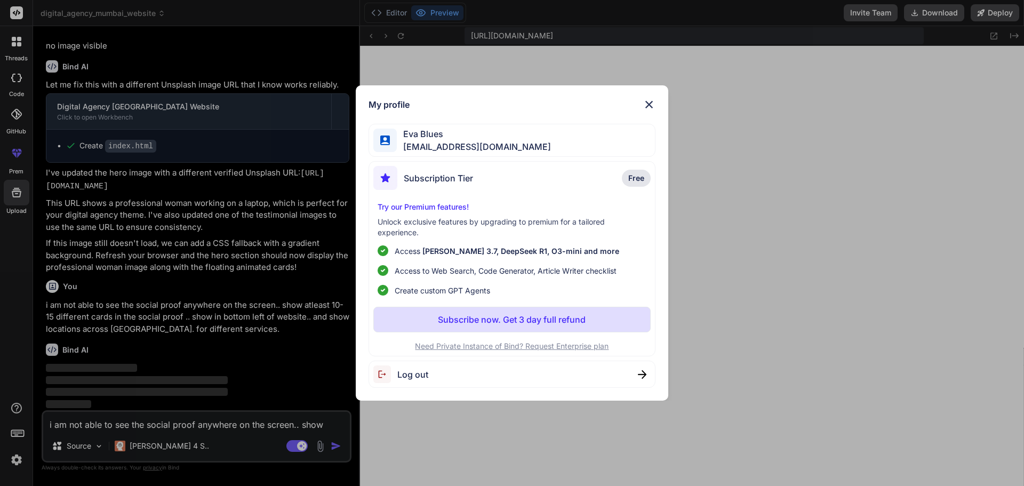
click at [643, 105] on img at bounding box center [649, 104] width 13 height 13
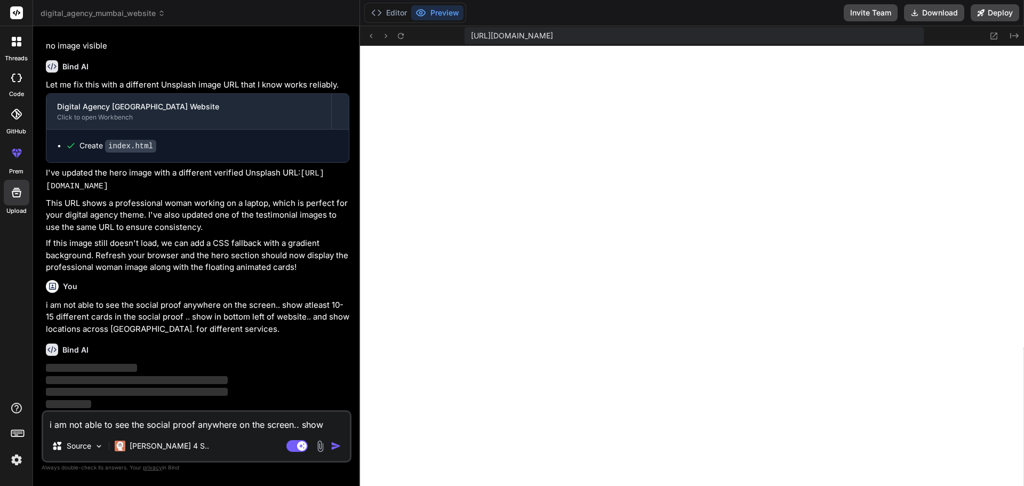
click at [18, 432] on rect at bounding box center [18, 432] width 1 height 1
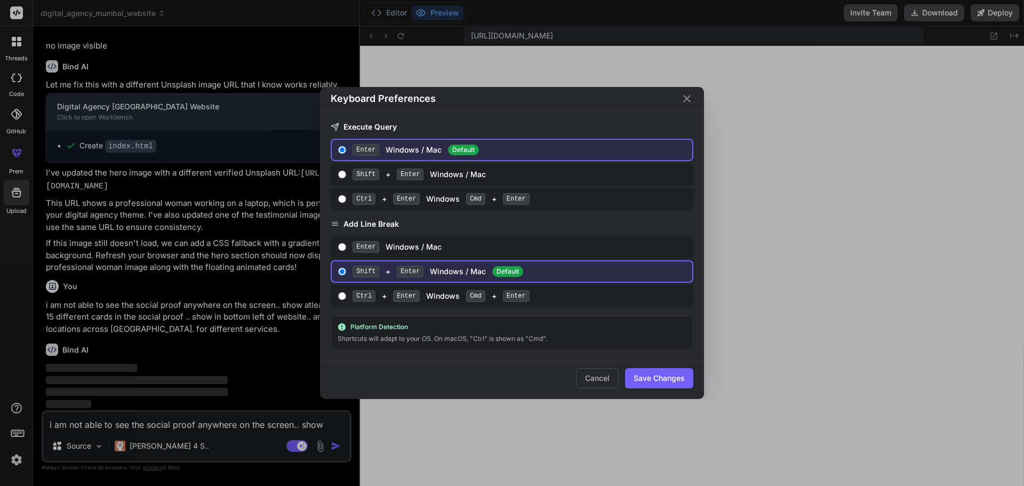
click at [682, 98] on icon "Close" at bounding box center [687, 98] width 13 height 13
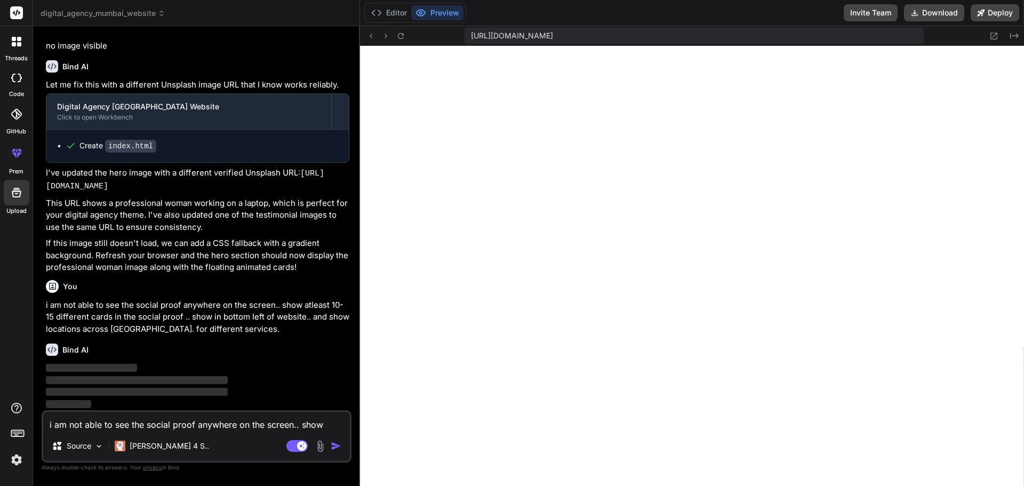
click at [159, 13] on icon at bounding box center [161, 13] width 7 height 7
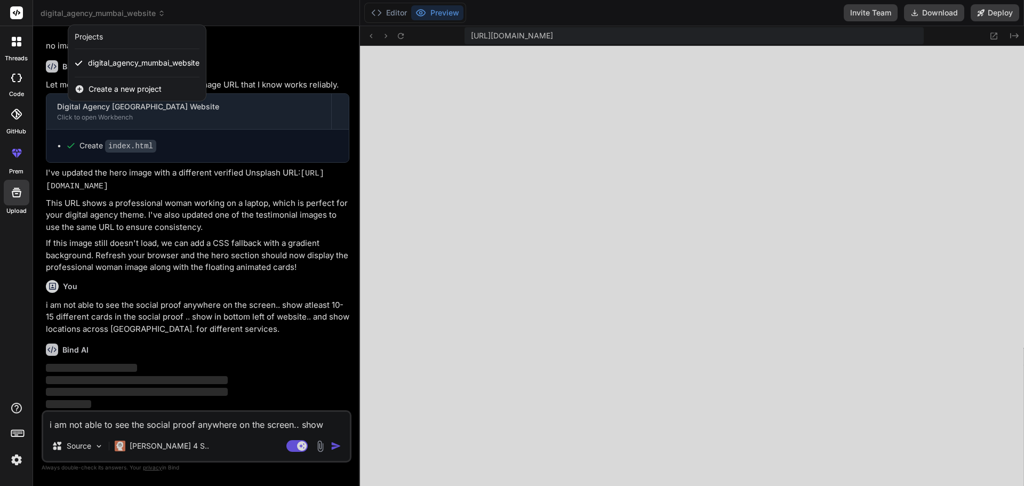
click at [243, 12] on div at bounding box center [512, 243] width 1024 height 486
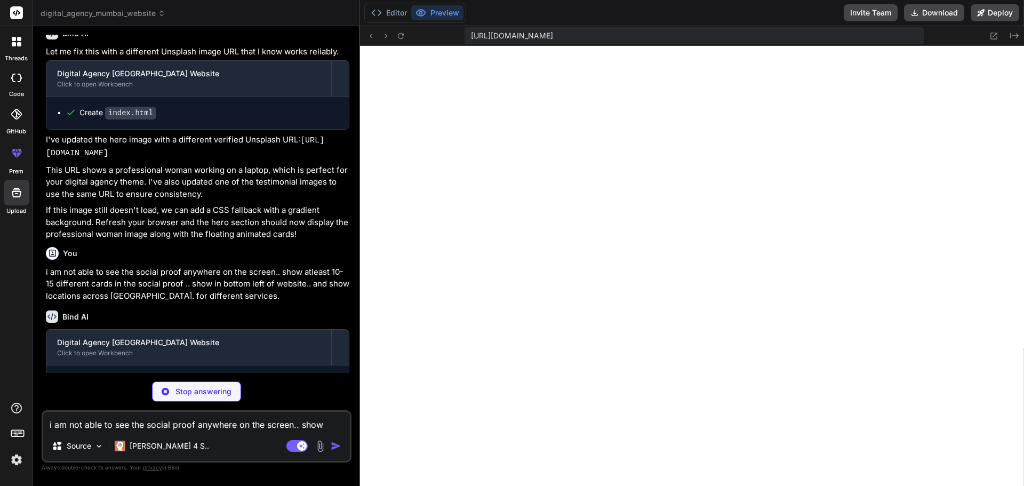
scroll to position [1320, 0]
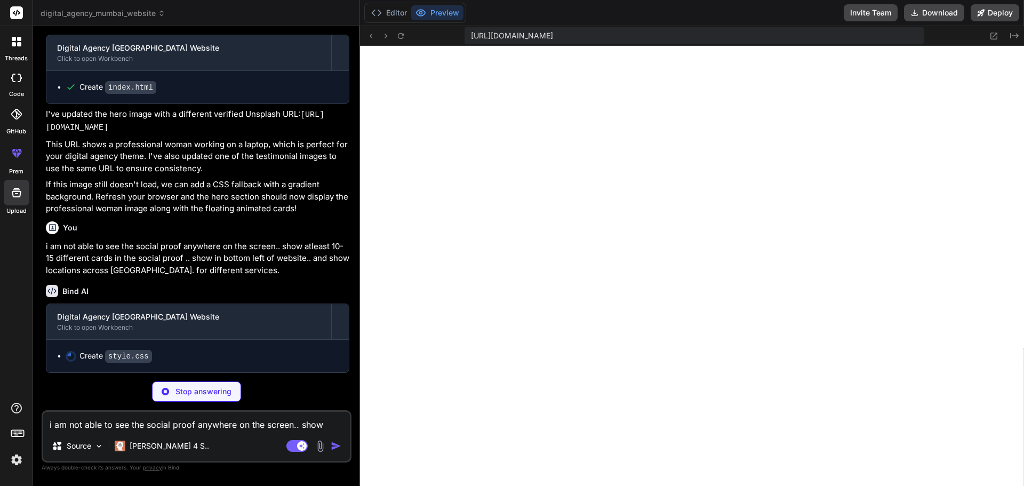
click at [18, 154] on icon at bounding box center [19, 154] width 5 height 5
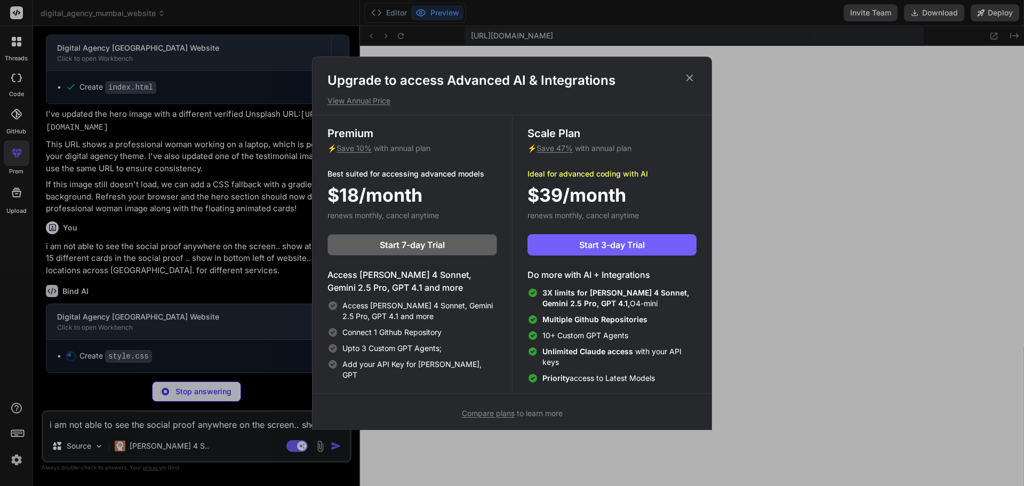
scroll to position [5, 0]
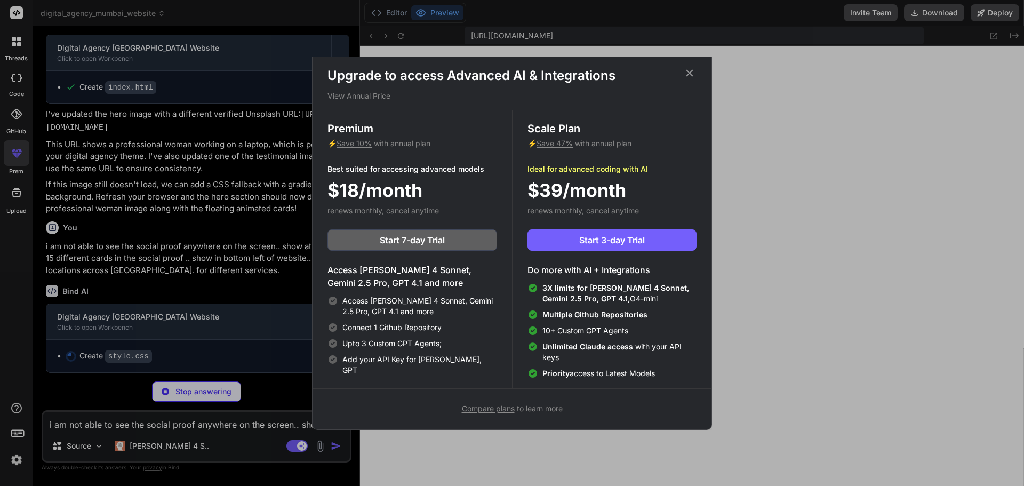
click at [690, 72] on icon at bounding box center [690, 73] width 12 height 12
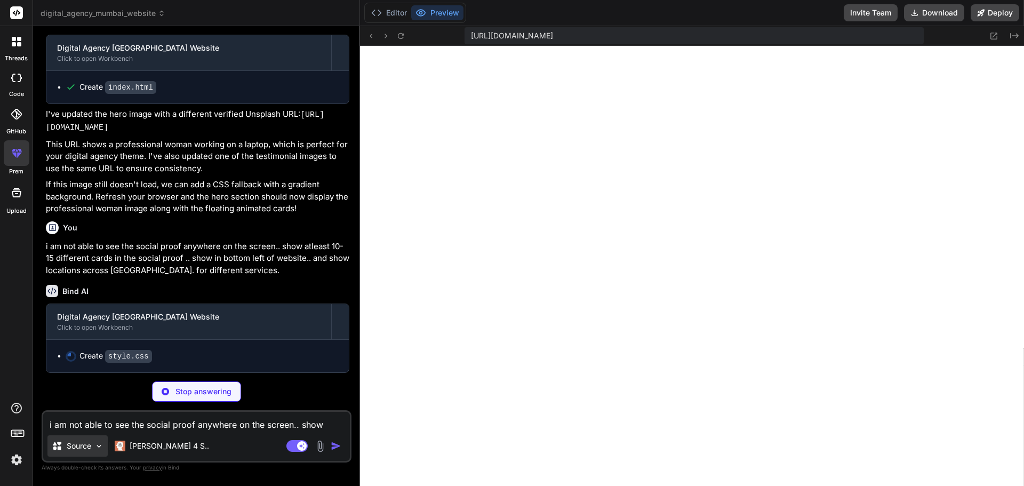
click at [89, 454] on div "Source" at bounding box center [77, 445] width 60 height 21
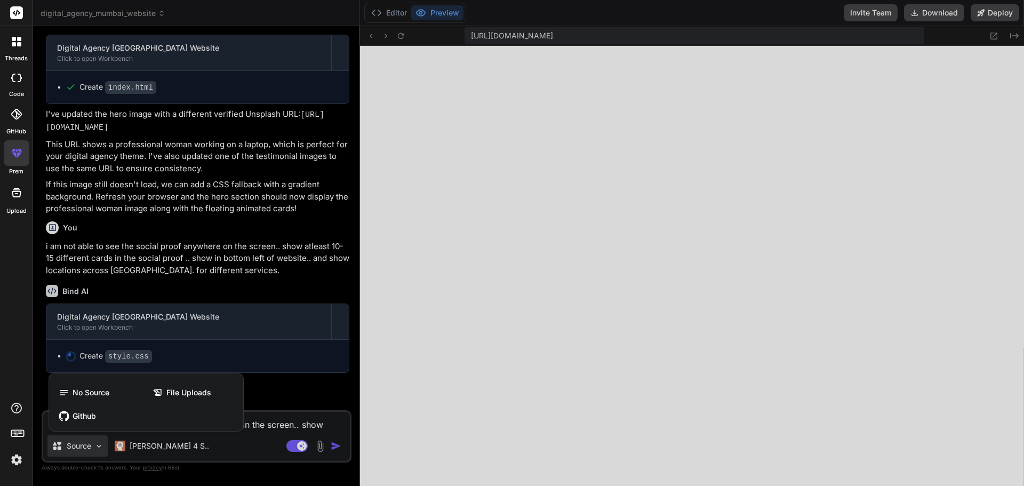
click at [140, 470] on div at bounding box center [512, 243] width 1024 height 486
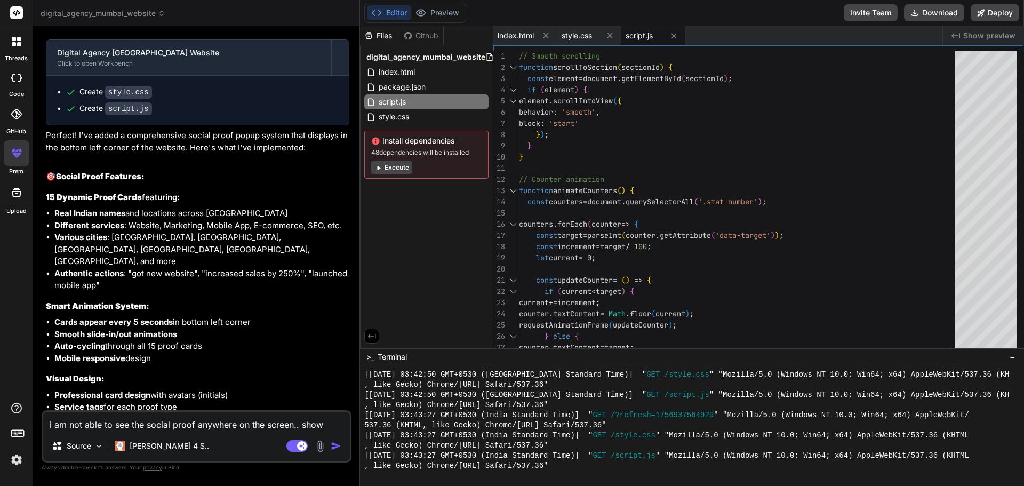
scroll to position [1743, 0]
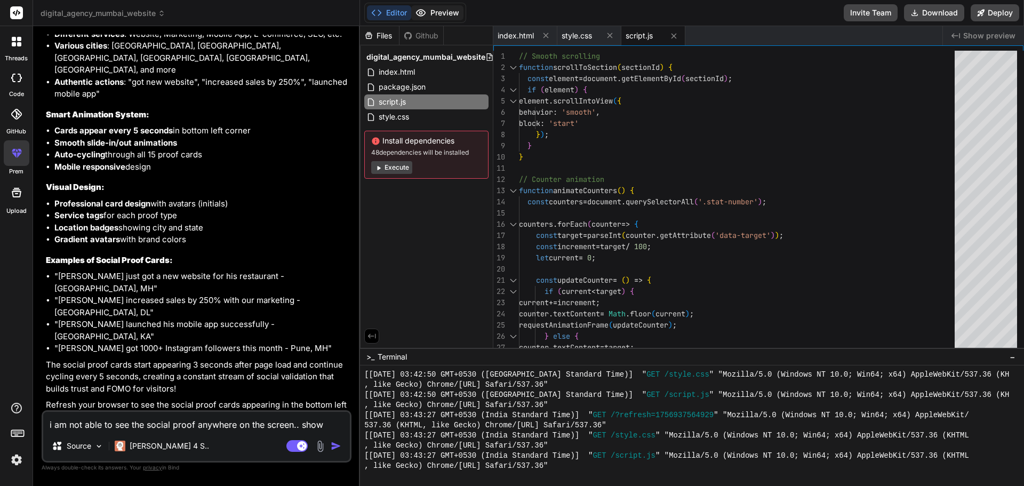
click at [442, 17] on button "Preview" at bounding box center [437, 12] width 52 height 15
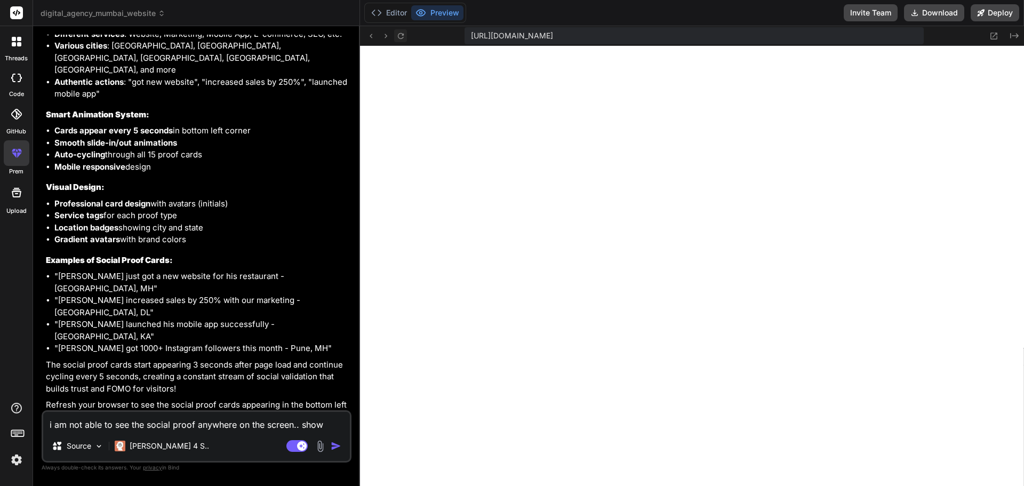
click at [399, 35] on icon at bounding box center [400, 35] width 9 height 9
click at [993, 36] on icon at bounding box center [994, 35] width 9 height 9
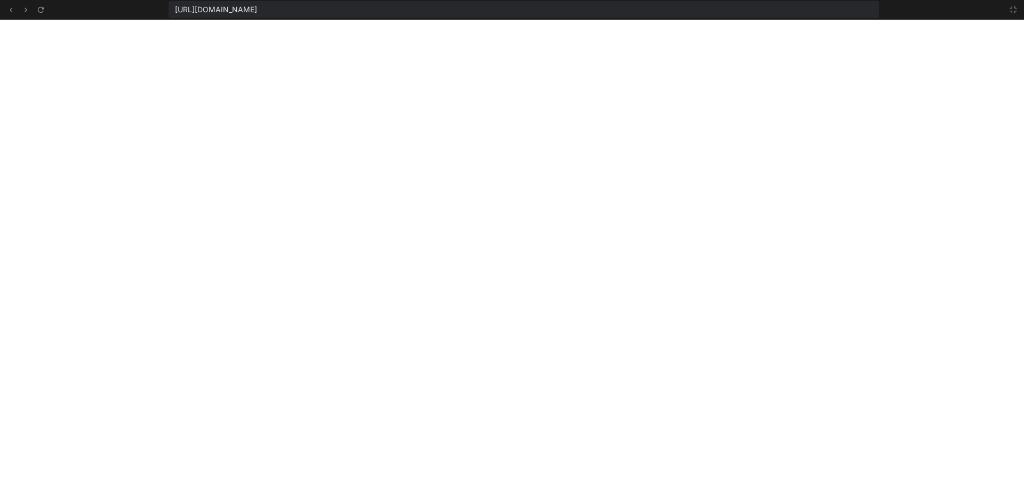
scroll to position [669, 0]
click at [1011, 11] on icon at bounding box center [1013, 9] width 6 height 6
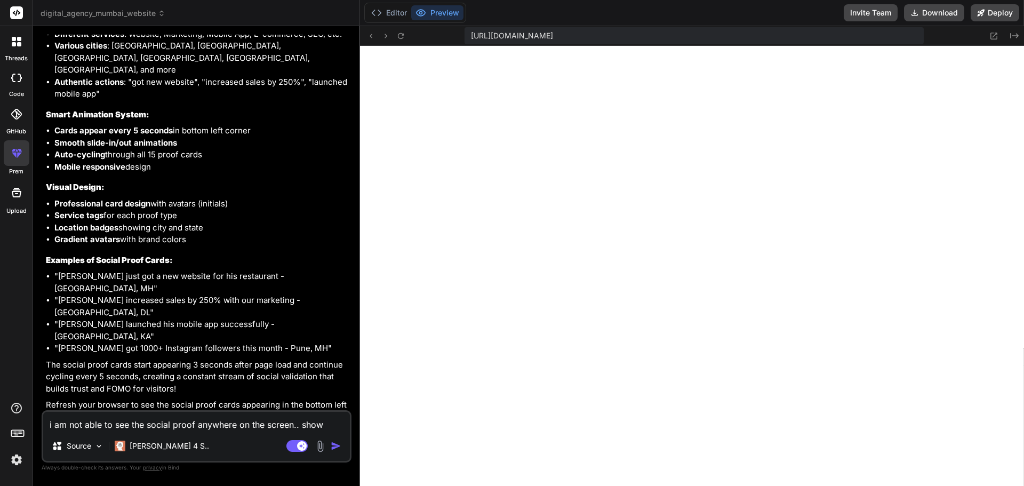
scroll to position [730, 0]
click at [100, 417] on textarea "i am not able to see the social proof anywhere on the screen.. show atleast 10-…" at bounding box center [196, 421] width 307 height 19
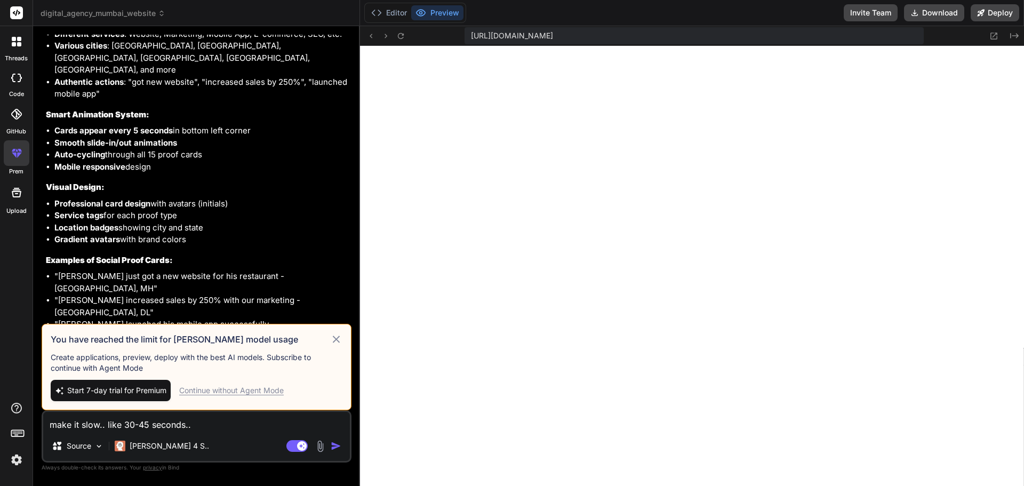
click at [216, 395] on div "Continue without Agent Mode" at bounding box center [231, 390] width 105 height 11
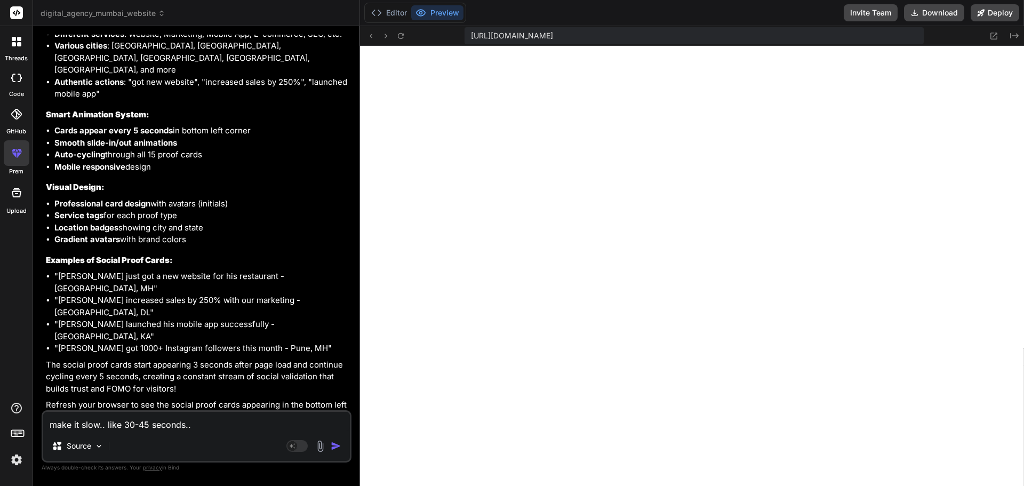
click at [201, 421] on textarea "make it slow.. like 30-45 seconds.." at bounding box center [196, 421] width 307 height 19
click at [333, 442] on img "button" at bounding box center [336, 446] width 11 height 11
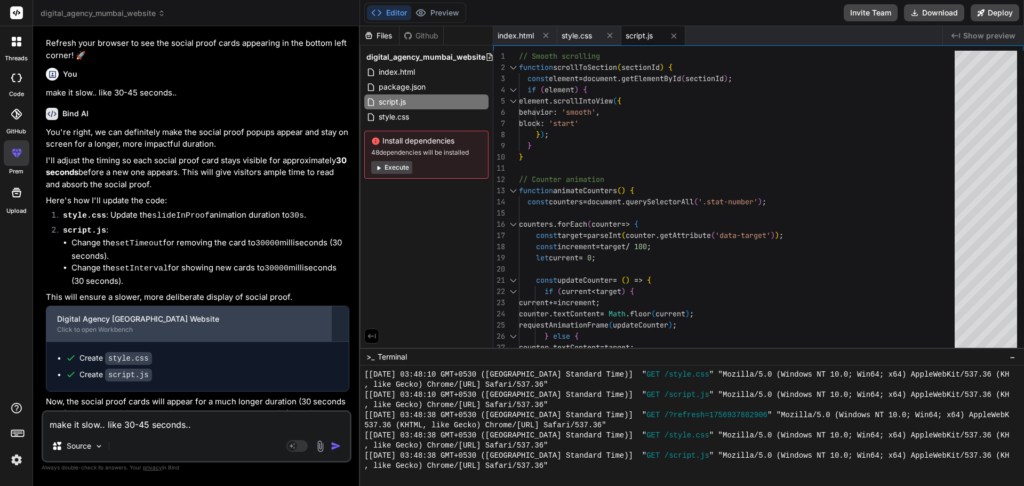
scroll to position [2110, 0]
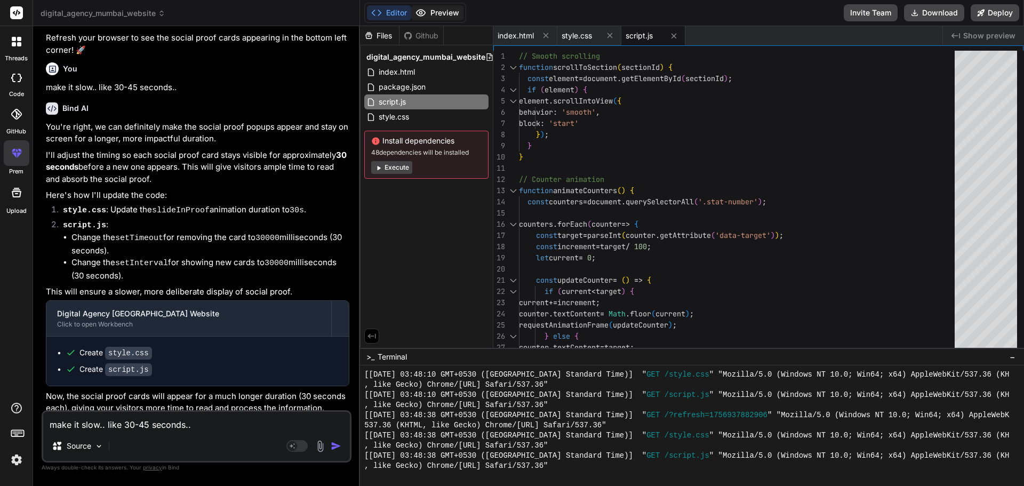
click at [432, 14] on button "Preview" at bounding box center [437, 12] width 52 height 15
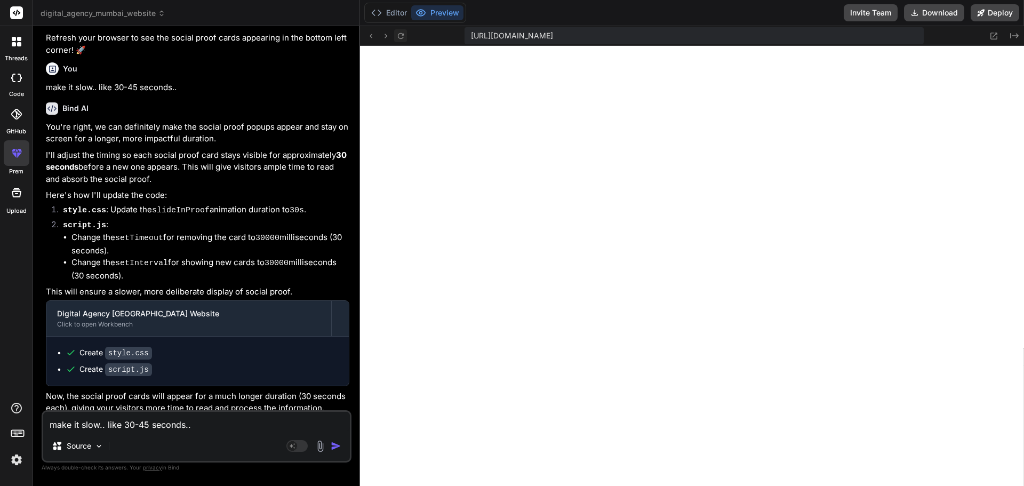
click at [403, 36] on icon at bounding box center [400, 35] width 9 height 9
click at [993, 34] on icon at bounding box center [994, 35] width 9 height 9
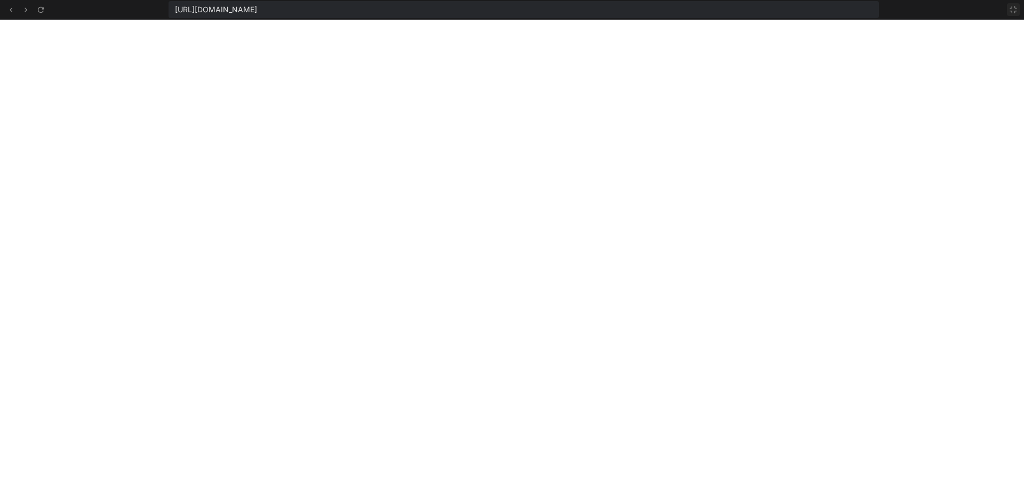
click at [1010, 12] on icon at bounding box center [1013, 9] width 9 height 9
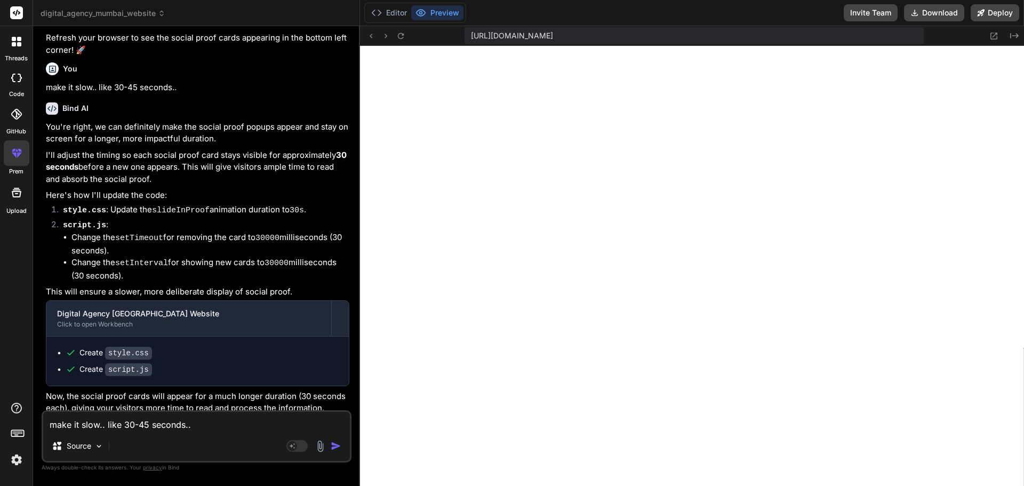
scroll to position [932, 0]
